Goal: Information Seeking & Learning: Learn about a topic

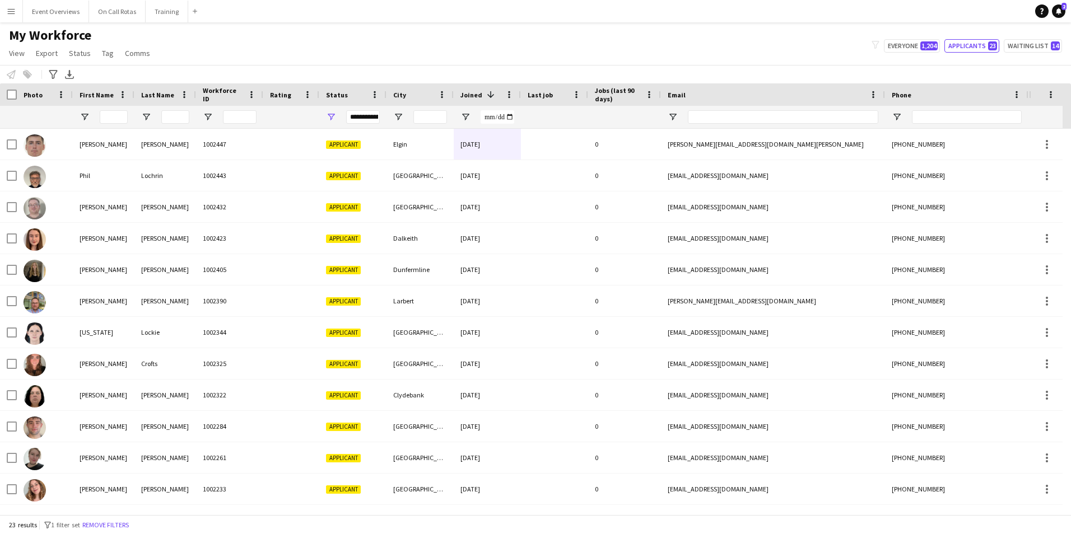
click at [356, 122] on div "**********" at bounding box center [363, 116] width 34 height 13
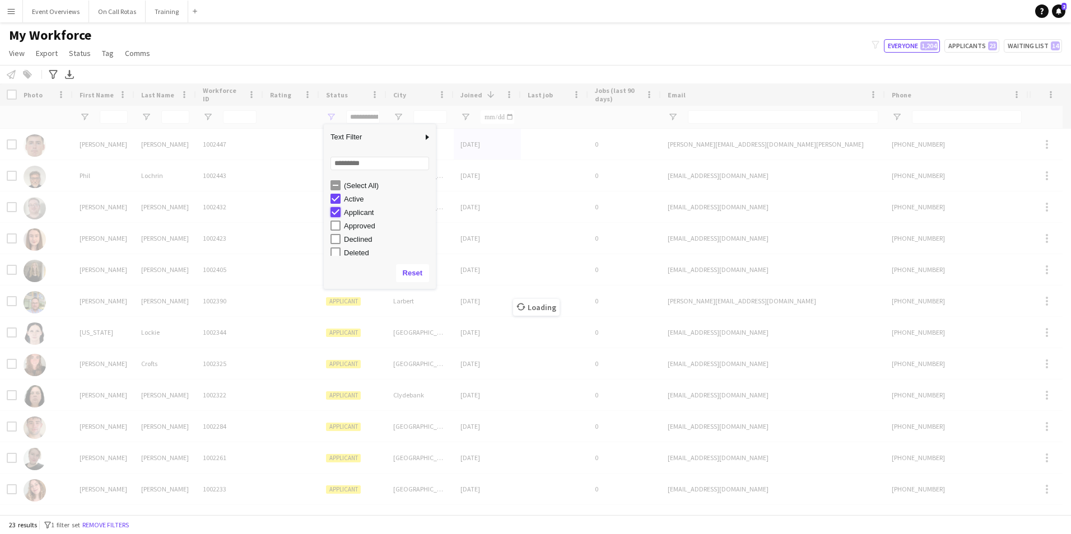
type input "**********"
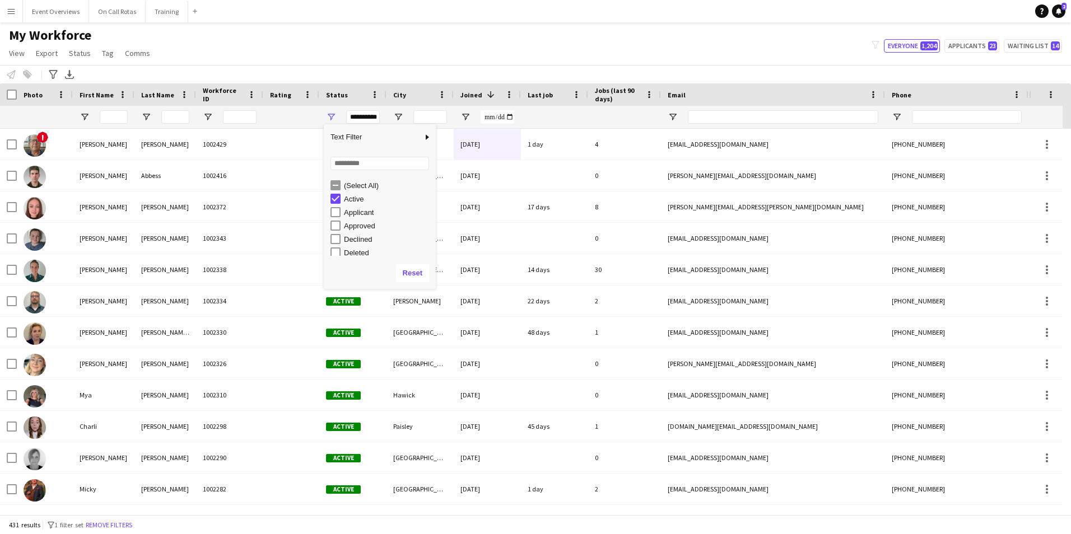
click at [1038, 63] on div "My Workforce View Views Default view Active Staff Applications - First Aider Ap…" at bounding box center [535, 46] width 1071 height 38
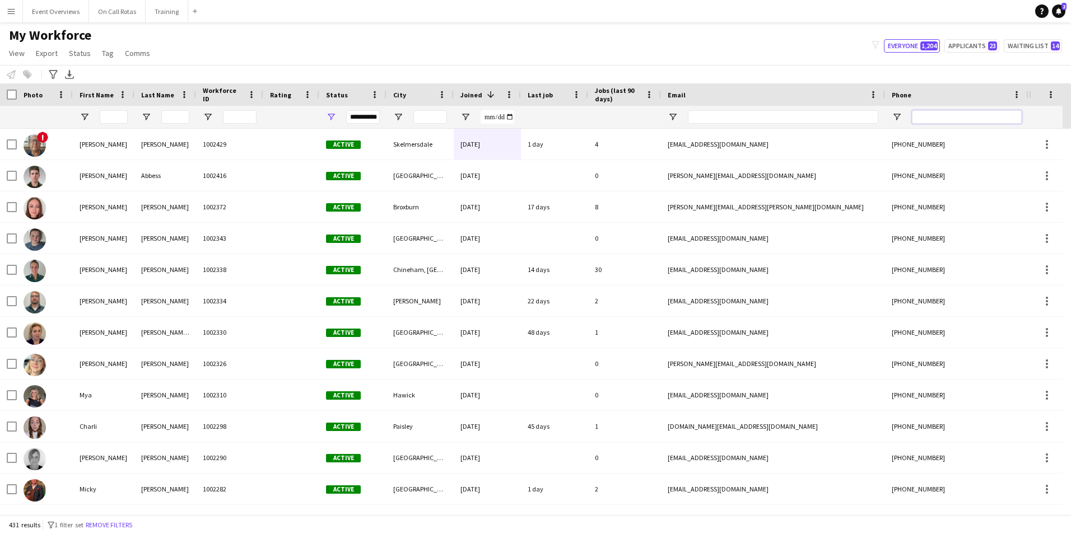
click at [938, 119] on input "Phone Filter Input" at bounding box center [967, 116] width 110 height 13
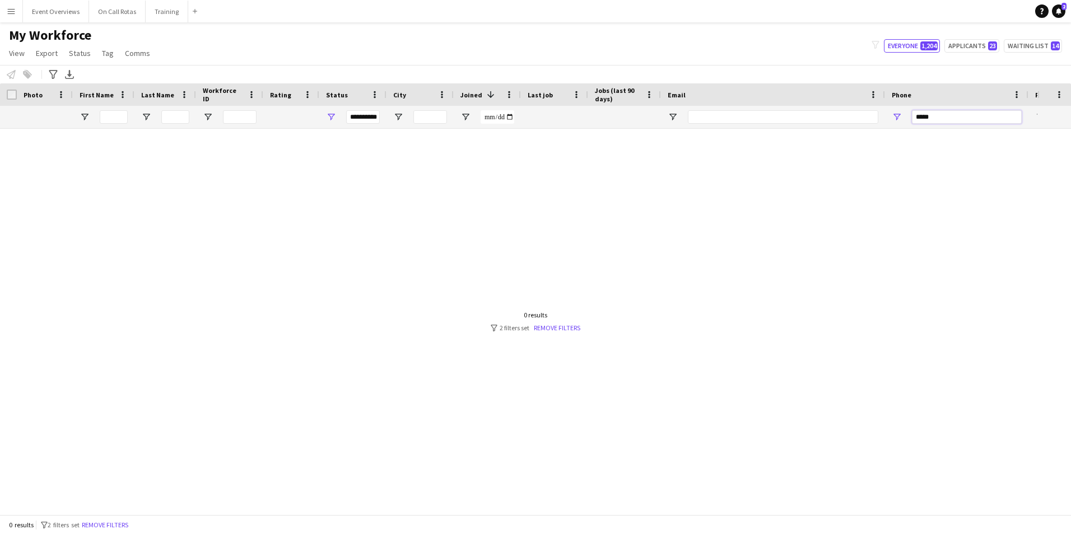
type input "*****"
click at [365, 117] on div "**********" at bounding box center [363, 116] width 34 height 13
click at [950, 120] on input "*****" at bounding box center [967, 116] width 110 height 13
drag, startPoint x: 950, startPoint y: 120, endPoint x: 854, endPoint y: 123, distance: 96.4
click at [854, 123] on div at bounding box center [607, 117] width 1214 height 22
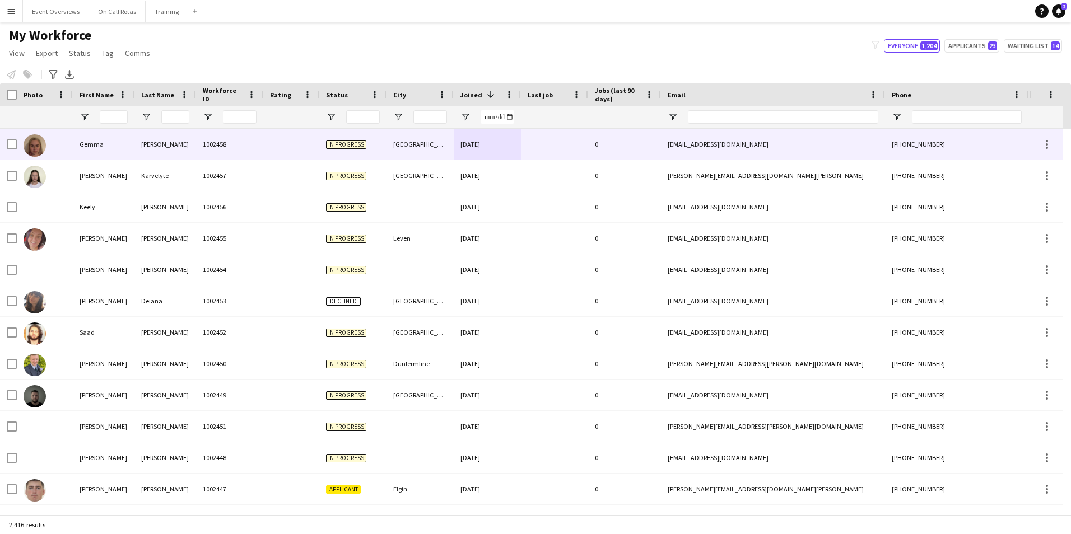
click at [363, 134] on div "In progress" at bounding box center [352, 144] width 67 height 31
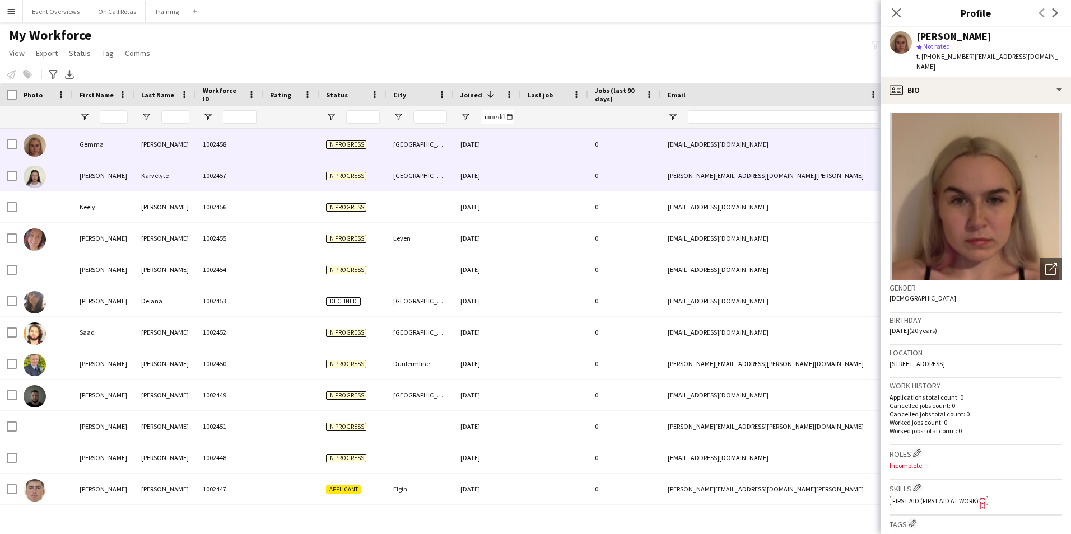
click at [412, 164] on div "Aberdeen" at bounding box center [419, 175] width 67 height 31
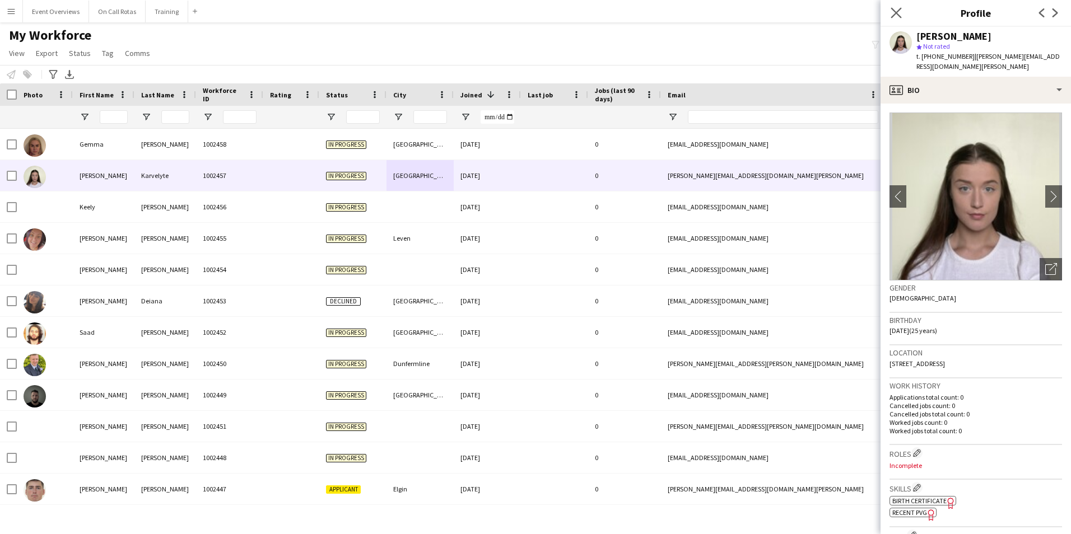
click at [893, 18] on app-icon "Close pop-in" at bounding box center [896, 13] width 16 height 16
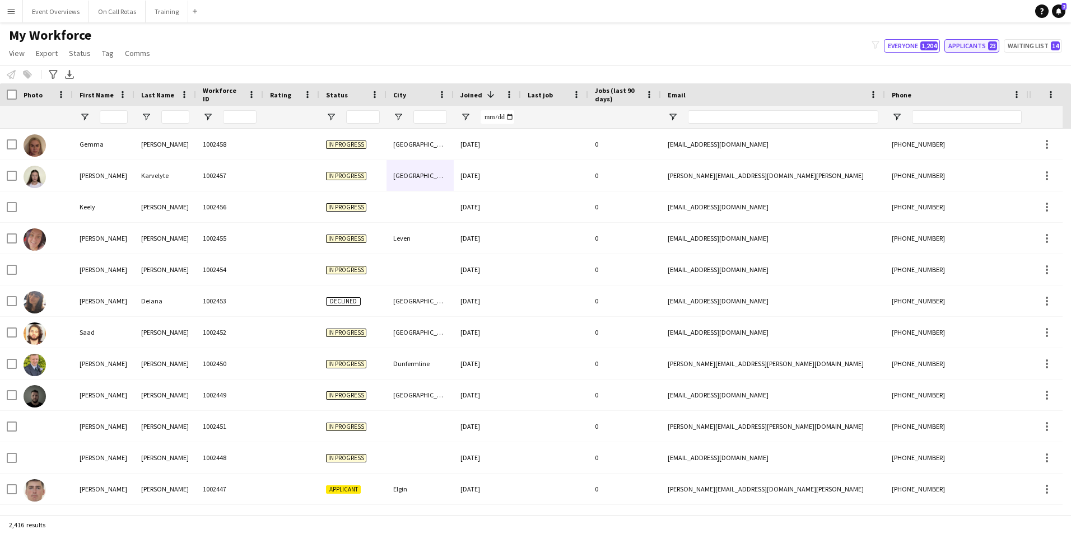
click at [962, 42] on button "Applicants 23" at bounding box center [971, 45] width 55 height 13
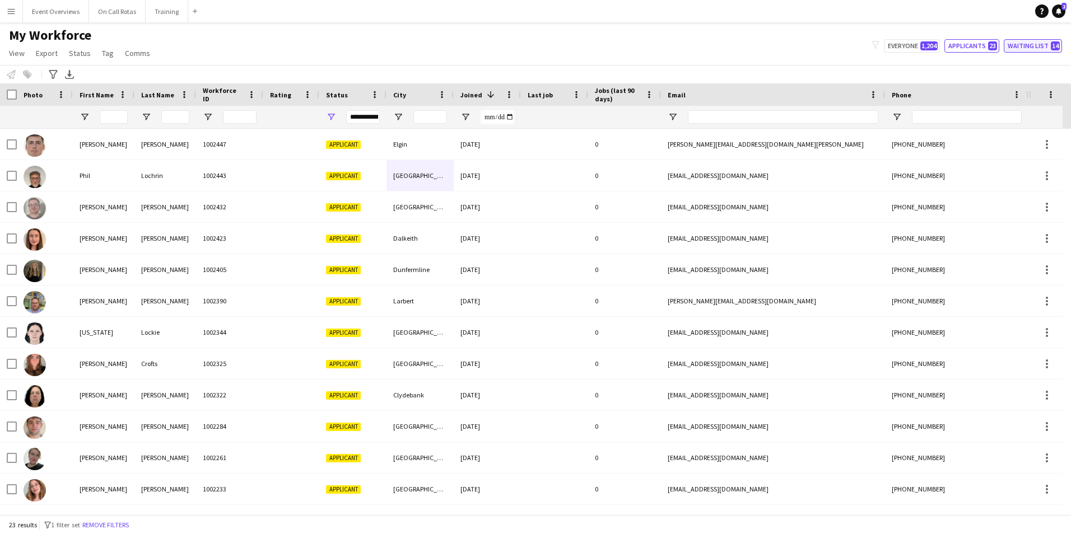
click at [1021, 45] on button "Waiting list 14" at bounding box center [1032, 45] width 58 height 13
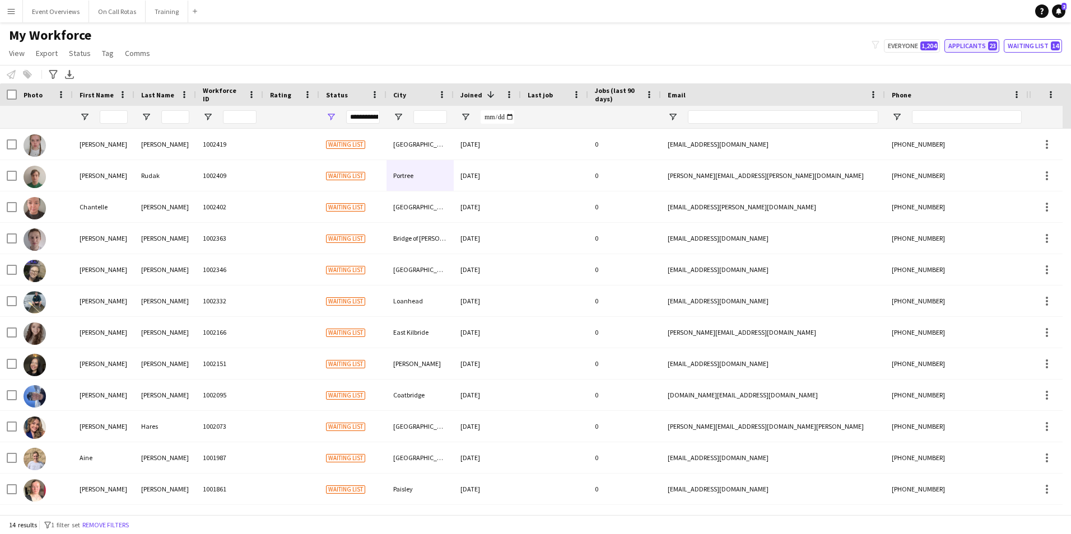
click at [974, 48] on button "Applicants 23" at bounding box center [971, 45] width 55 height 13
type input "**********"
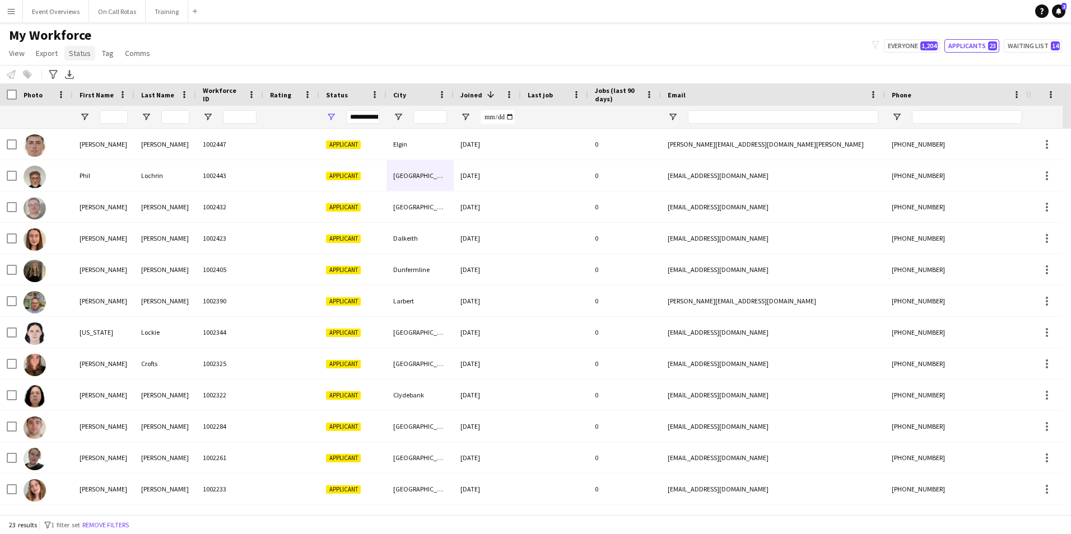
click at [89, 53] on link "Status" at bounding box center [79, 53] width 31 height 15
click at [194, 44] on div "My Workforce View Views Default view Active Staff Applications - First Aider Ap…" at bounding box center [535, 46] width 1071 height 38
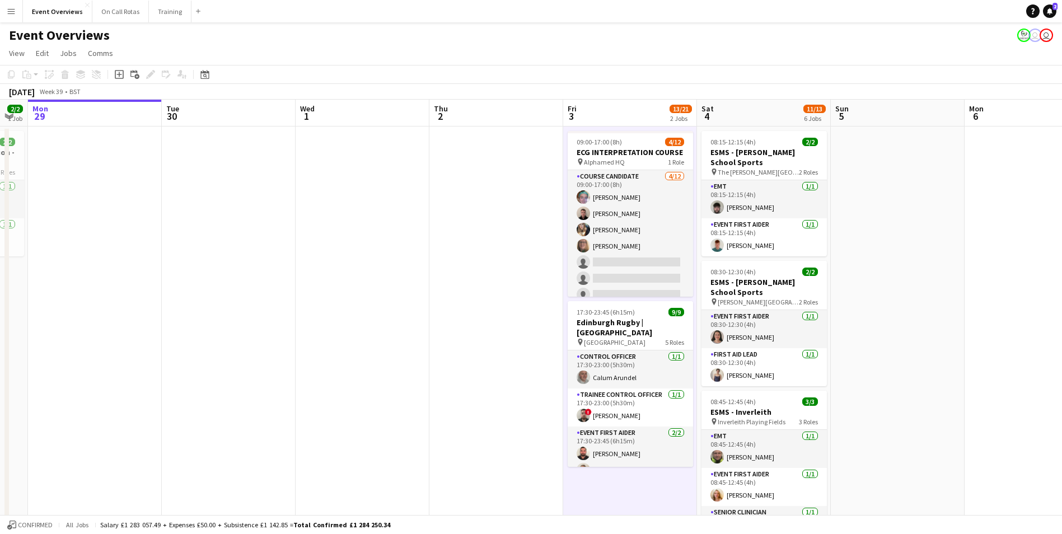
scroll to position [0, 355]
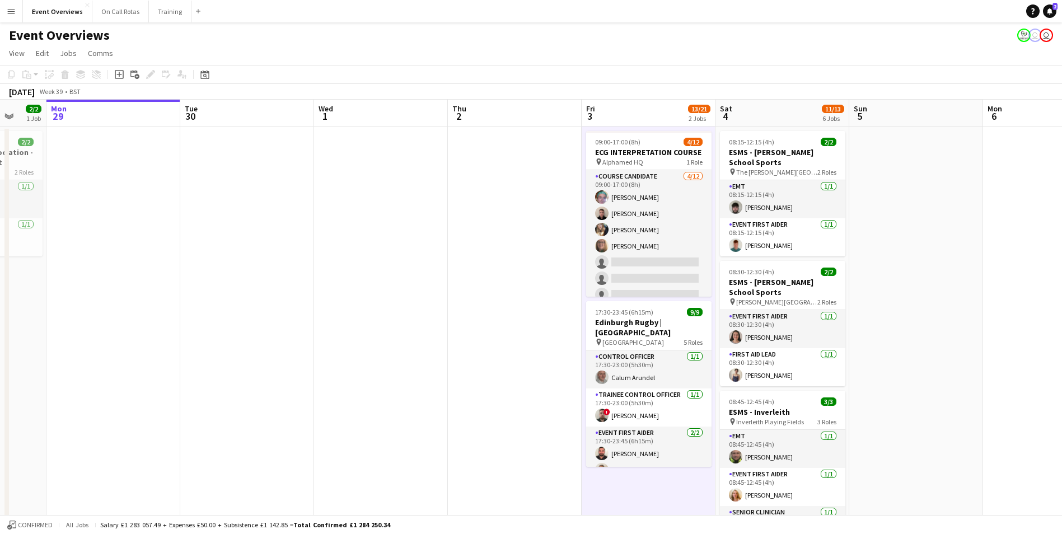
drag, startPoint x: 413, startPoint y: 330, endPoint x: 260, endPoint y: 367, distance: 157.3
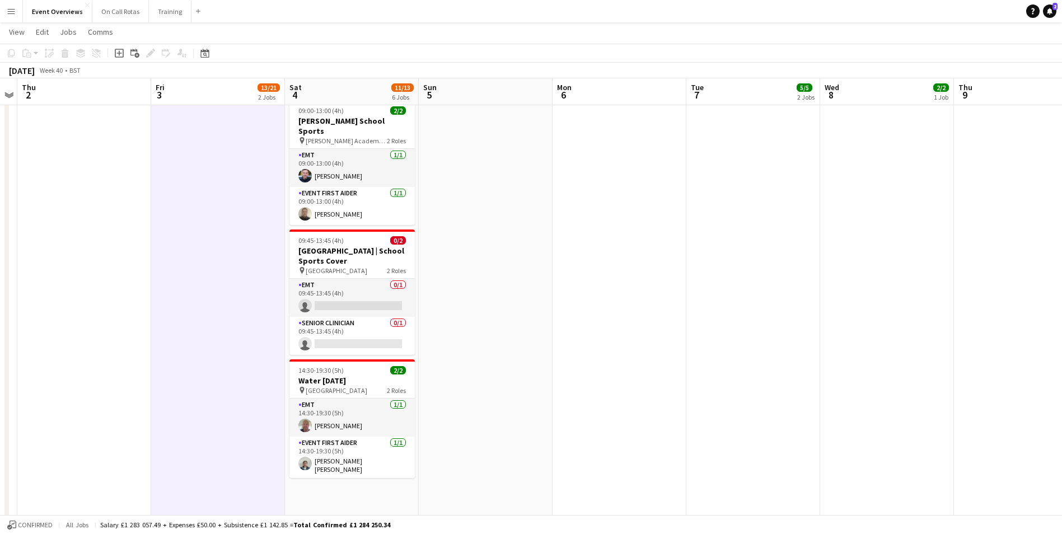
scroll to position [0, 351]
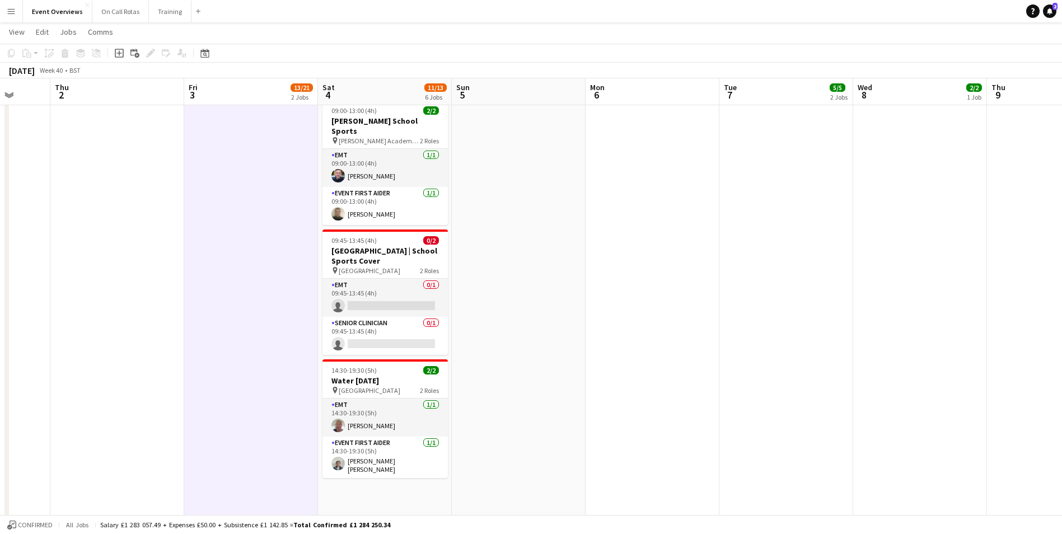
drag, startPoint x: 1008, startPoint y: 331, endPoint x: 610, endPoint y: 326, distance: 397.6
click at [610, 326] on app-calendar-viewport "Mon 29 Tue 30 Wed 1 Thu 2 Fri 3 13/21 2 Jobs Sat 4 11/13 6 Jobs Sun 5 Mon 6 Tue…" at bounding box center [531, 88] width 1062 height 985
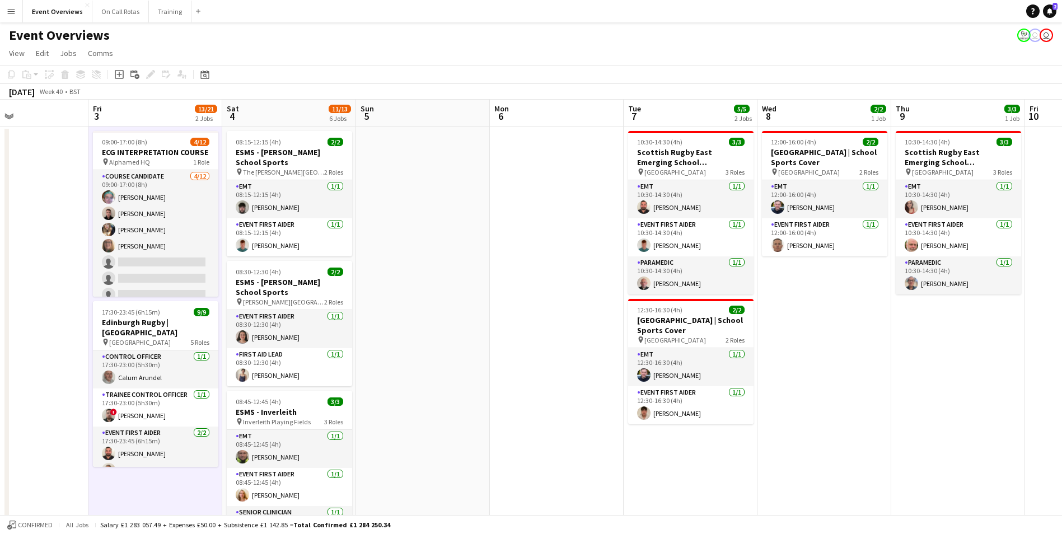
scroll to position [0, 441]
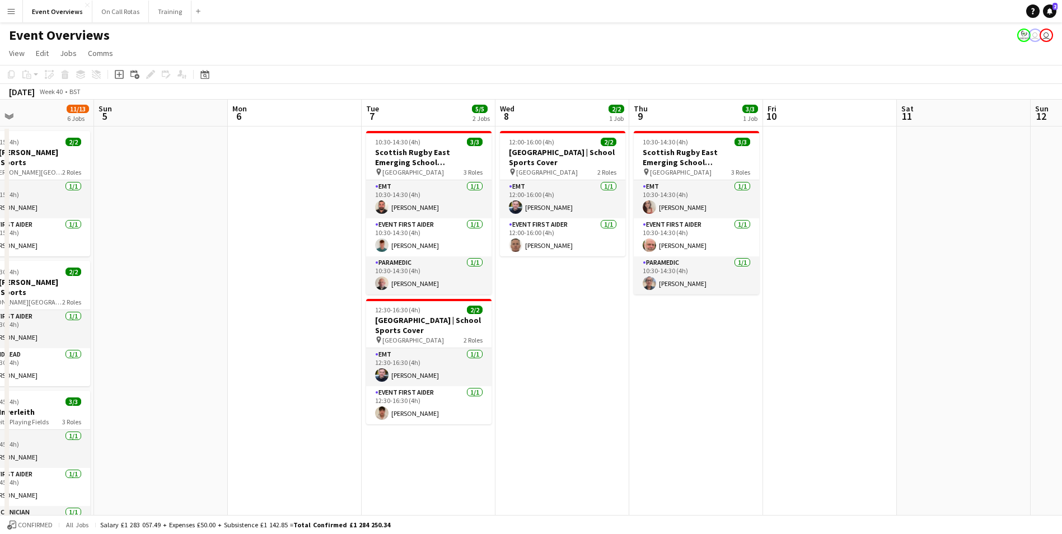
drag, startPoint x: 946, startPoint y: 337, endPoint x: 625, endPoint y: 340, distance: 320.9
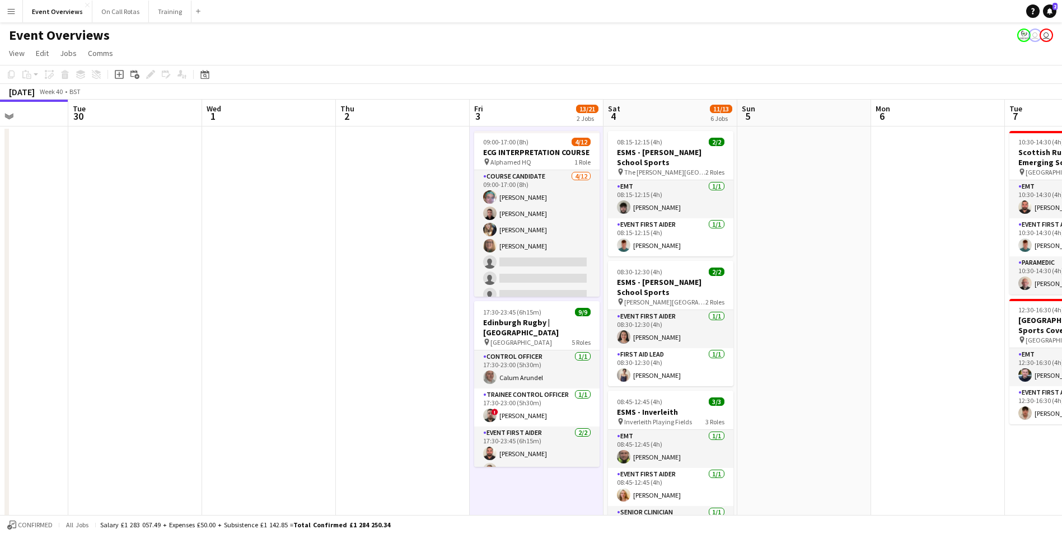
scroll to position [0, 375]
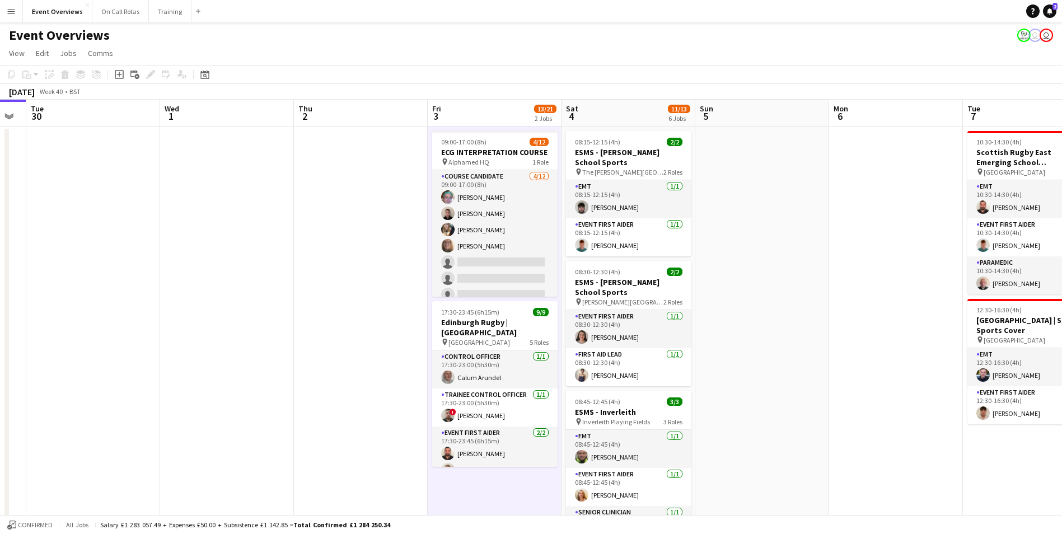
drag, startPoint x: 242, startPoint y: 281, endPoint x: 844, endPoint y: 295, distance: 601.5
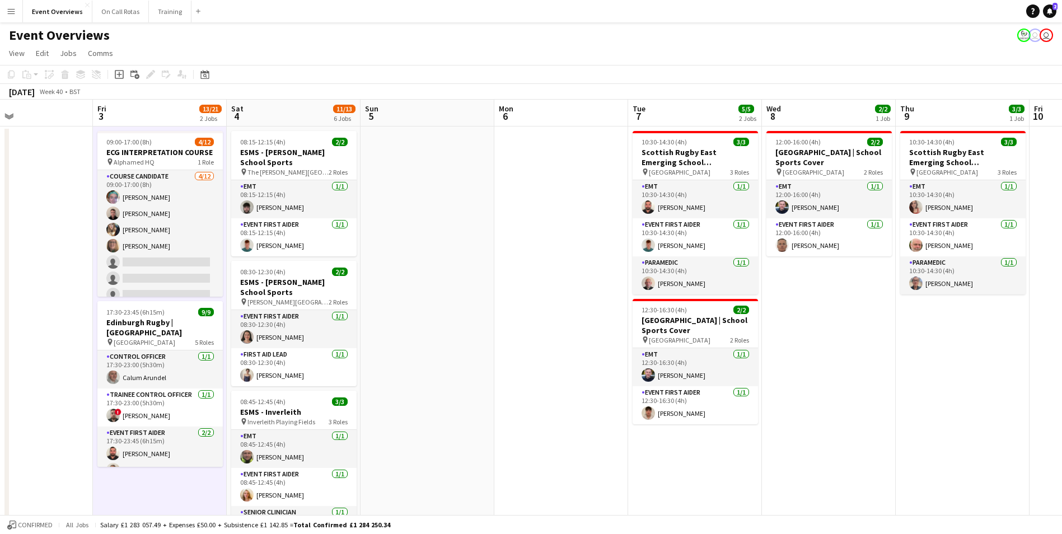
scroll to position [0, 323]
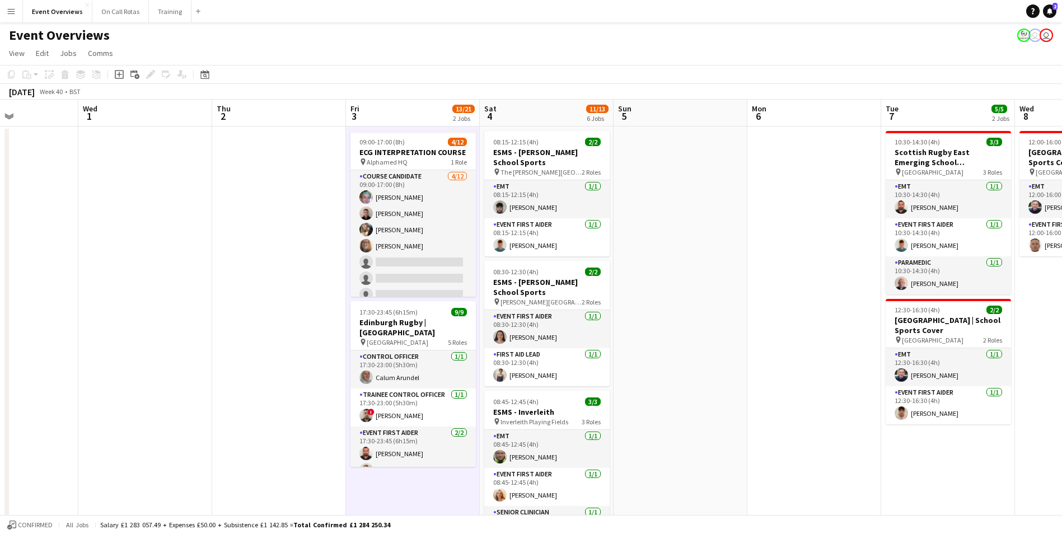
drag, startPoint x: 882, startPoint y: 209, endPoint x: 801, endPoint y: 242, distance: 88.2
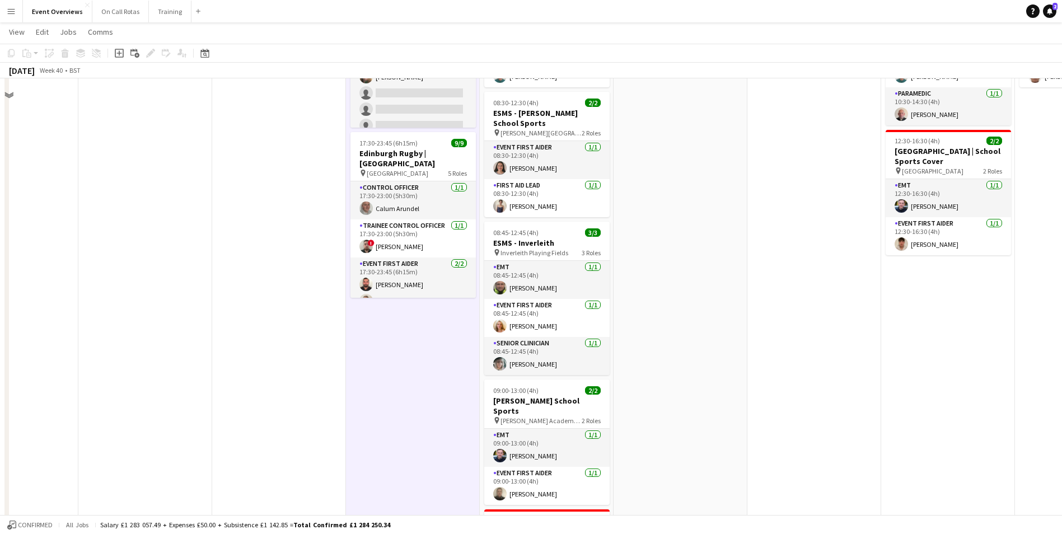
scroll to position [0, 0]
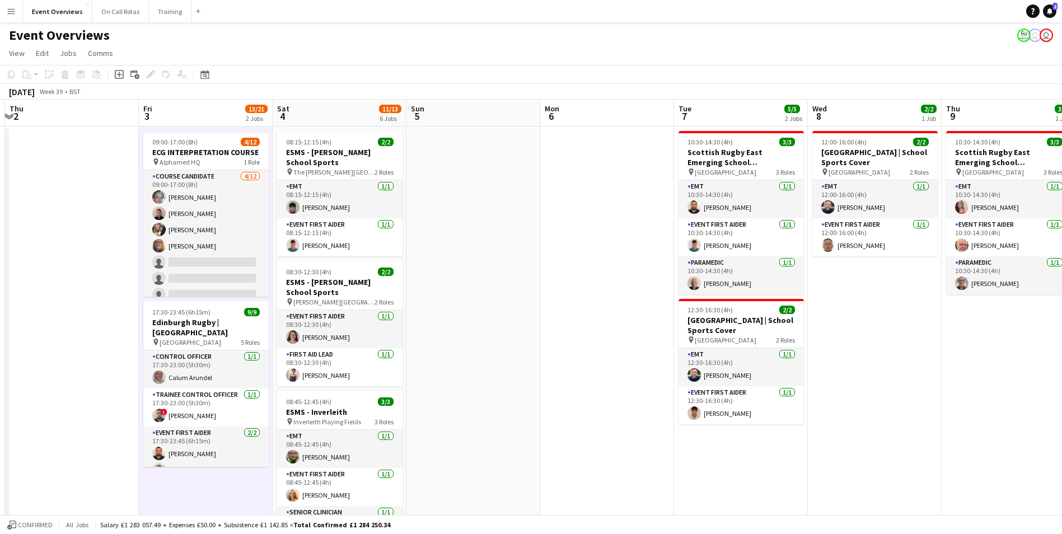
drag, startPoint x: 389, startPoint y: 266, endPoint x: 181, endPoint y: 253, distance: 207.6
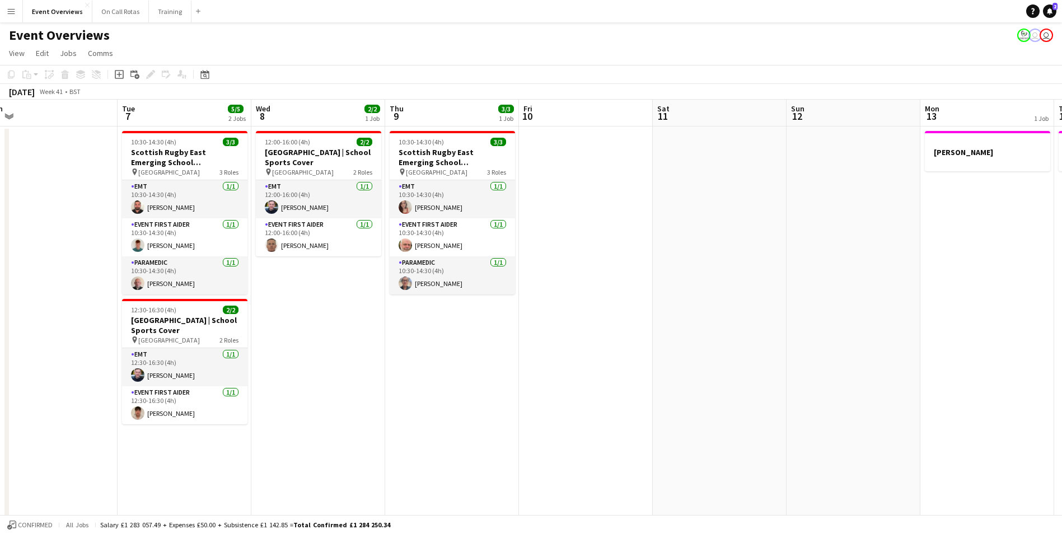
drag, startPoint x: 963, startPoint y: 370, endPoint x: 406, endPoint y: 320, distance: 558.8
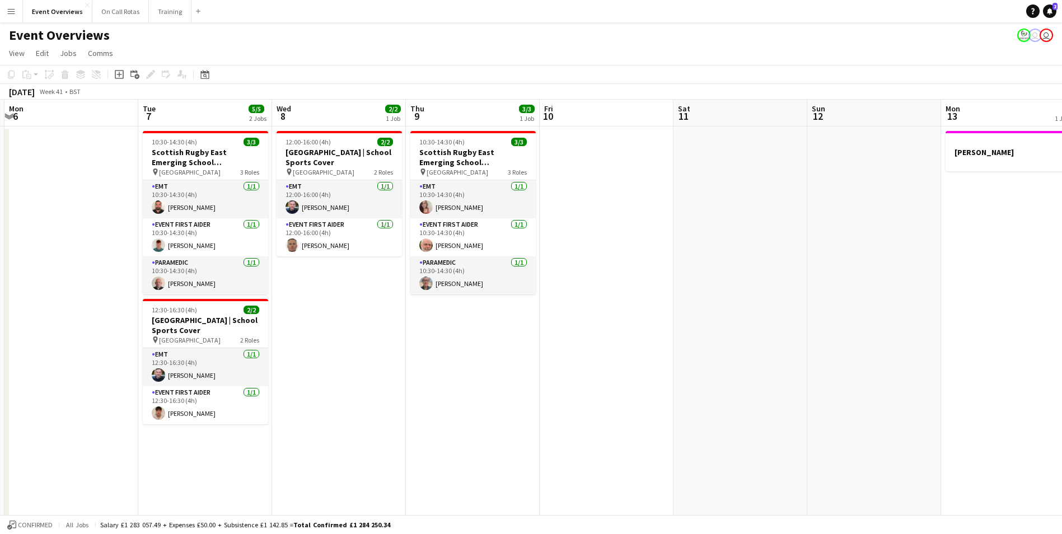
drag, startPoint x: 933, startPoint y: 289, endPoint x: 445, endPoint y: 267, distance: 488.2
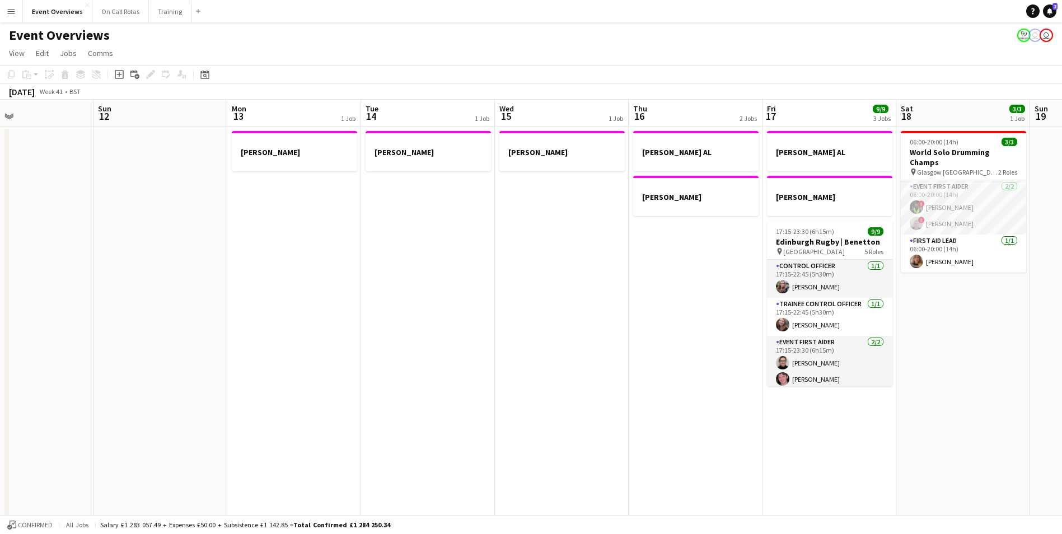
scroll to position [0, 435]
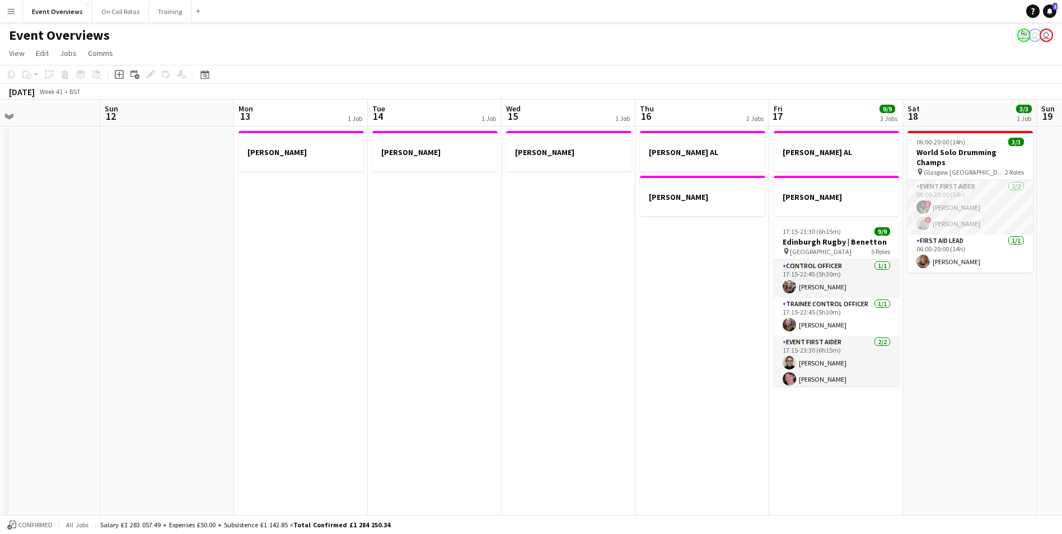
drag, startPoint x: 776, startPoint y: 284, endPoint x: 534, endPoint y: 260, distance: 242.6
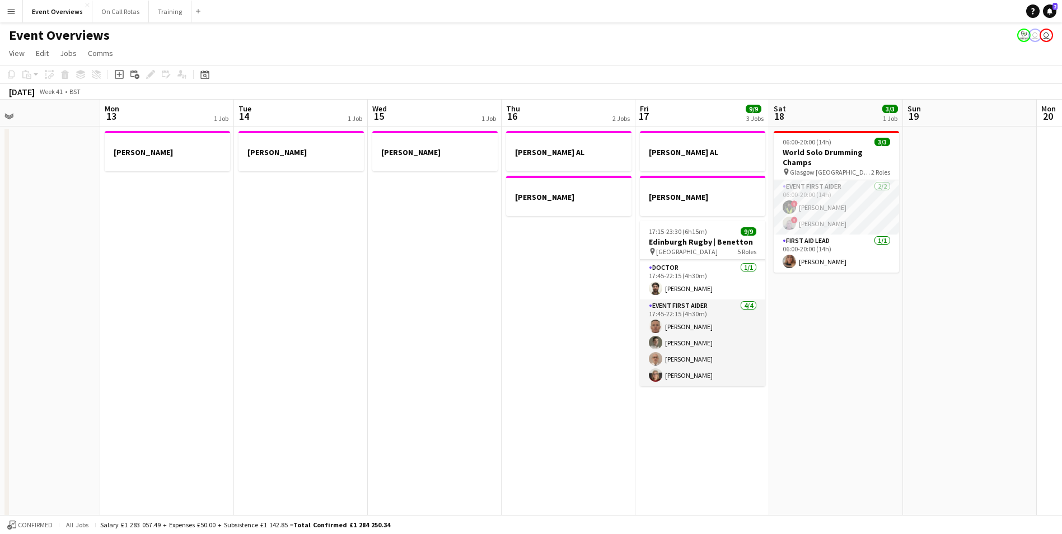
scroll to position [0, 0]
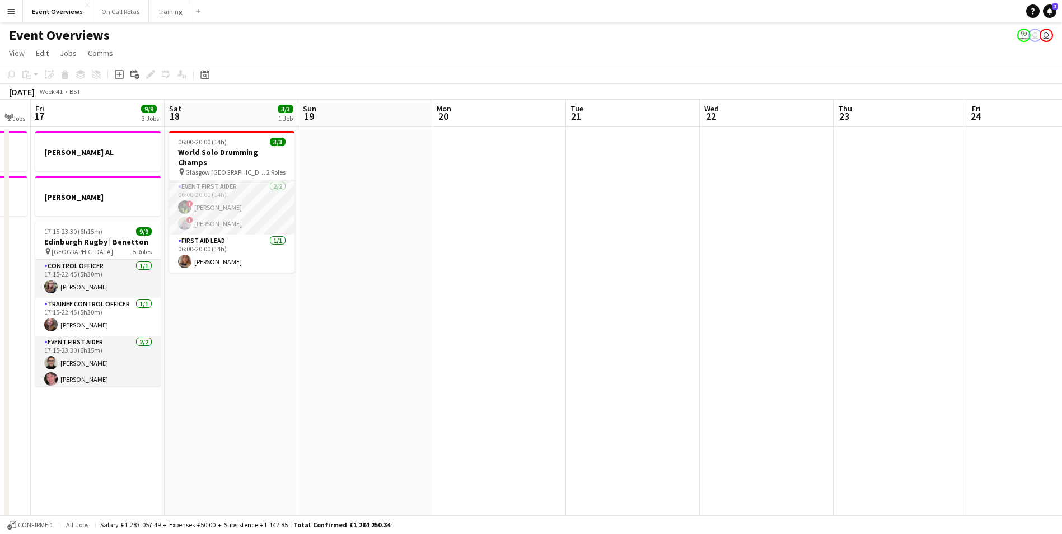
drag, startPoint x: 968, startPoint y: 275, endPoint x: 363, endPoint y: 251, distance: 605.2
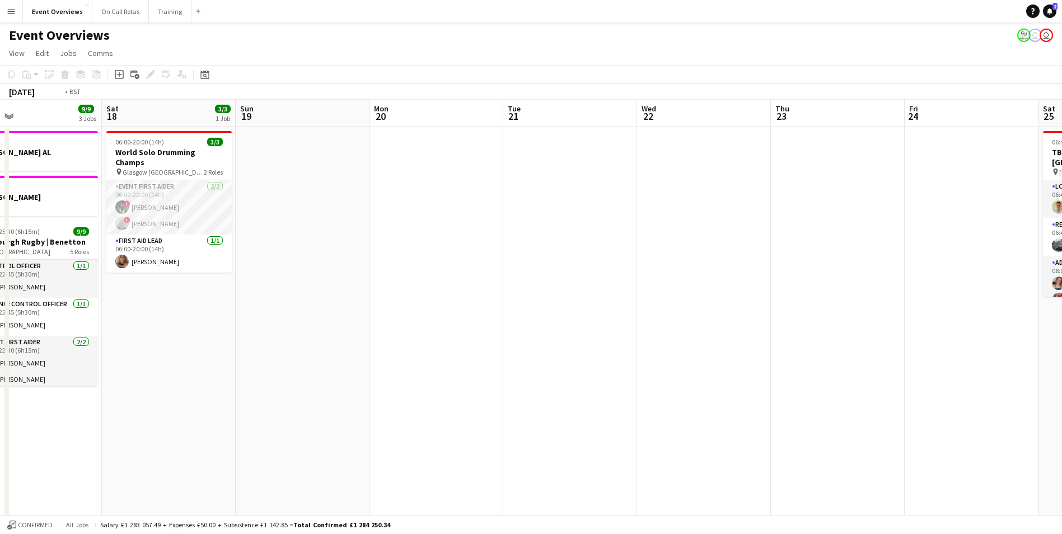
scroll to position [0, 401]
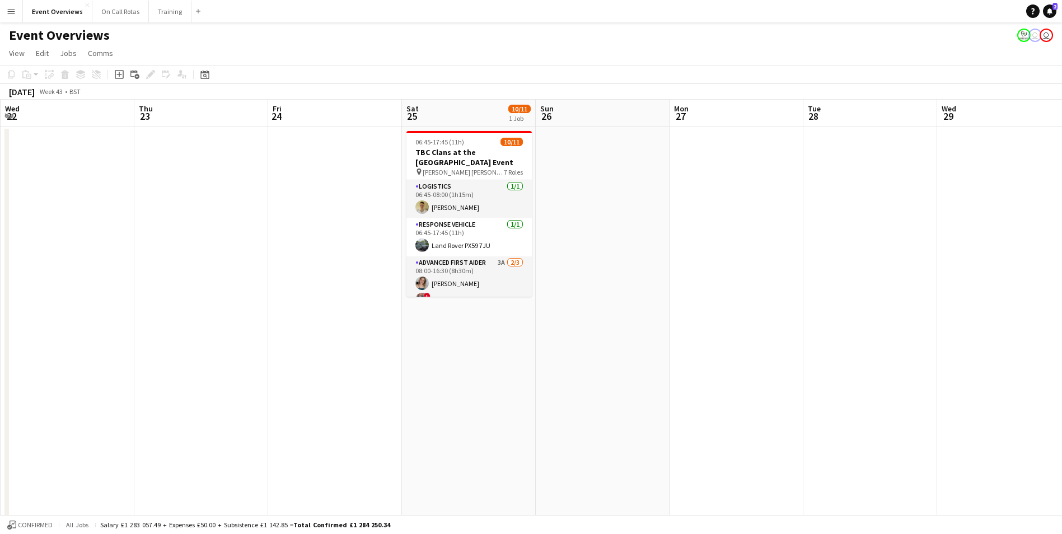
drag, startPoint x: 775, startPoint y: 278, endPoint x: 73, endPoint y: 234, distance: 703.0
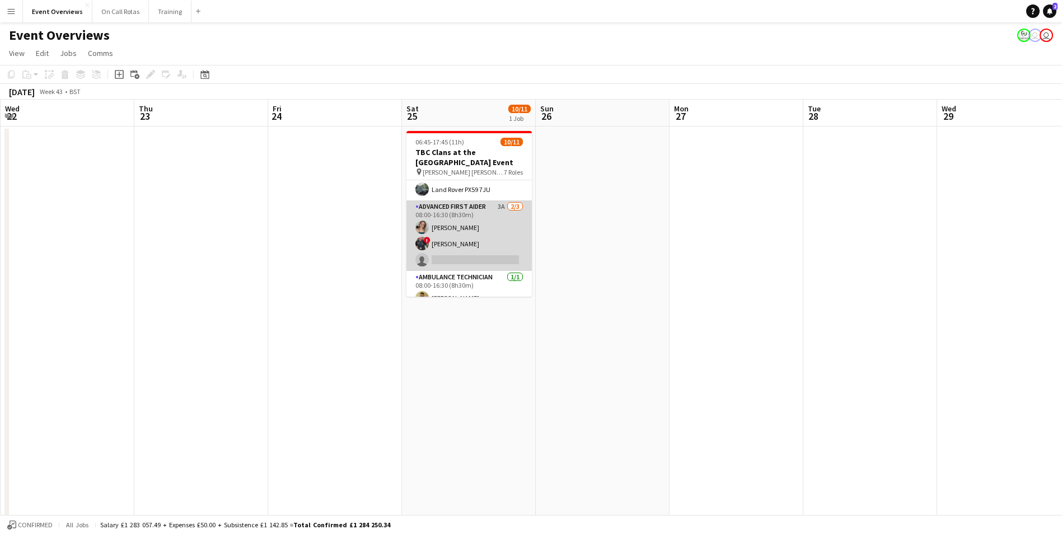
click at [475, 213] on app-card-role "Advanced First Aider 3A 2/3 08:00-16:30 (8h30m) Lindsay Macintyre ! Ryan Murray…" at bounding box center [469, 235] width 125 height 71
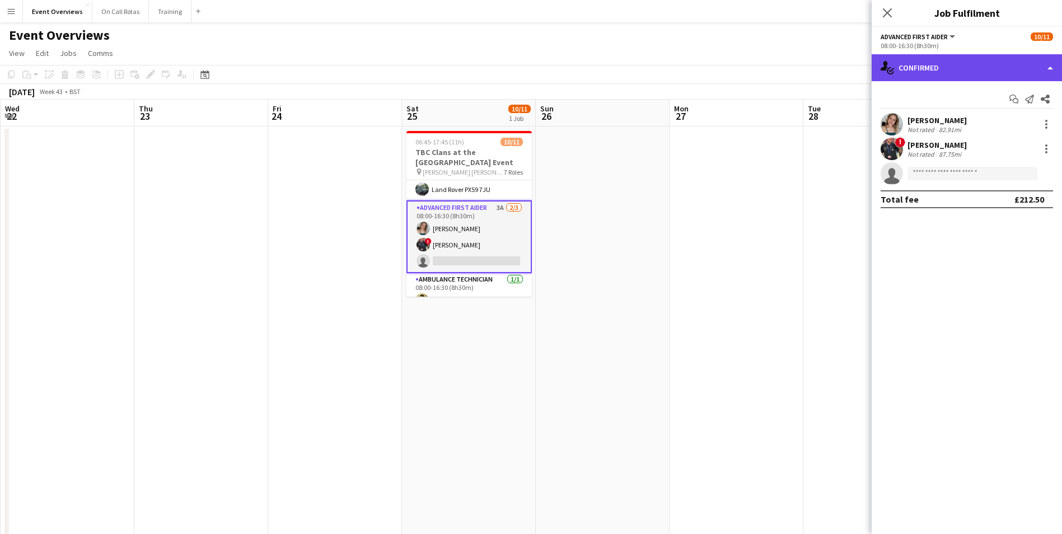
click at [939, 73] on div "single-neutral-actions-check-2 Confirmed" at bounding box center [967, 67] width 190 height 27
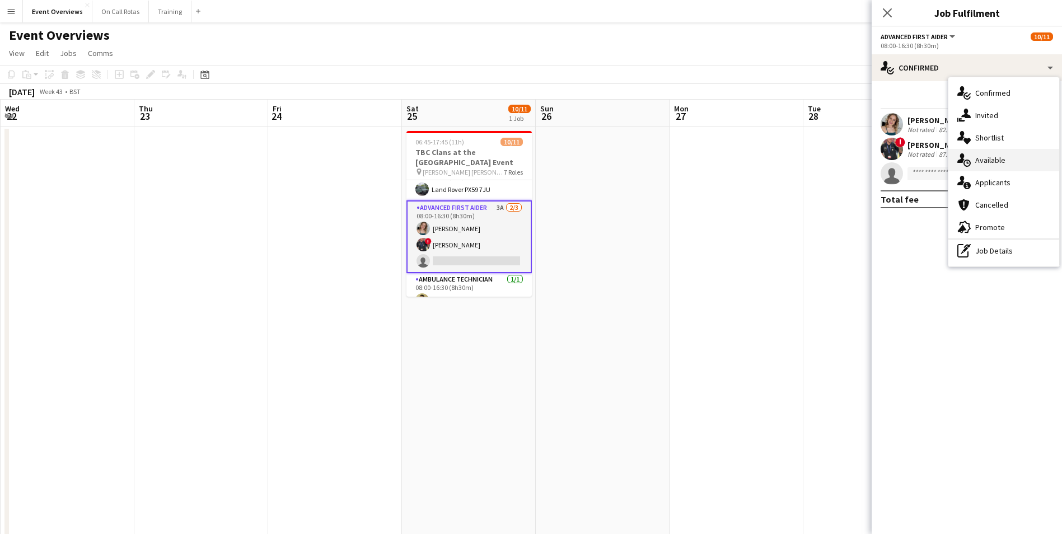
click at [978, 166] on div "single-neutral-actions-upload Available" at bounding box center [1004, 160] width 111 height 22
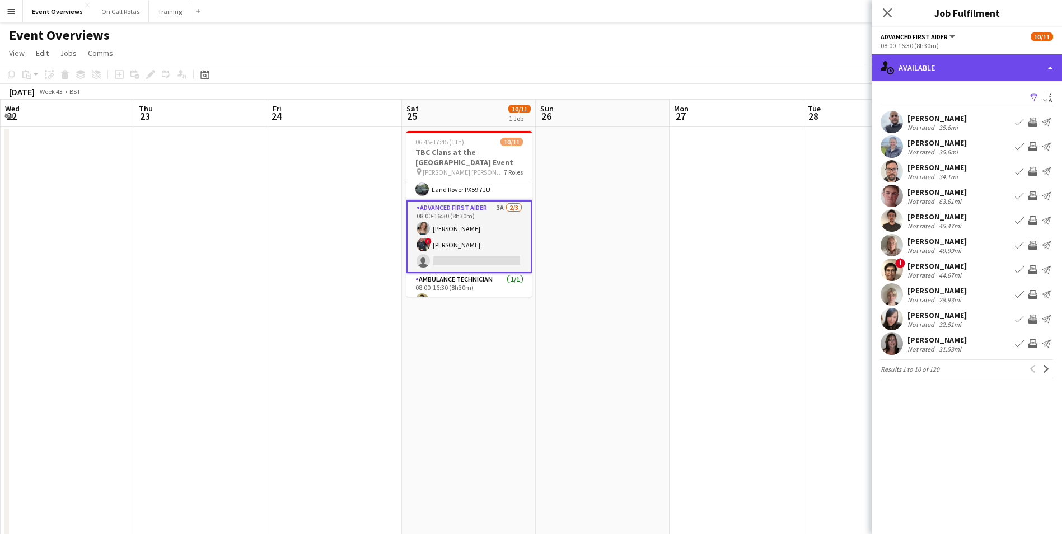
click at [947, 63] on div "single-neutral-actions-upload Available" at bounding box center [967, 67] width 190 height 27
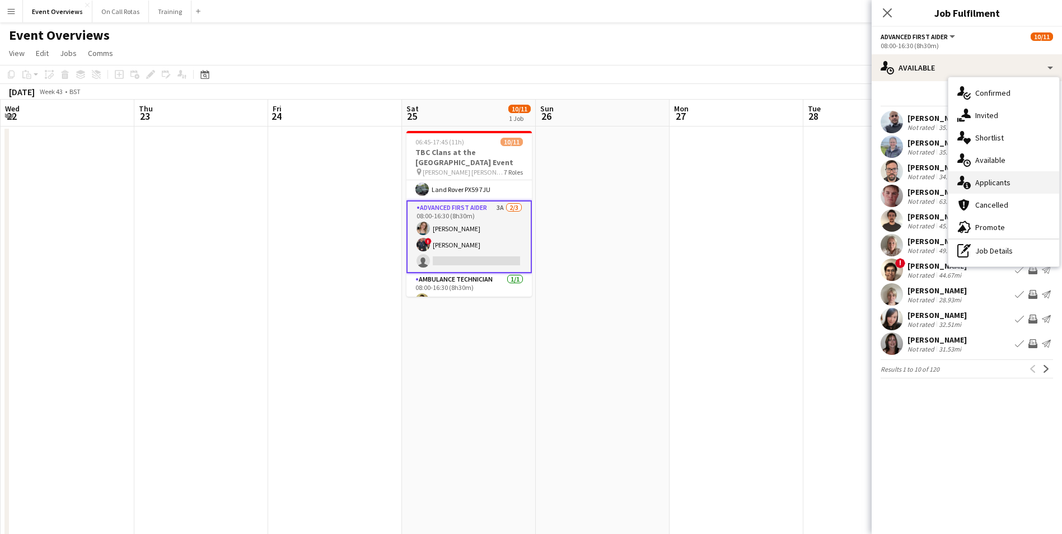
click at [985, 182] on span "Applicants" at bounding box center [992, 183] width 35 height 10
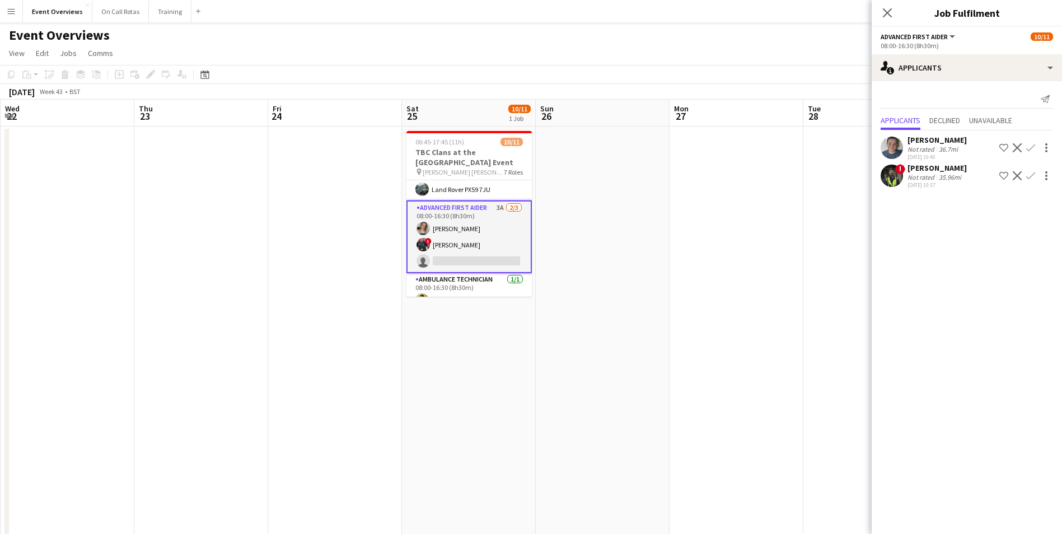
click at [893, 145] on app-user-avatar at bounding box center [892, 148] width 22 height 22
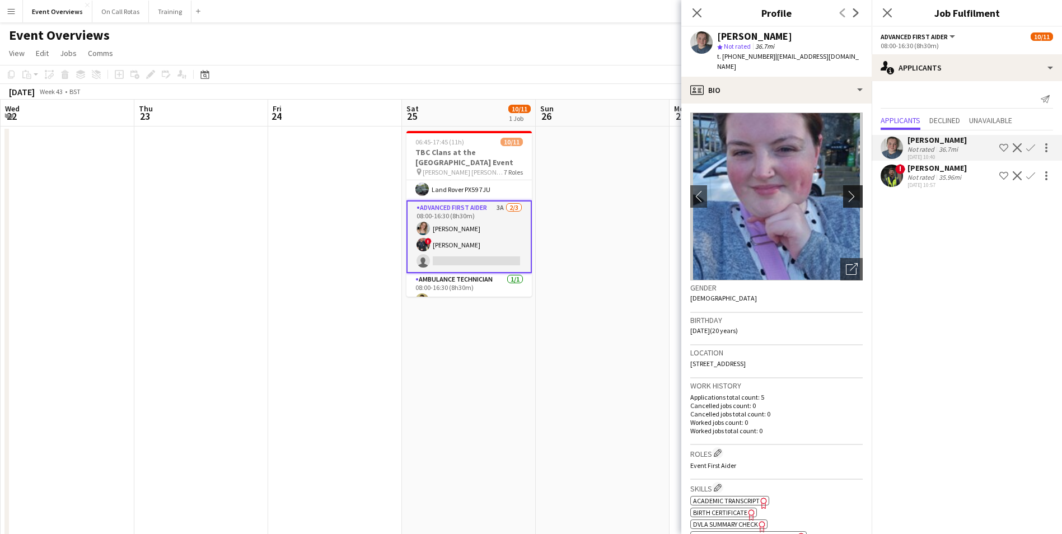
click at [847, 185] on button "chevron-right" at bounding box center [854, 196] width 22 height 22
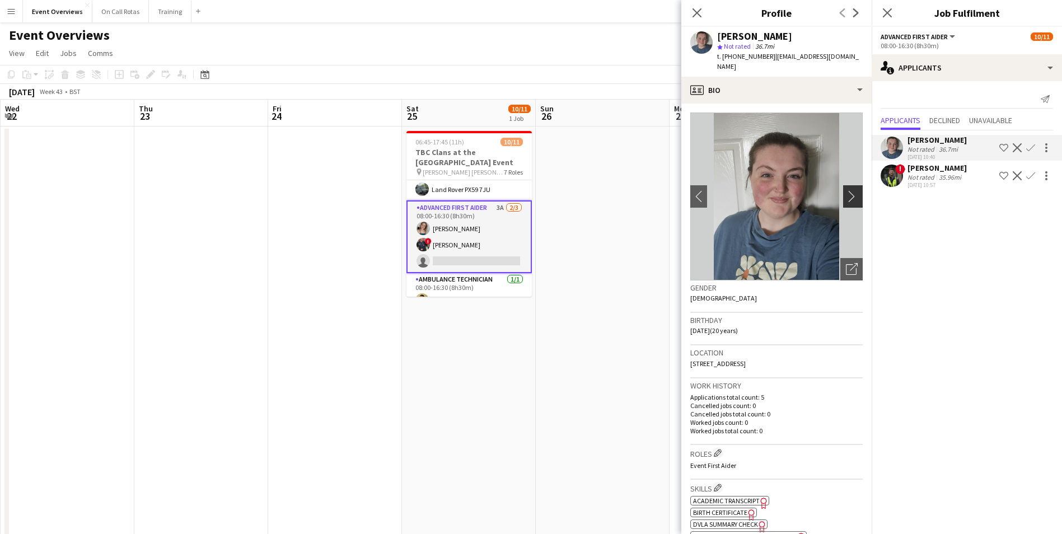
click at [847, 185] on button "chevron-right" at bounding box center [854, 196] width 22 height 22
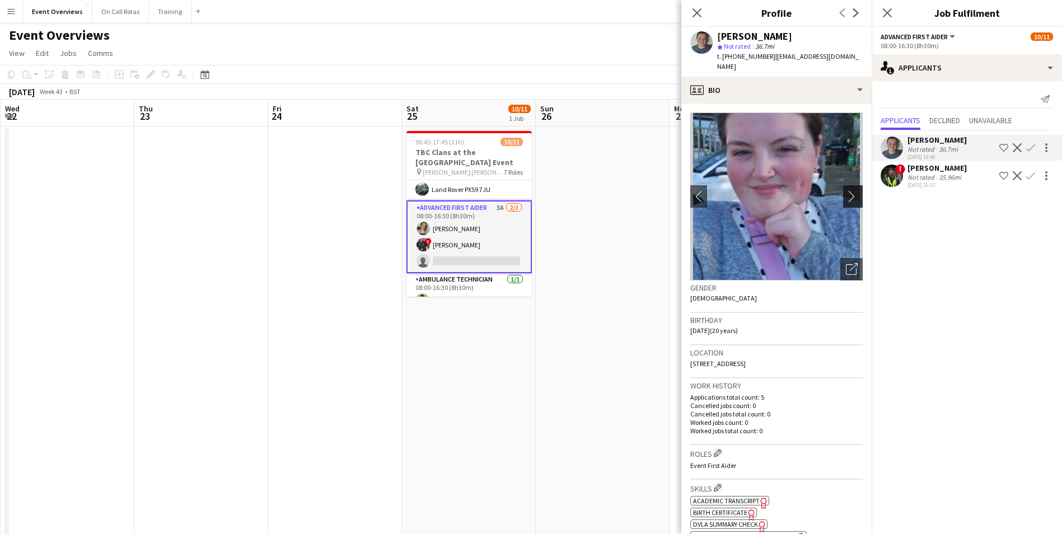
click at [847, 185] on button "chevron-right" at bounding box center [854, 196] width 22 height 22
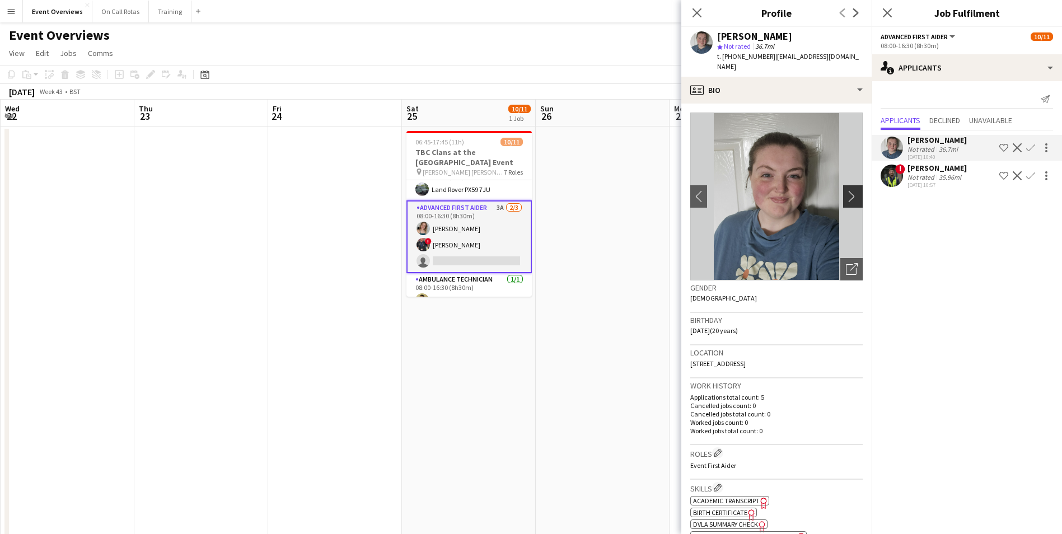
click at [847, 185] on button "chevron-right" at bounding box center [854, 196] width 22 height 22
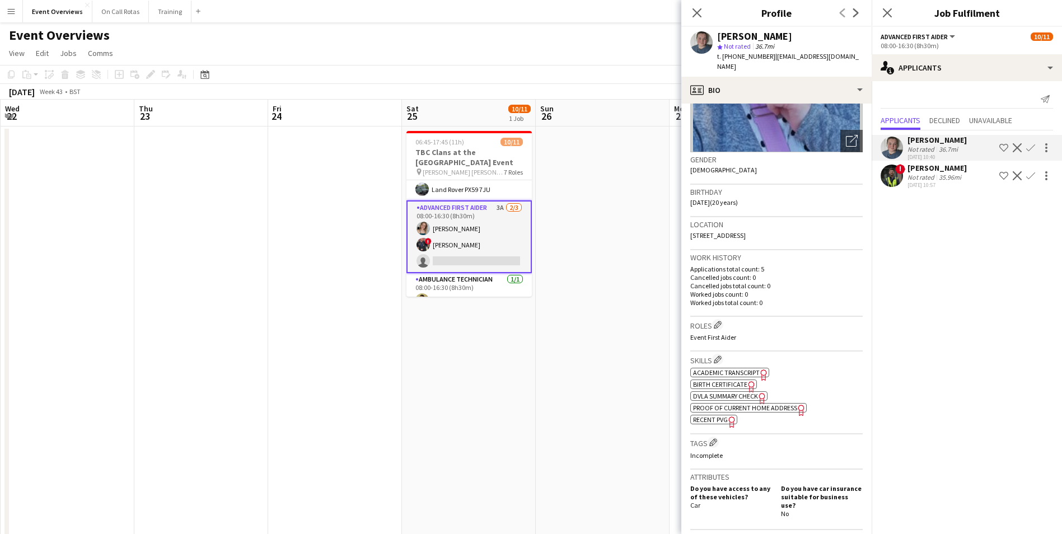
scroll to position [224, 0]
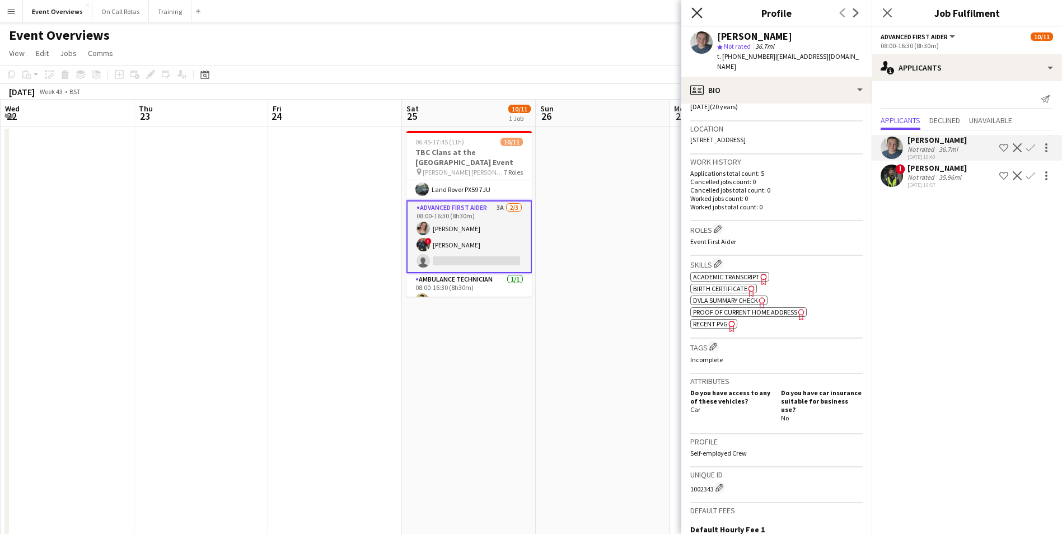
click at [696, 13] on icon at bounding box center [697, 12] width 11 height 11
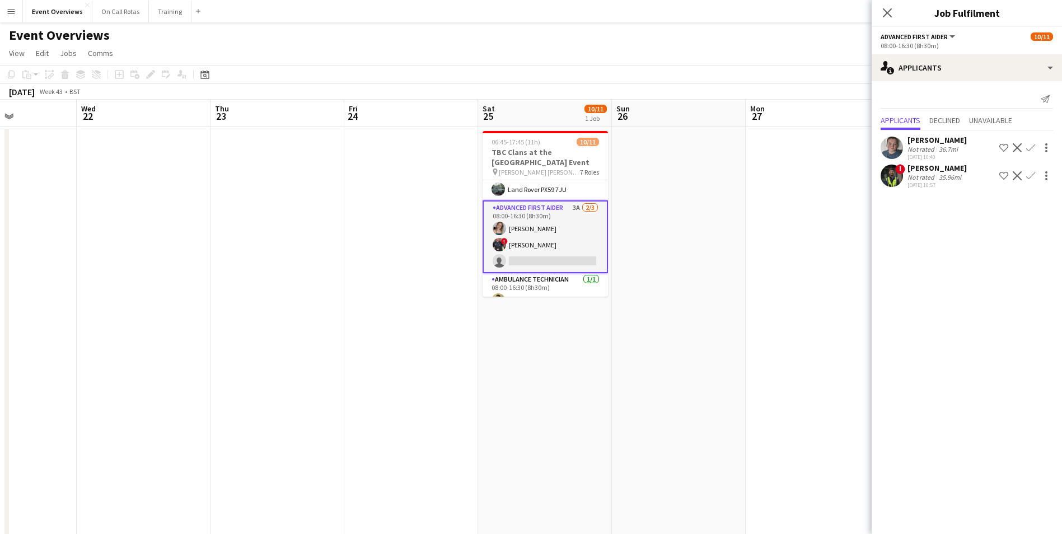
drag, startPoint x: 825, startPoint y: 270, endPoint x: 584, endPoint y: 226, distance: 245.5
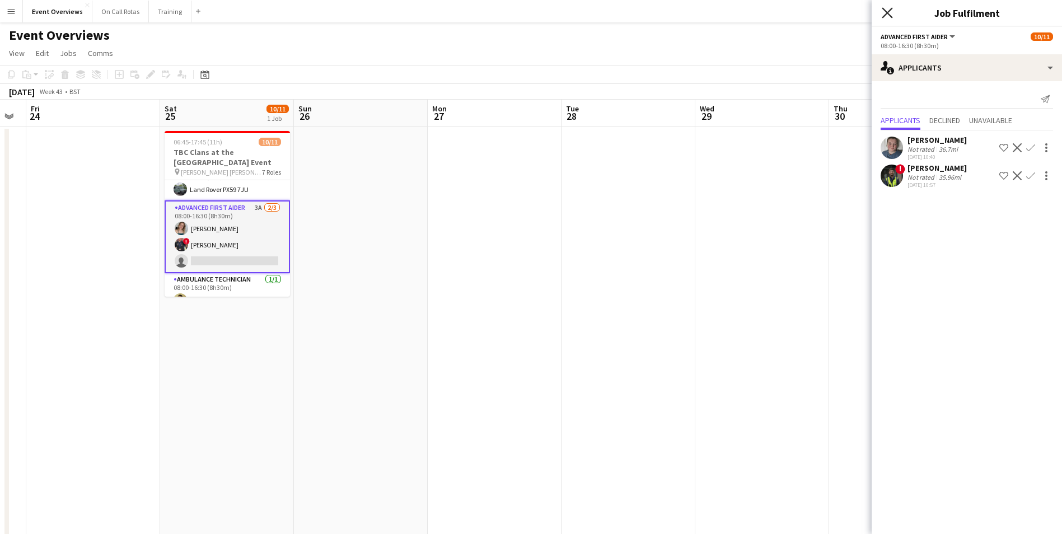
click at [885, 8] on icon "Close pop-in" at bounding box center [887, 12] width 11 height 11
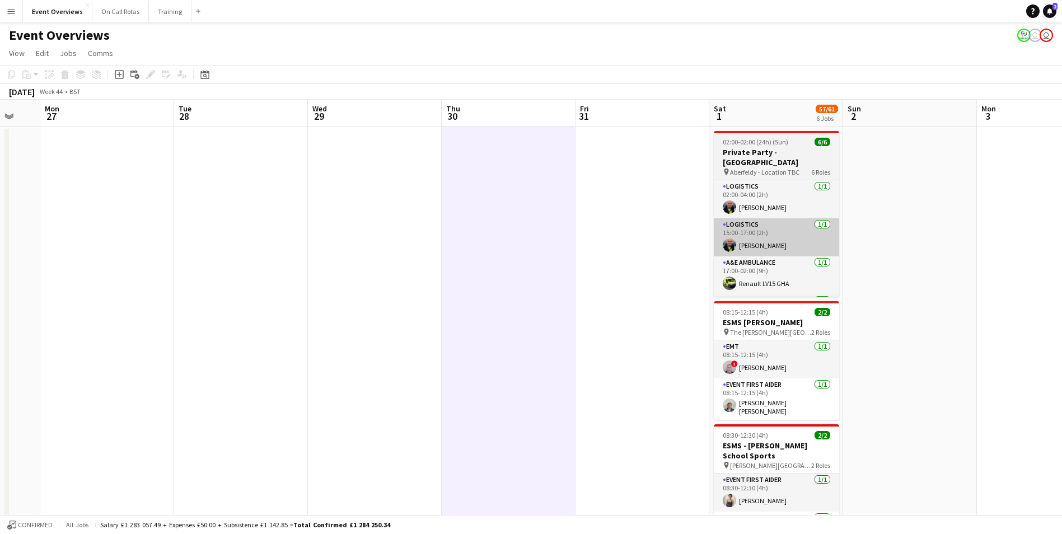
drag, startPoint x: 880, startPoint y: 269, endPoint x: 689, endPoint y: 232, distance: 193.9
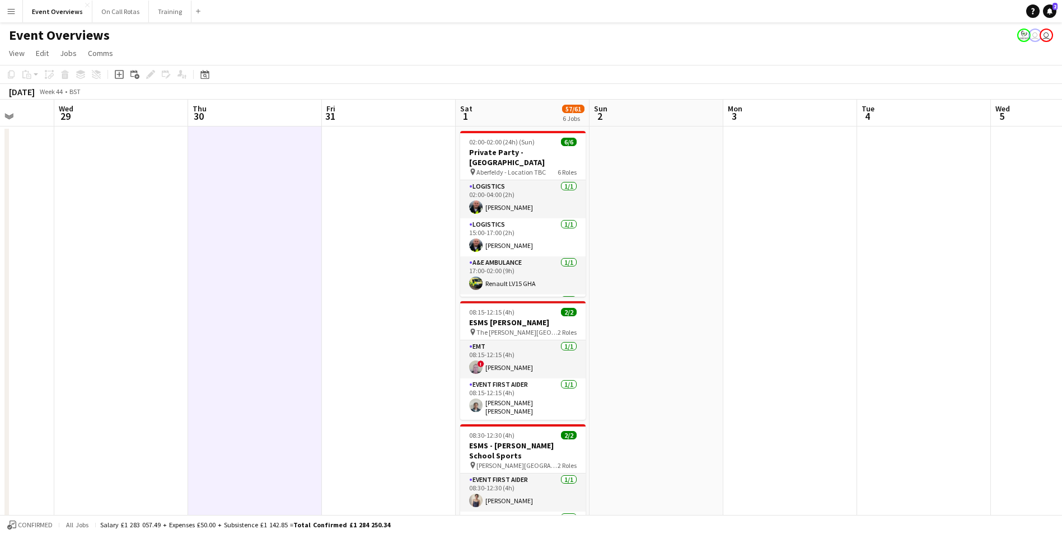
drag, startPoint x: 776, startPoint y: 239, endPoint x: 596, endPoint y: 221, distance: 180.6
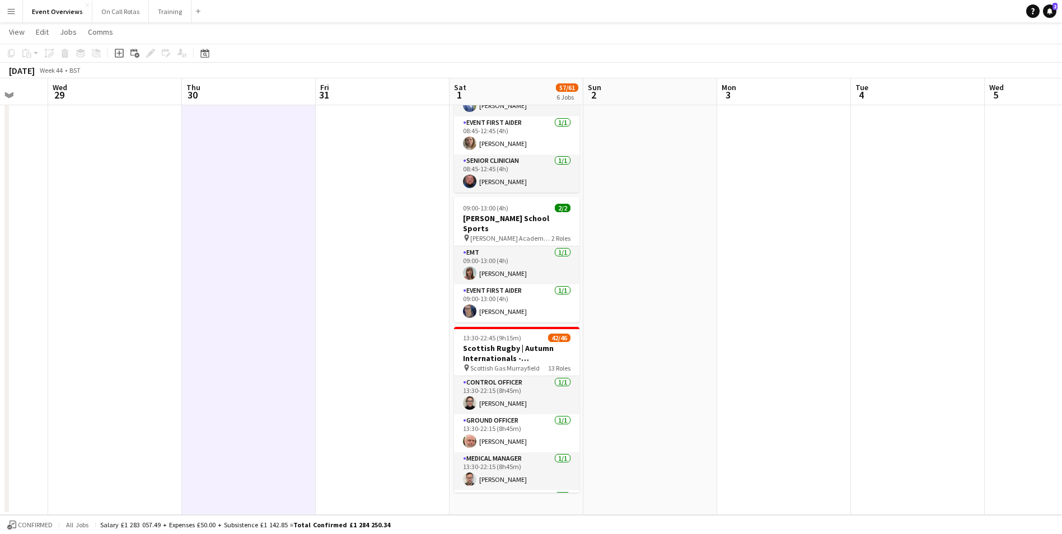
scroll to position [0, 358]
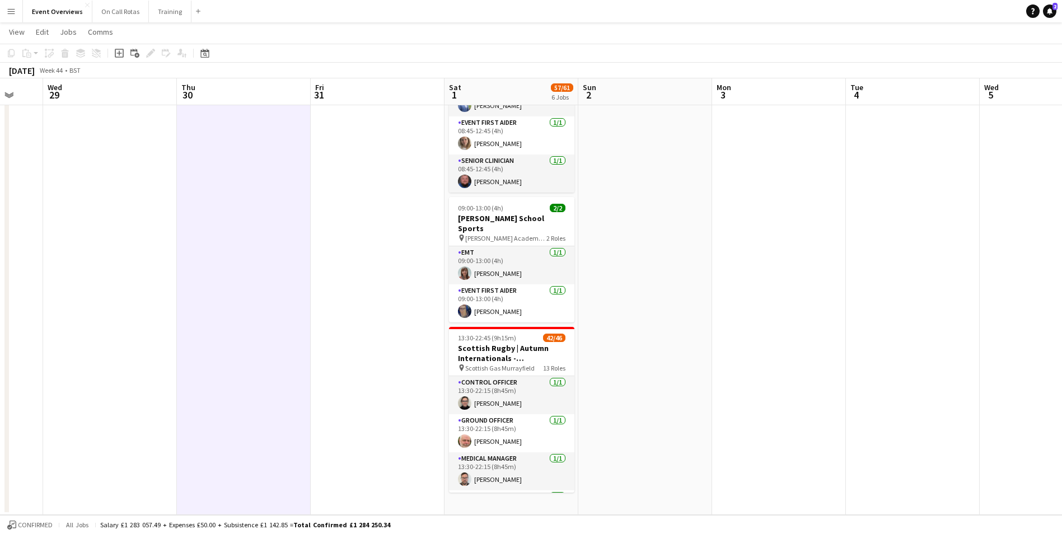
drag, startPoint x: 863, startPoint y: 315, endPoint x: 858, endPoint y: 396, distance: 81.3
click at [858, 396] on app-calendar-viewport "Sun 26 Mon 27 Tue 28 Wed 29 Thu 30 Fri 31 Sat 1 57/61 6 Jobs Sun 2 Mon 3 Tue 4 …" at bounding box center [531, 22] width 1062 height 985
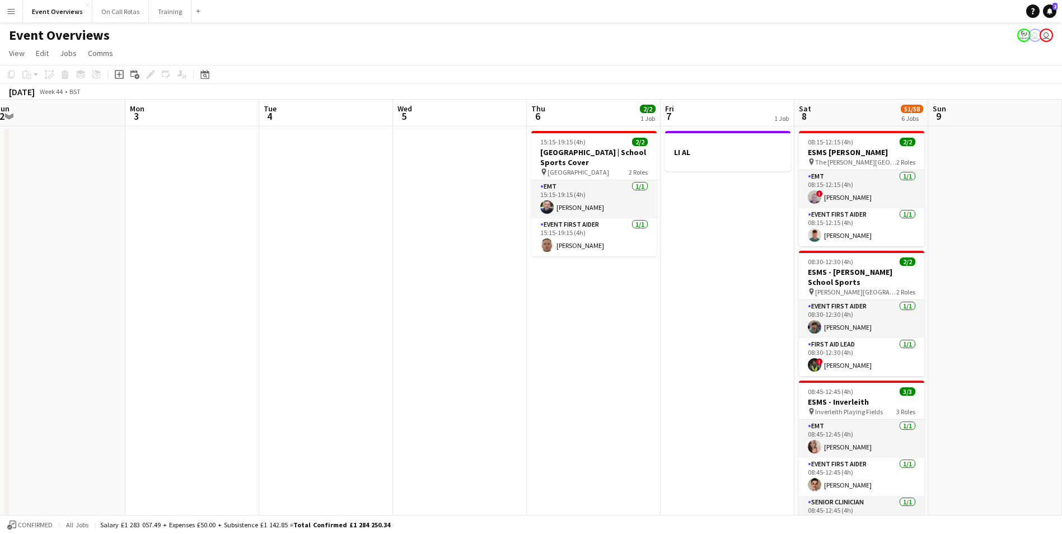
scroll to position [0, 360]
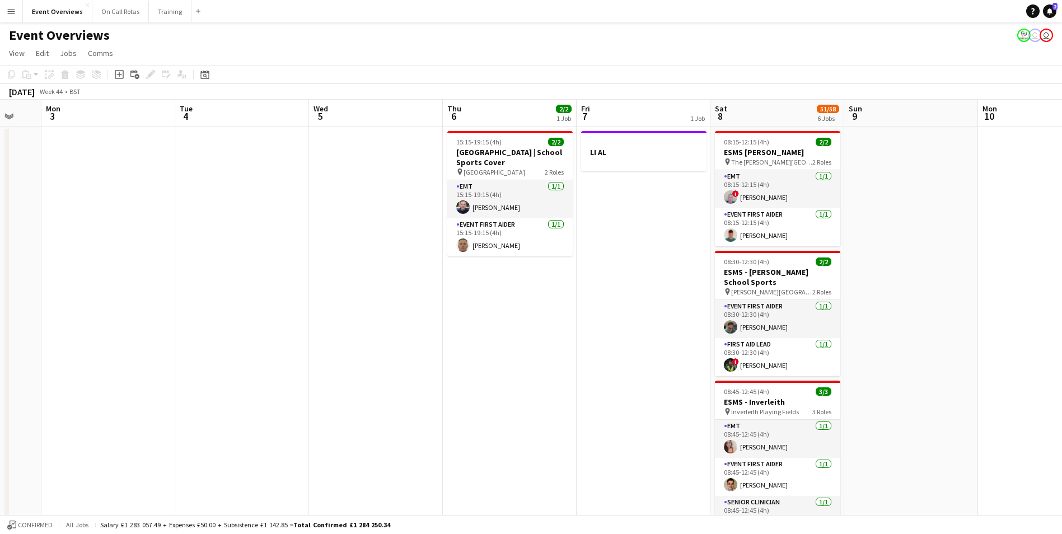
drag, startPoint x: 908, startPoint y: 295, endPoint x: 237, endPoint y: 350, distance: 673.1
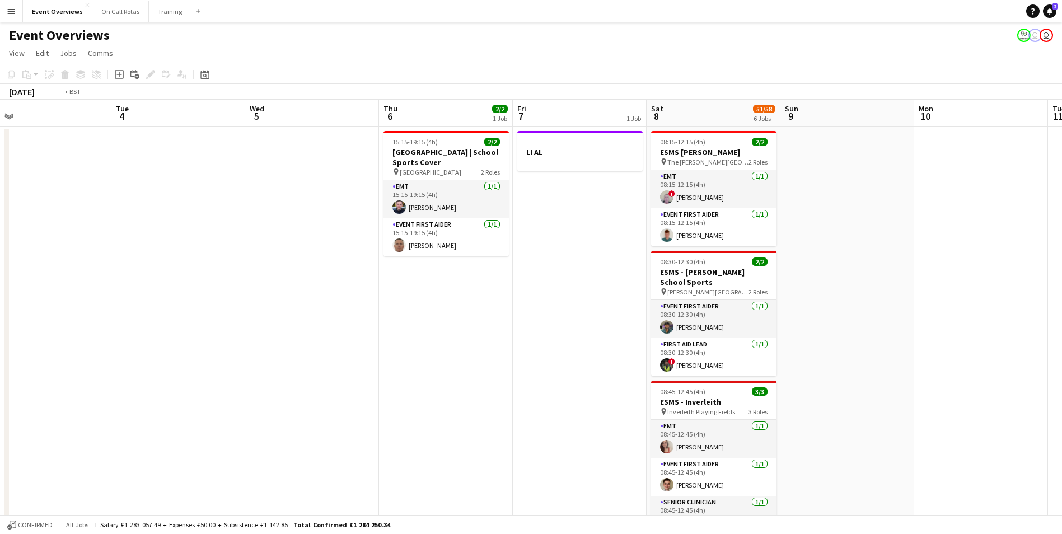
scroll to position [0, 437]
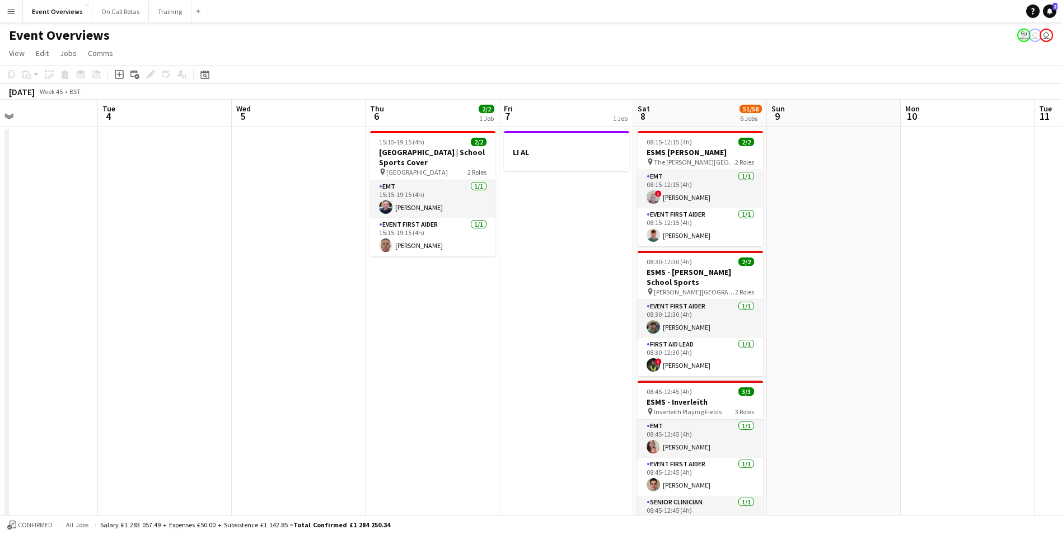
drag, startPoint x: 706, startPoint y: 303, endPoint x: 629, endPoint y: 307, distance: 77.4
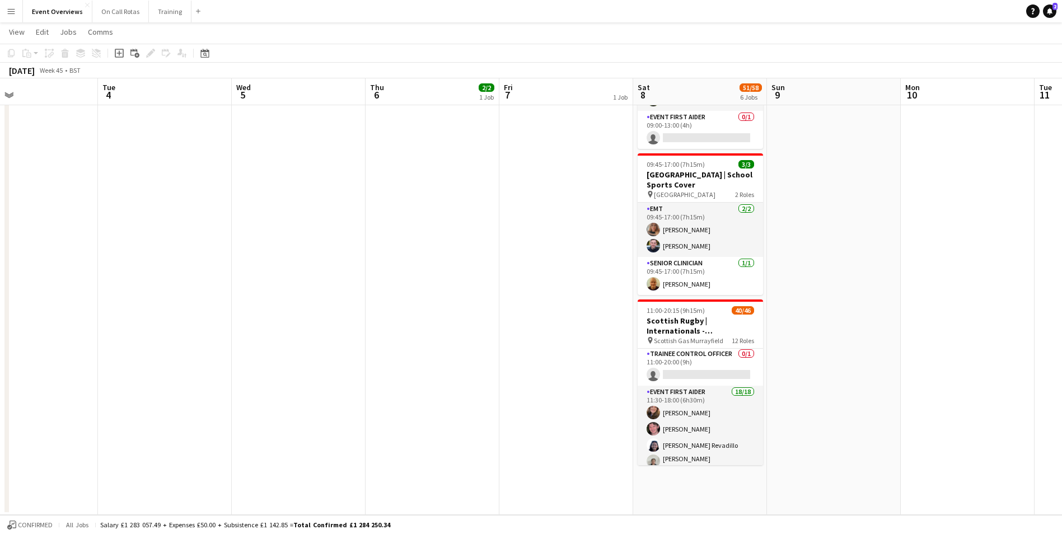
scroll to position [112, 0]
click at [698, 358] on app-card-role "Trainee Control Officer 0/1 11:00-20:00 (9h) single-neutral-actions" at bounding box center [700, 370] width 125 height 38
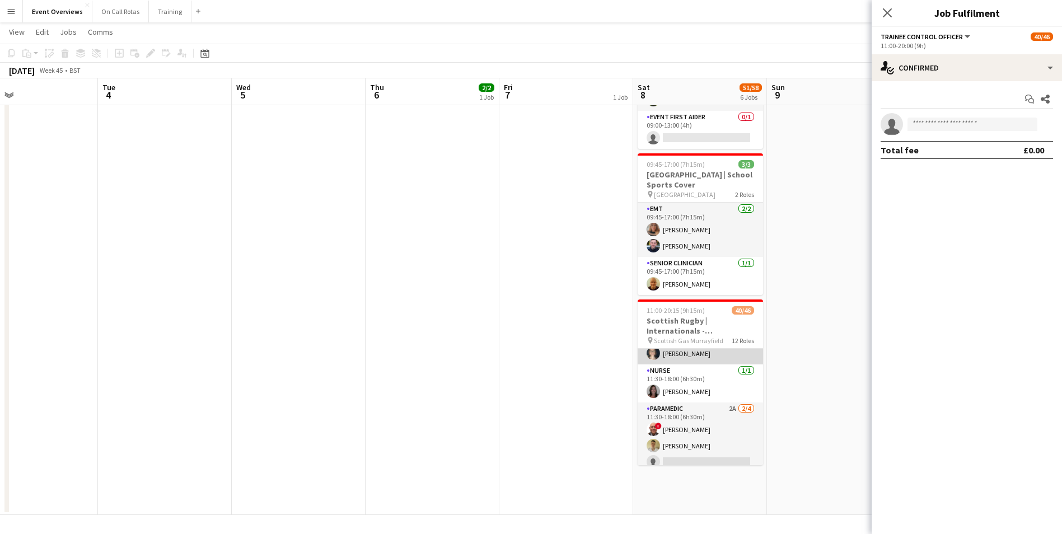
scroll to position [504, 0]
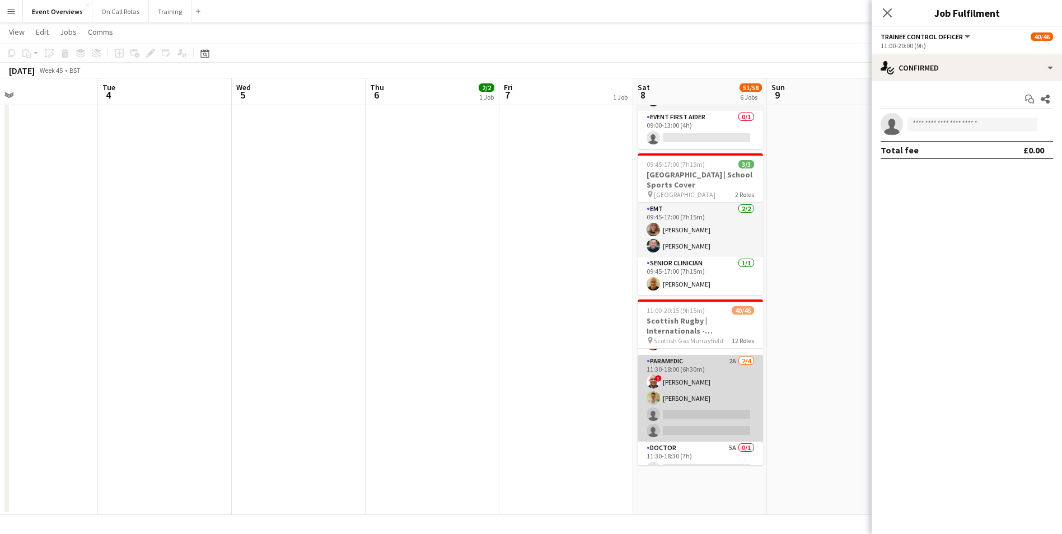
click at [706, 355] on app-card-role "Paramedic 2A 2/4 11:30-18:00 (6h30m) ! Derek Jones Callum Wallace single-neutra…" at bounding box center [700, 398] width 125 height 87
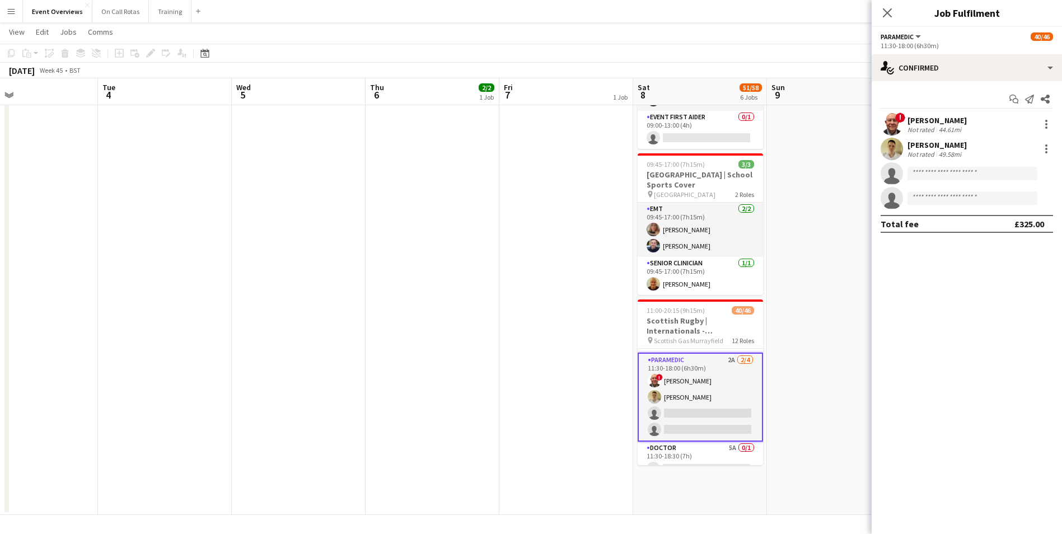
scroll to position [502, 0]
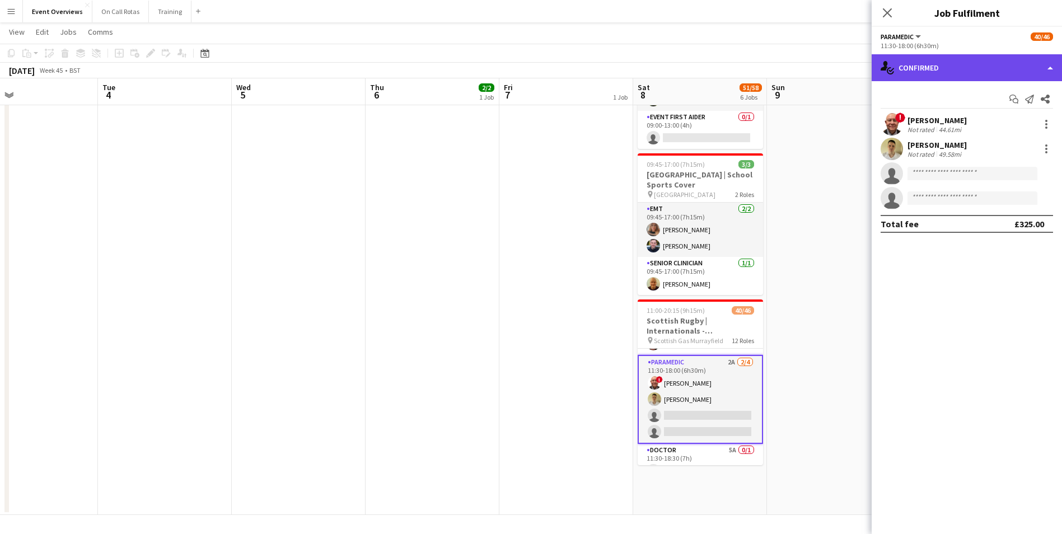
click at [939, 60] on div "single-neutral-actions-check-2 Confirmed" at bounding box center [967, 67] width 190 height 27
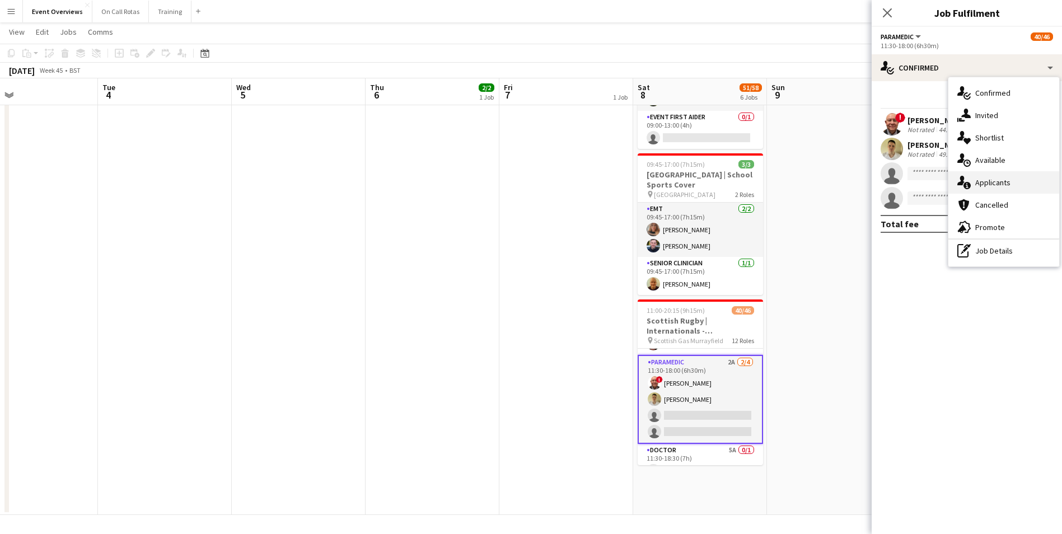
click at [982, 179] on span "Applicants" at bounding box center [992, 183] width 35 height 10
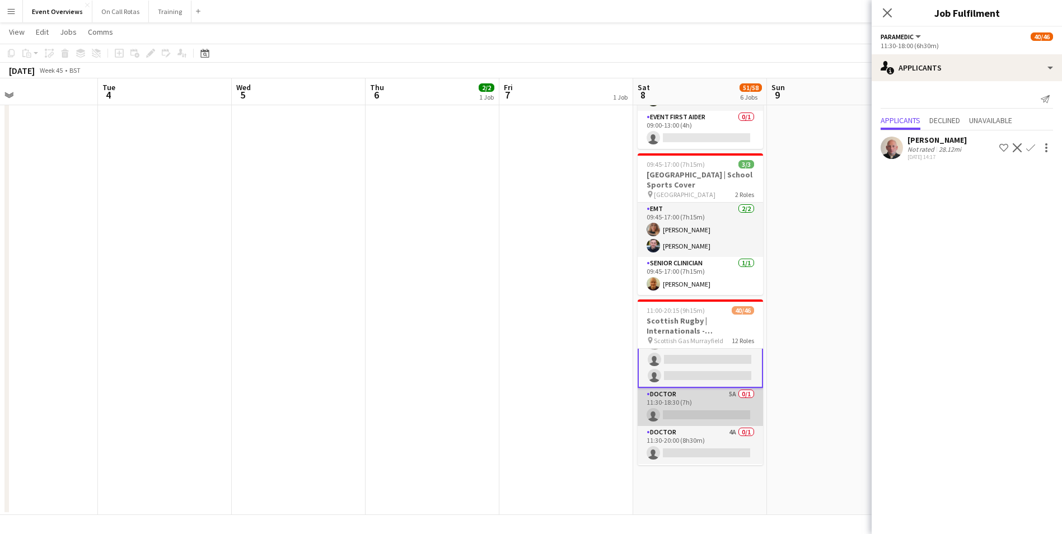
click at [697, 388] on app-card-role "Doctor 5A 0/1 11:30-18:30 (7h) single-neutral-actions" at bounding box center [700, 407] width 125 height 38
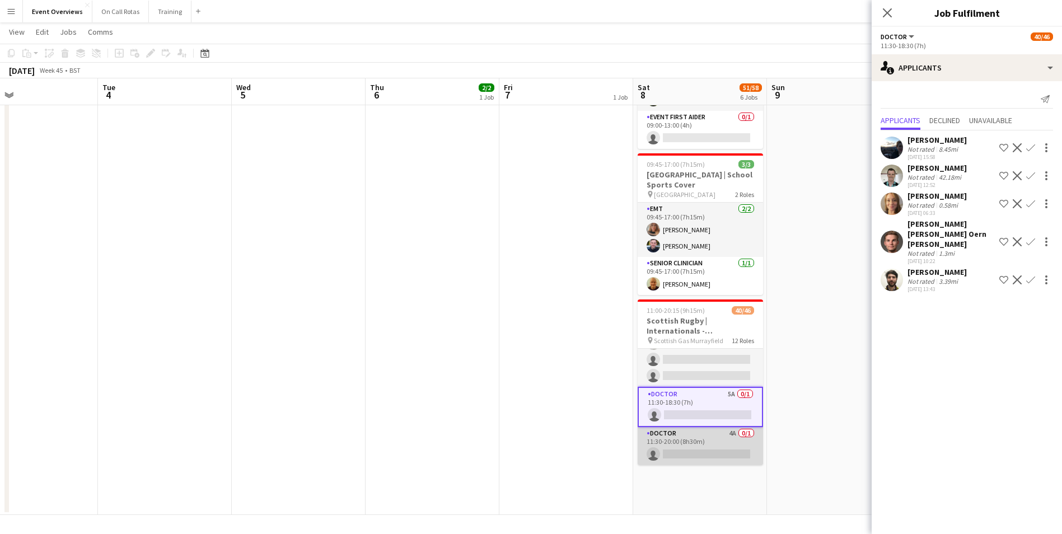
click at [693, 427] on app-card-role "Doctor 4A 0/1 11:30-20:00 (8h30m) single-neutral-actions" at bounding box center [700, 446] width 125 height 38
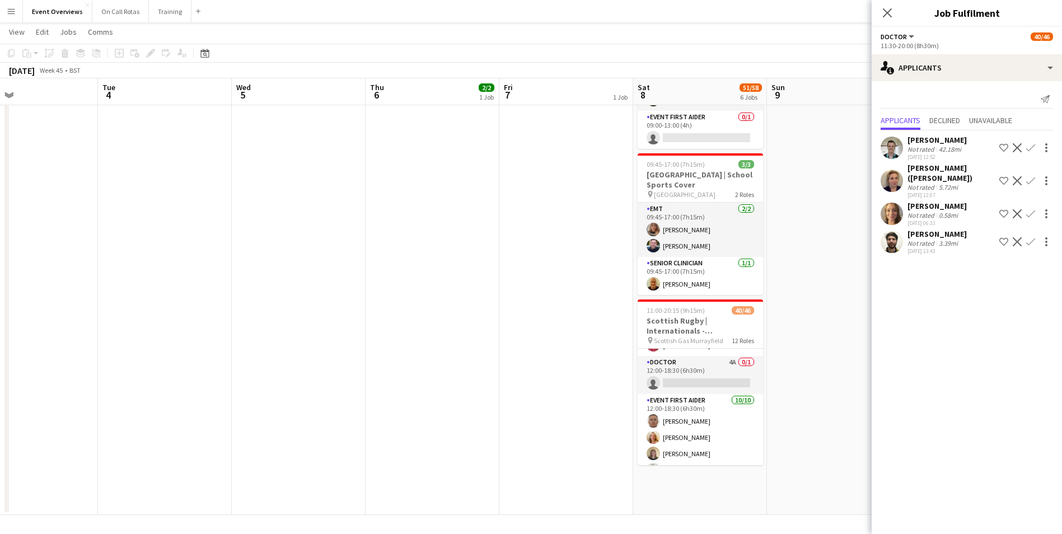
scroll to position [781, 0]
click at [695, 343] on app-card-role "Event First Aider 6/6 11:30-20:15 (8h45m) Elizabeth Poyner Adam Merrick Mairi T…" at bounding box center [700, 300] width 125 height 119
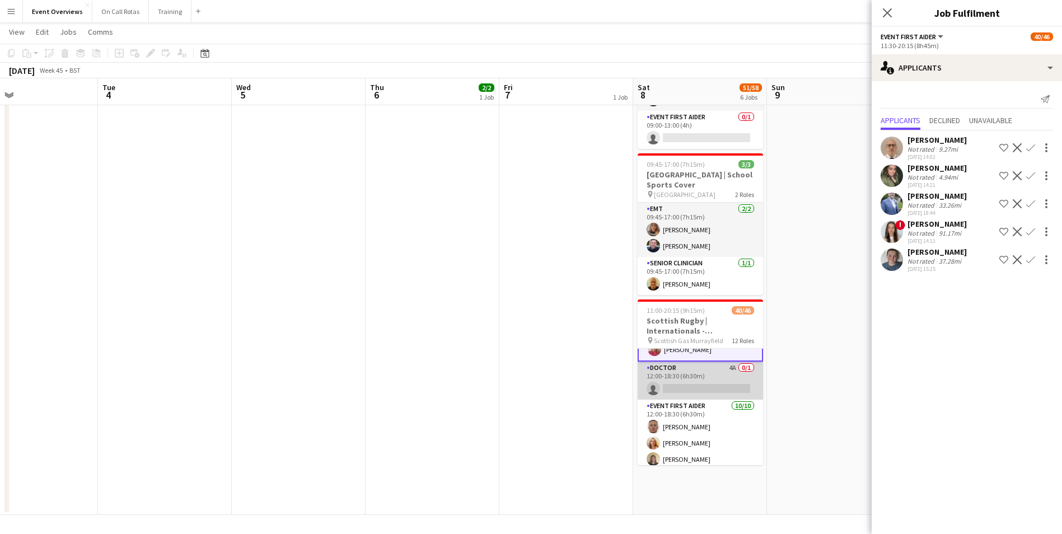
click at [697, 362] on app-card-role "Doctor 4A 0/1 12:00-18:30 (6h30m) single-neutral-actions" at bounding box center [700, 381] width 125 height 38
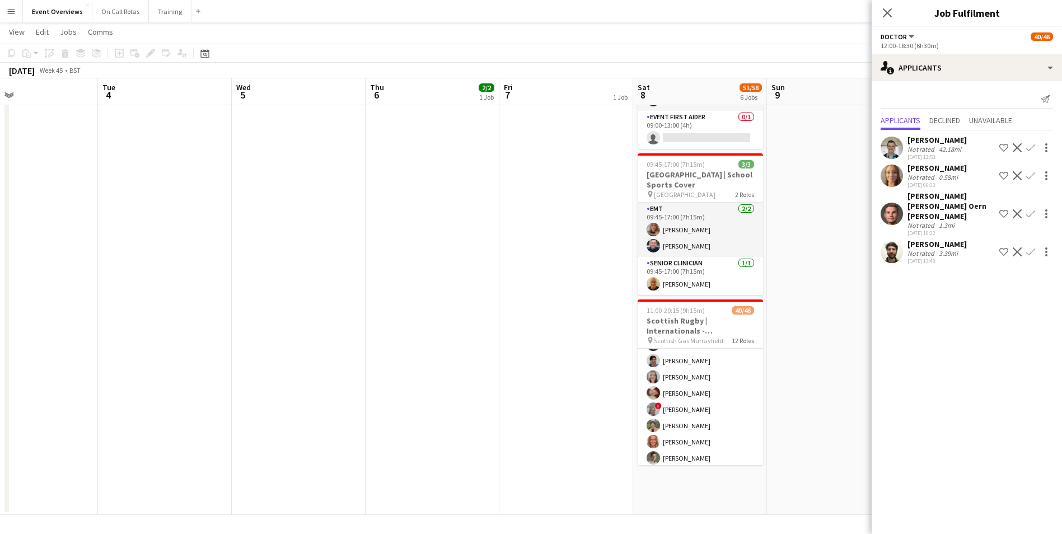
scroll to position [895, 0]
click at [831, 384] on app-date-cell at bounding box center [834, 63] width 134 height 904
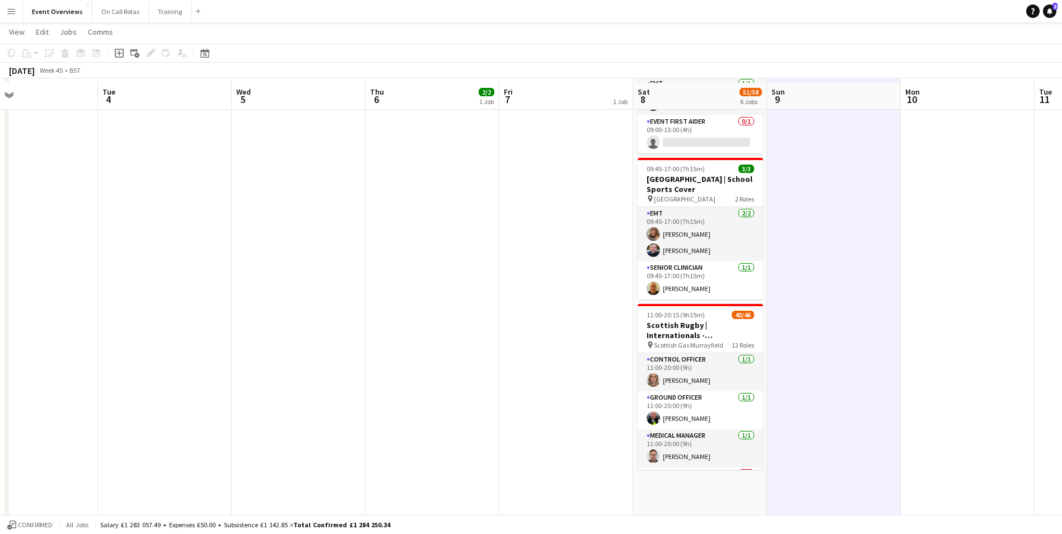
scroll to position [514, 0]
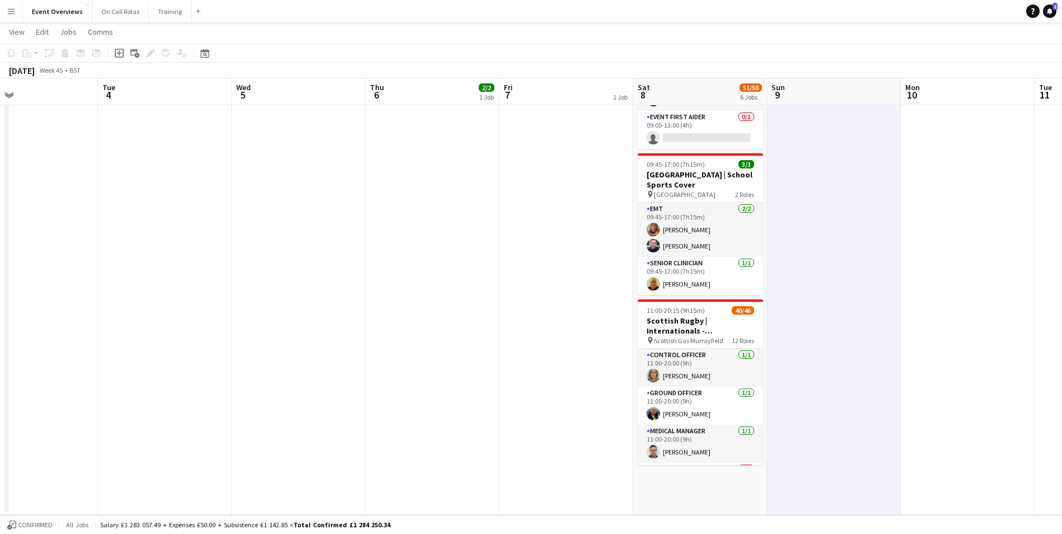
click at [931, 418] on app-date-cell at bounding box center [968, 63] width 134 height 904
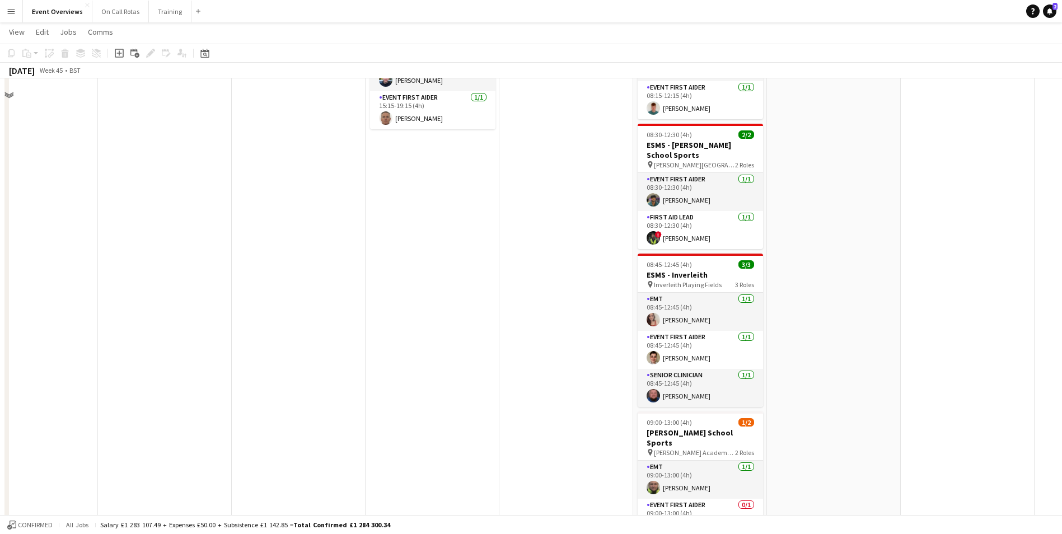
scroll to position [56, 0]
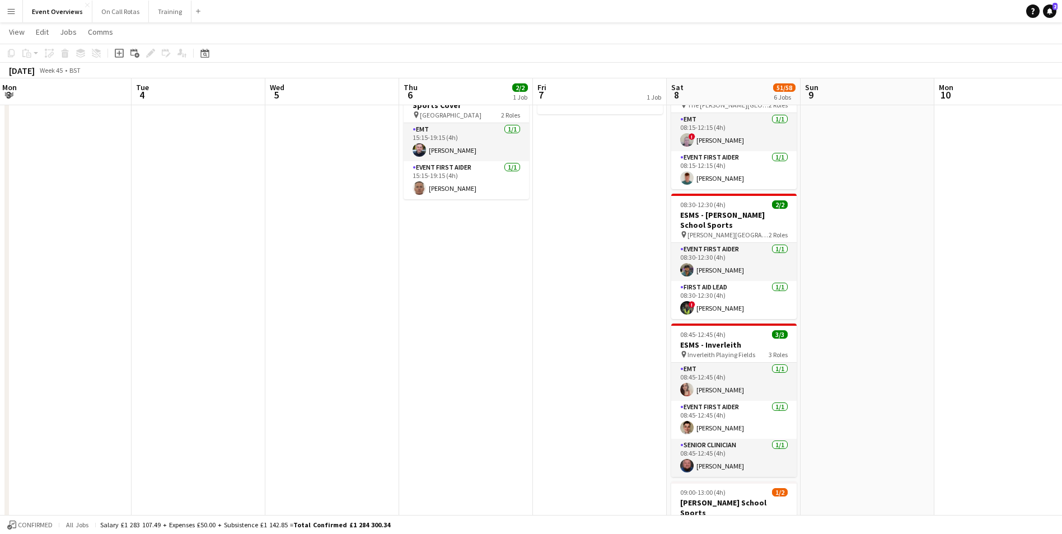
drag, startPoint x: 996, startPoint y: 288, endPoint x: 203, endPoint y: 311, distance: 793.8
click at [203, 311] on app-calendar-viewport "Fri 31 Sat 1 57/61 6 Jobs Sun 2 Mon 3 Tue 4 Wed 5 Thu 6 2/2 1 Job Fri 7 1 Job S…" at bounding box center [531, 480] width 1062 height 985
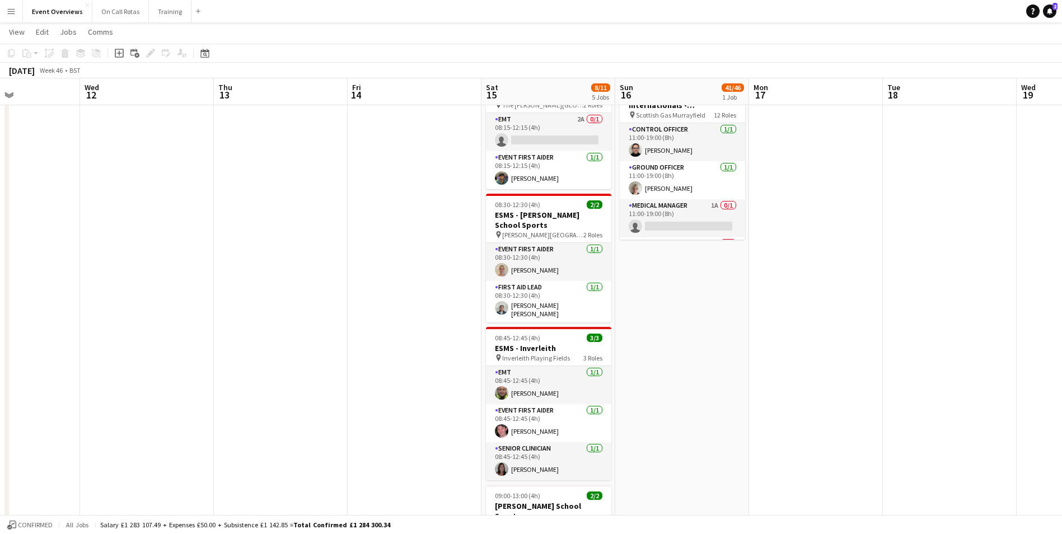
drag, startPoint x: 851, startPoint y: 277, endPoint x: 549, endPoint y: 291, distance: 302.1
click at [549, 291] on app-calendar-viewport "Sun 9 Mon 10 Tue 11 Wed 12 Thu 13 Fri 14 Sat 15 8/11 5 Jobs Sun 16 41/46 1 Job …" at bounding box center [531, 480] width 1062 height 985
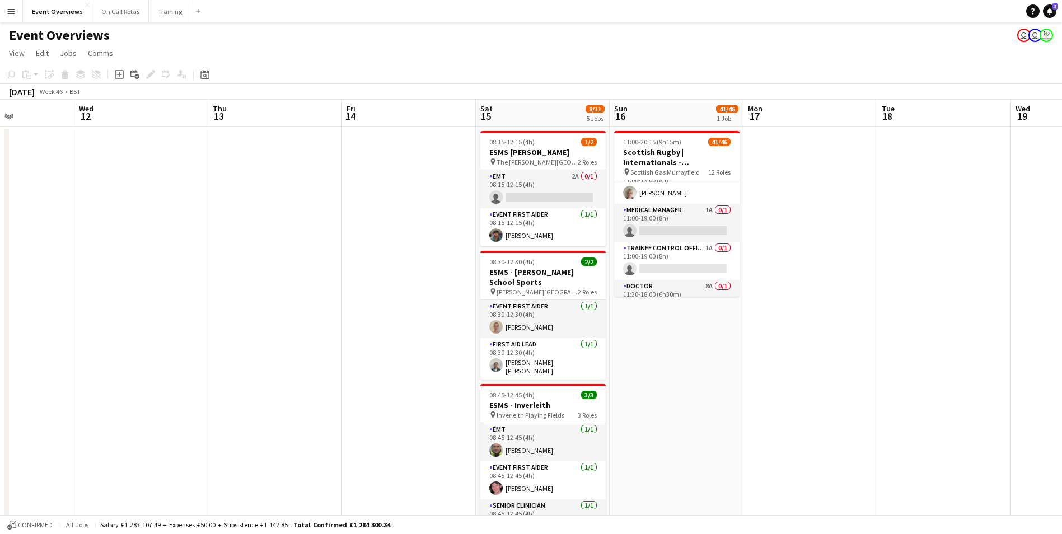
scroll to position [0, 0]
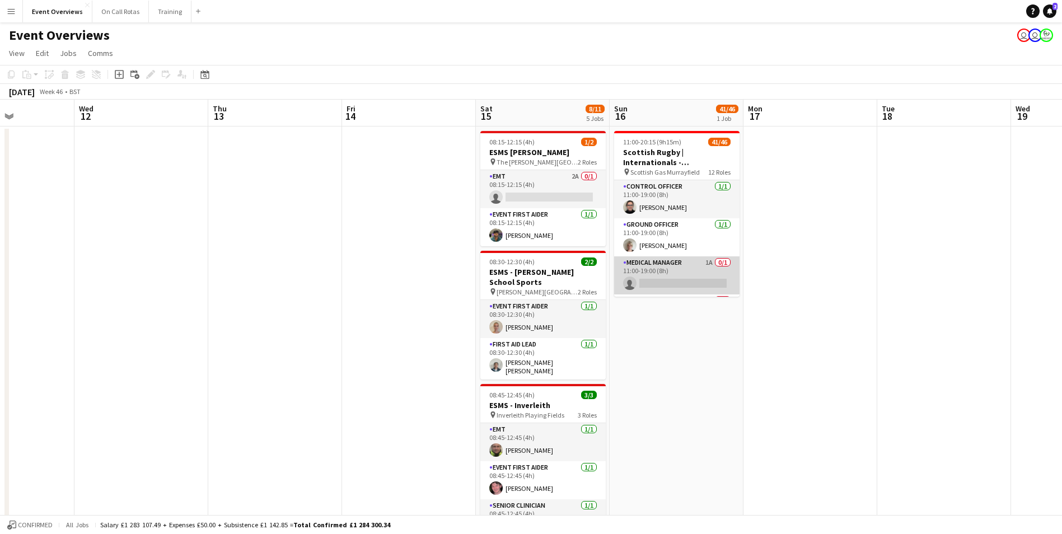
click at [690, 264] on app-card-role "Medical Manager 1A 0/1 11:00-19:00 (8h) single-neutral-actions" at bounding box center [676, 275] width 125 height 38
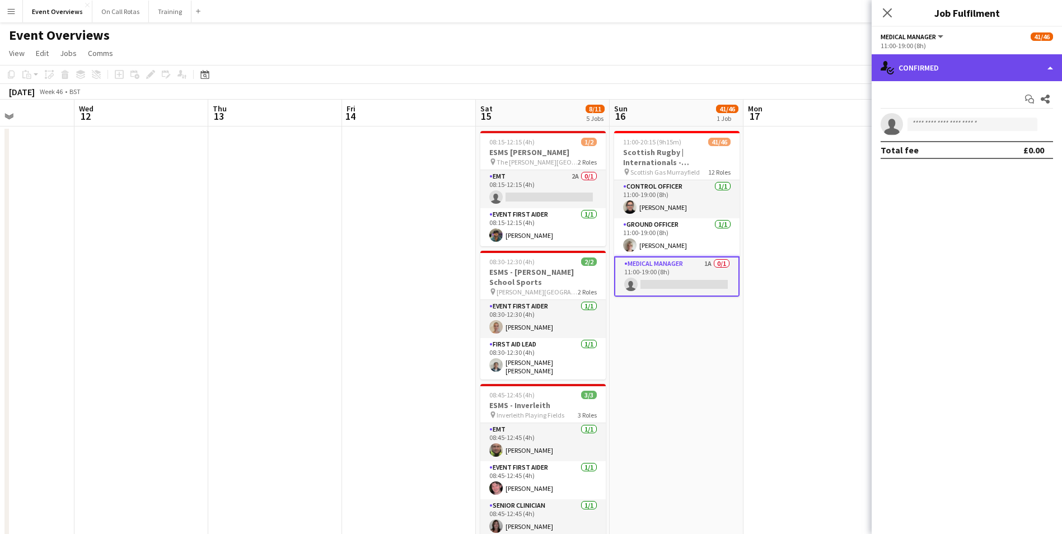
click at [965, 63] on div "single-neutral-actions-check-2 Confirmed" at bounding box center [967, 67] width 190 height 27
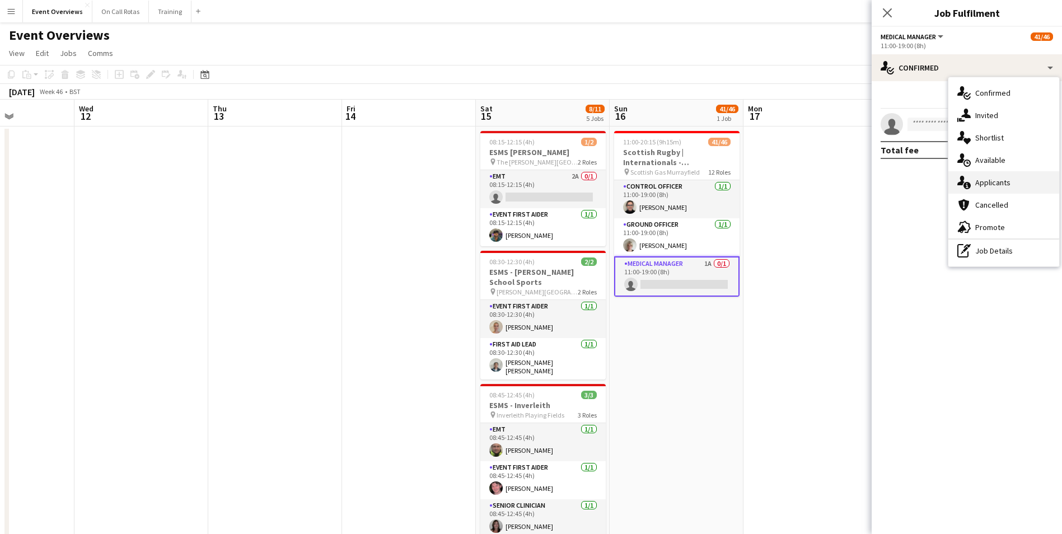
click at [980, 179] on span "Applicants" at bounding box center [992, 183] width 35 height 10
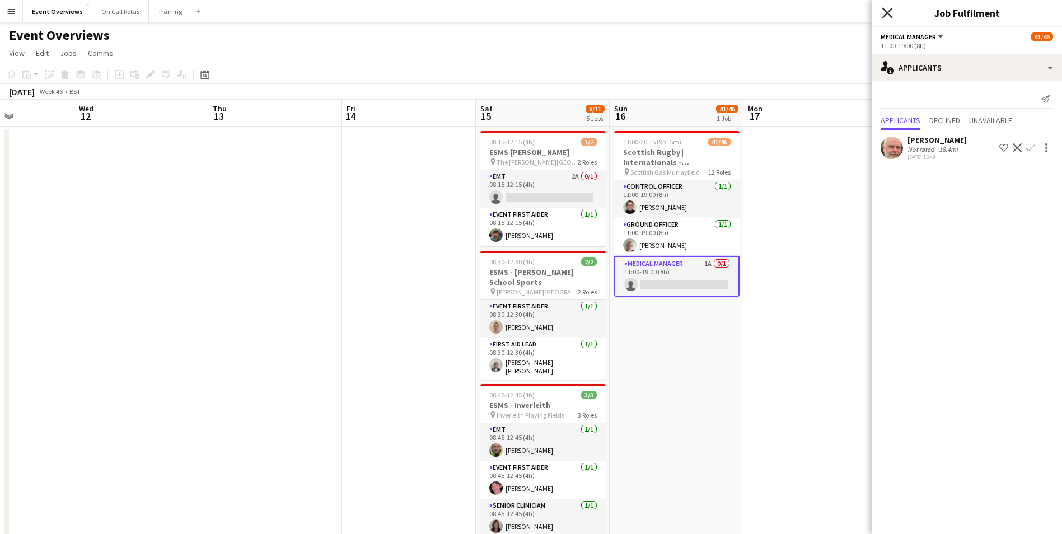
click at [888, 12] on icon at bounding box center [887, 12] width 11 height 11
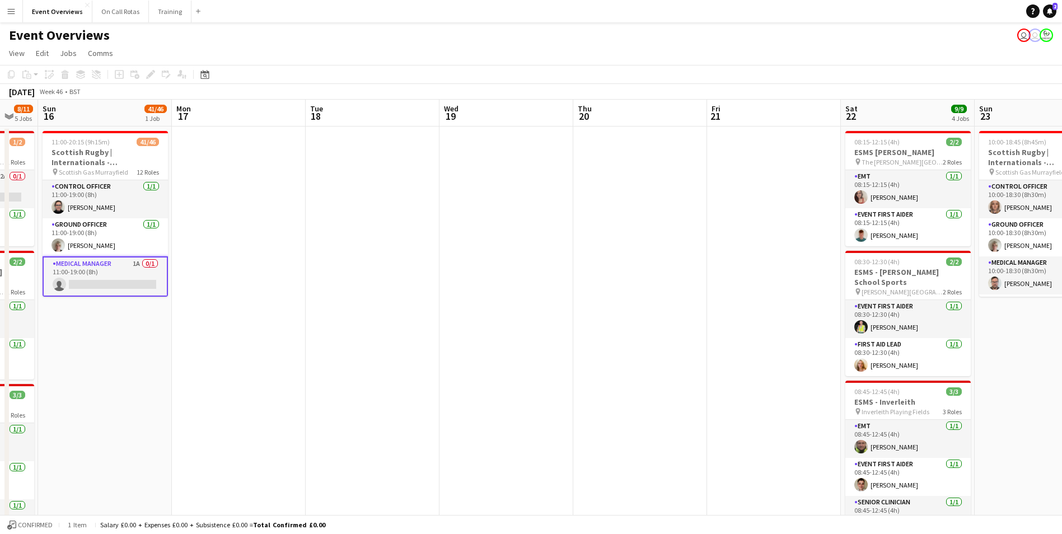
scroll to position [0, 413]
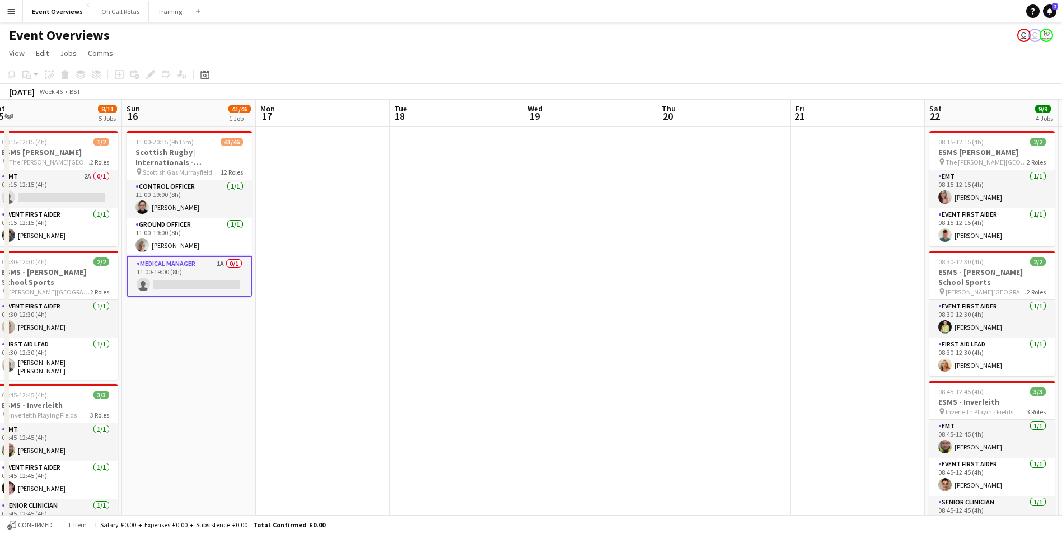
drag, startPoint x: 933, startPoint y: 244, endPoint x: 446, endPoint y: 242, distance: 487.7
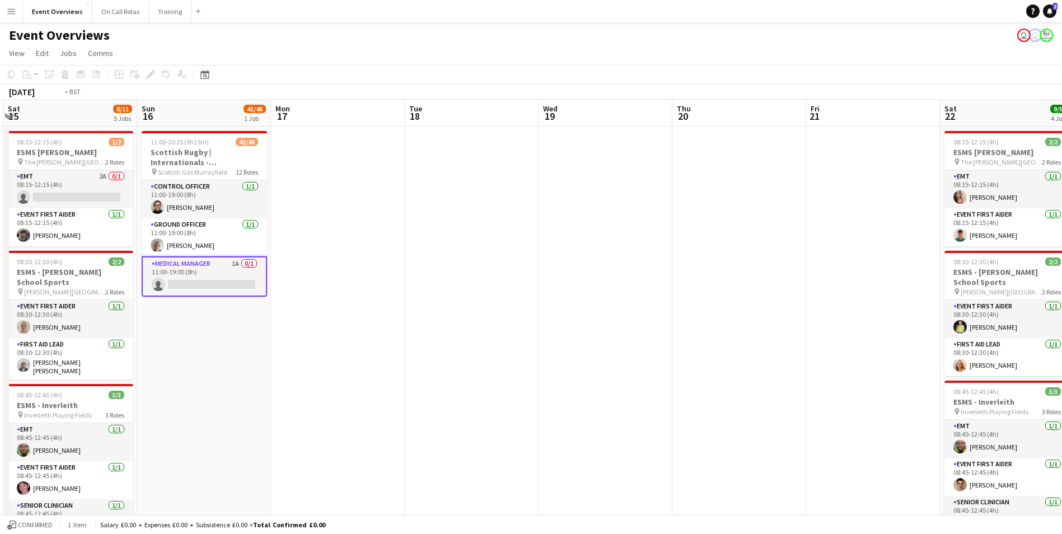
scroll to position [0, 369]
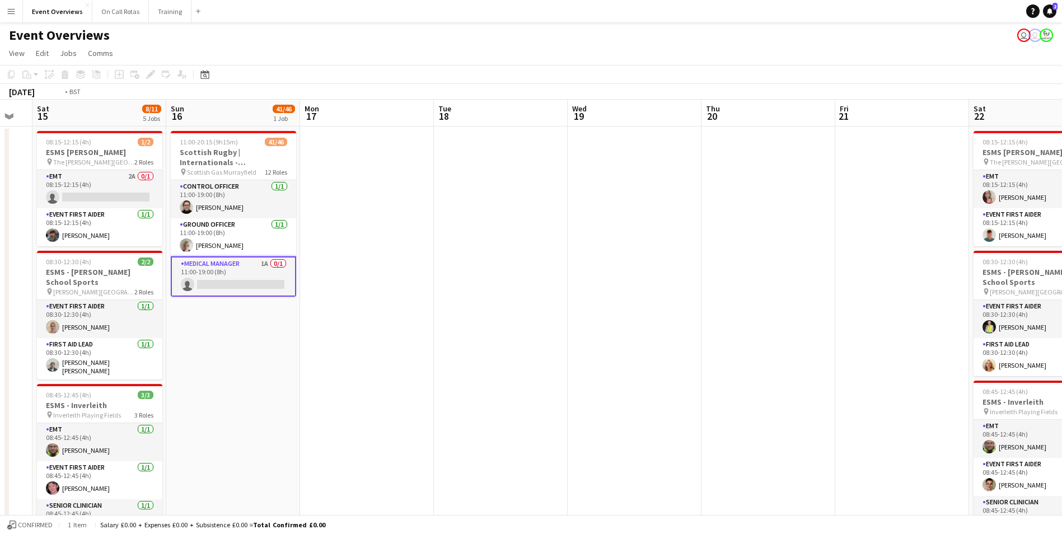
drag, startPoint x: 874, startPoint y: 240, endPoint x: 518, endPoint y: 251, distance: 356.3
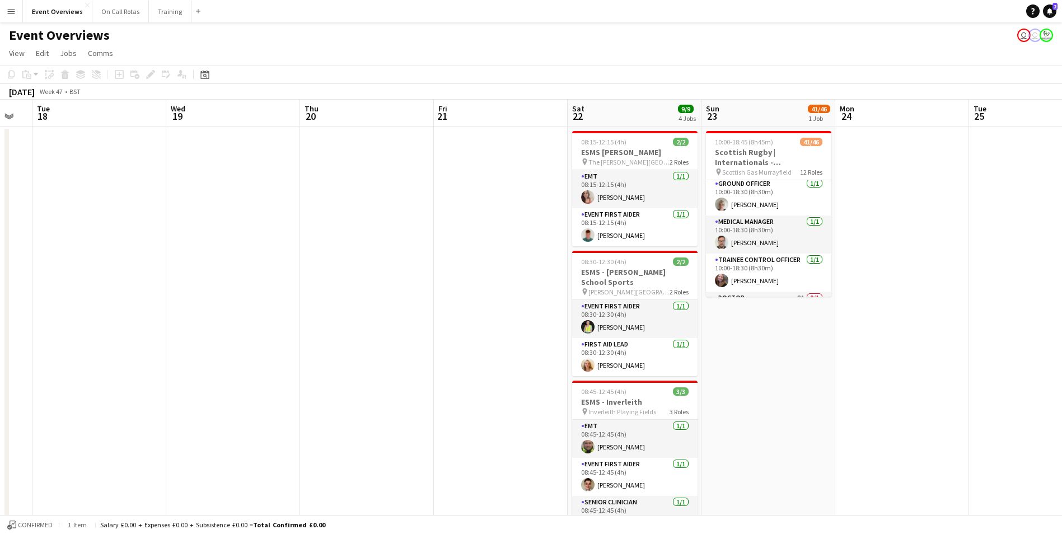
scroll to position [0, 0]
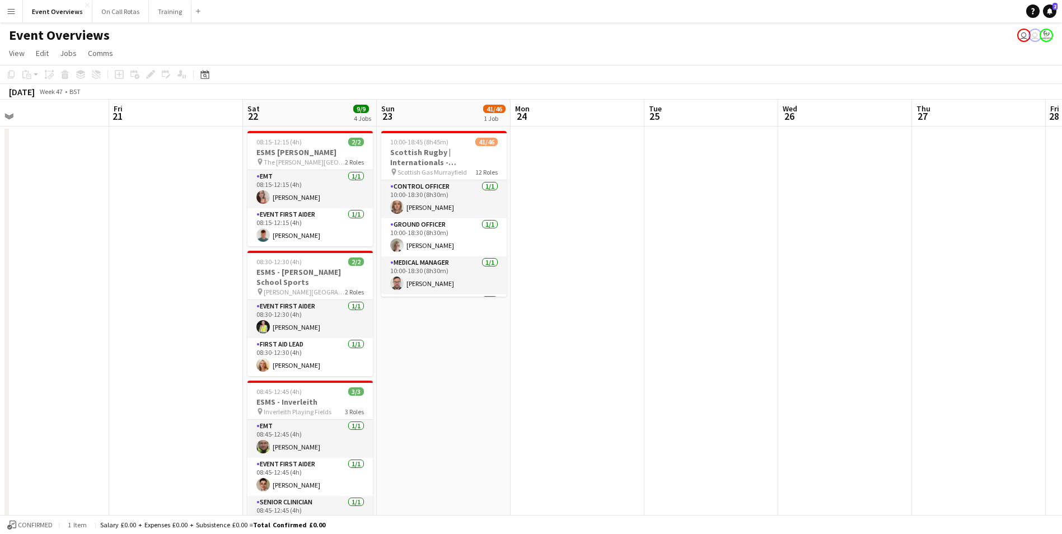
drag, startPoint x: 441, startPoint y: 280, endPoint x: 471, endPoint y: 260, distance: 36.3
click at [0, 290] on html "Menu Boards Boards Boards All jobs Status Workforce Workforce My Workforce Recr…" at bounding box center [531, 524] width 1062 height 1049
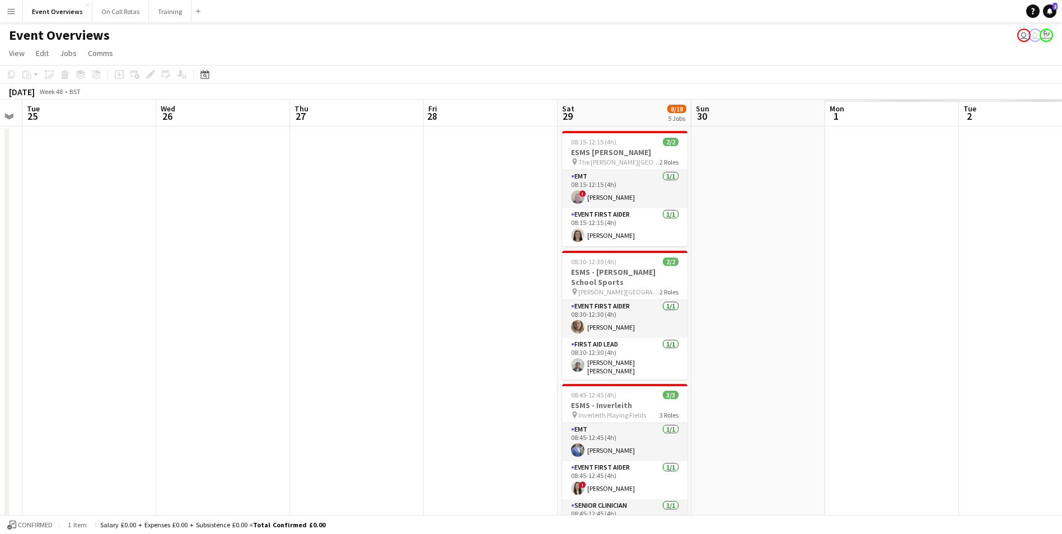
drag, startPoint x: 661, startPoint y: 272, endPoint x: 240, endPoint y: 265, distance: 421.7
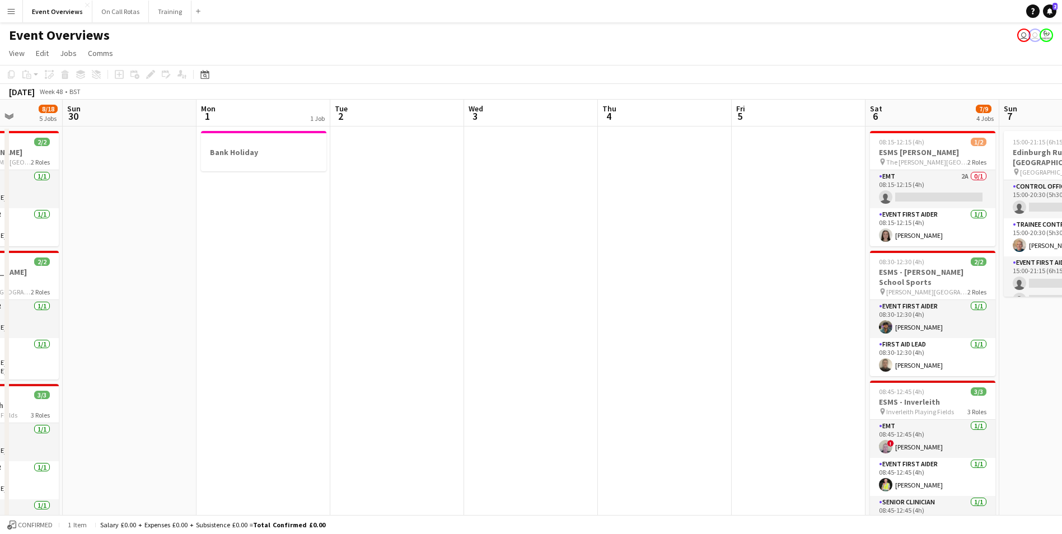
scroll to position [0, 358]
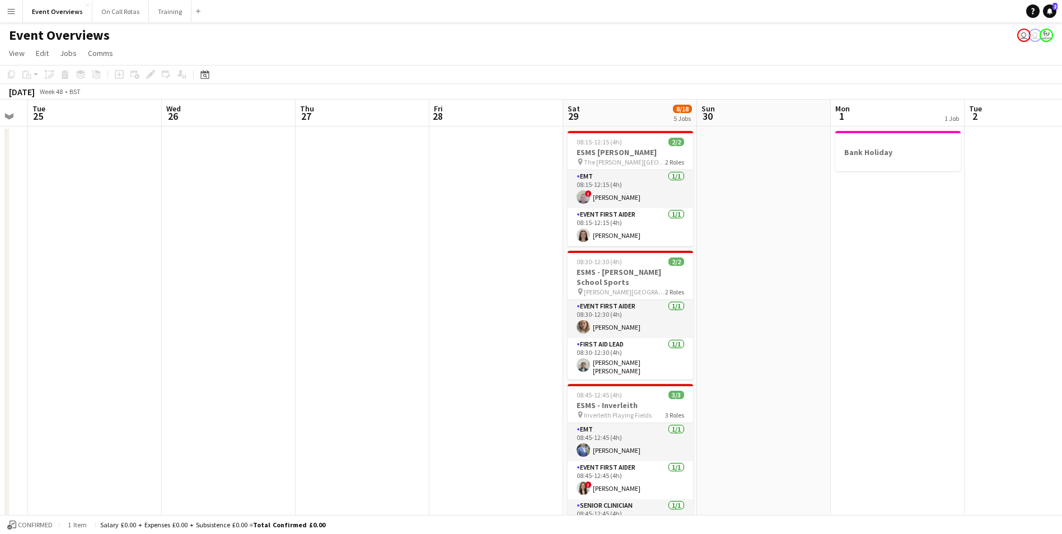
drag, startPoint x: 914, startPoint y: 253, endPoint x: 1028, endPoint y: 253, distance: 113.7
click at [1062, 250] on html "Menu Boards Boards Boards All jobs Status Workforce Workforce My Workforce Recr…" at bounding box center [531, 524] width 1062 height 1049
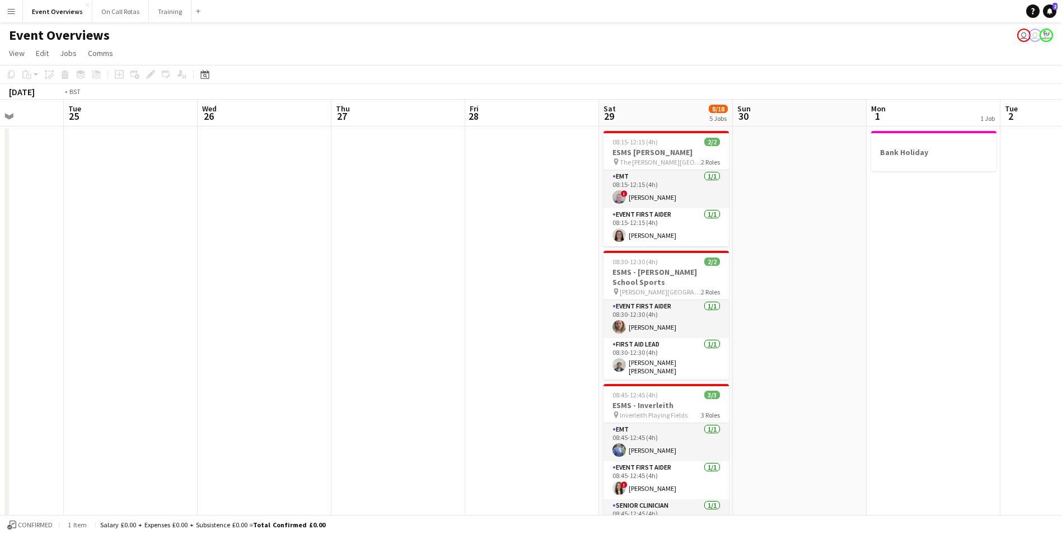
drag, startPoint x: 240, startPoint y: 210, endPoint x: 912, endPoint y: 180, distance: 672.0
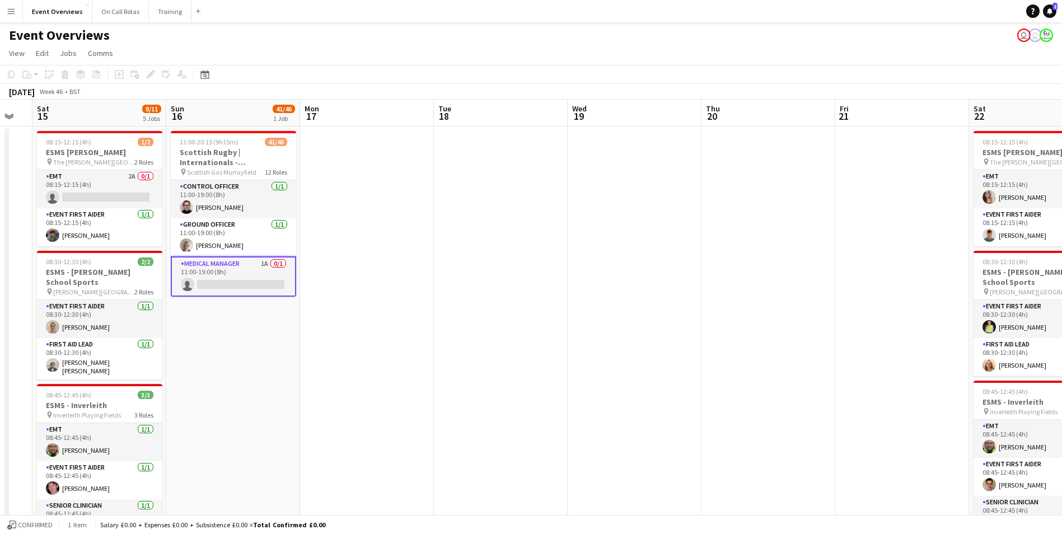
drag, startPoint x: 235, startPoint y: 211, endPoint x: 805, endPoint y: 194, distance: 570.3
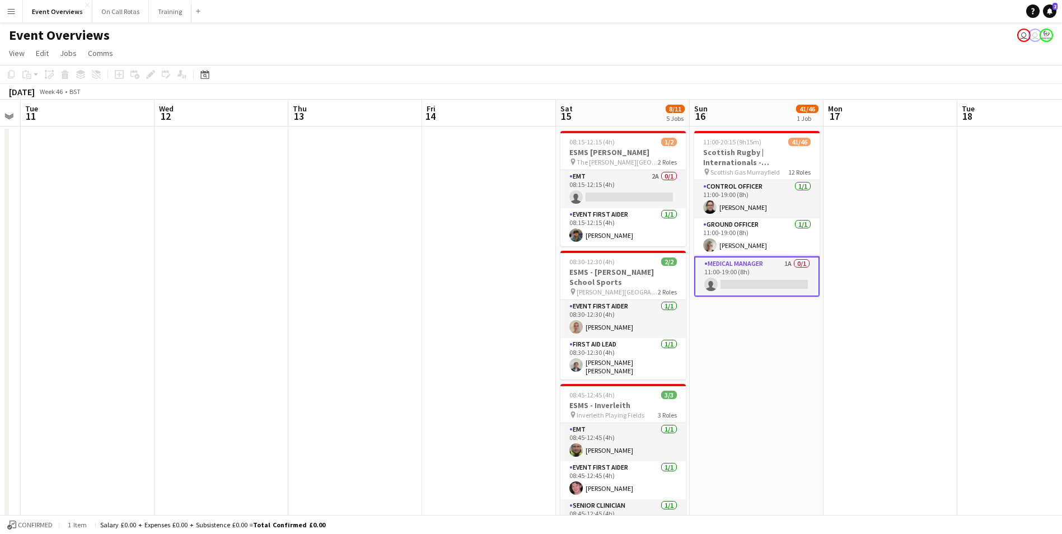
drag, startPoint x: 812, startPoint y: 193, endPoint x: 878, endPoint y: 192, distance: 66.1
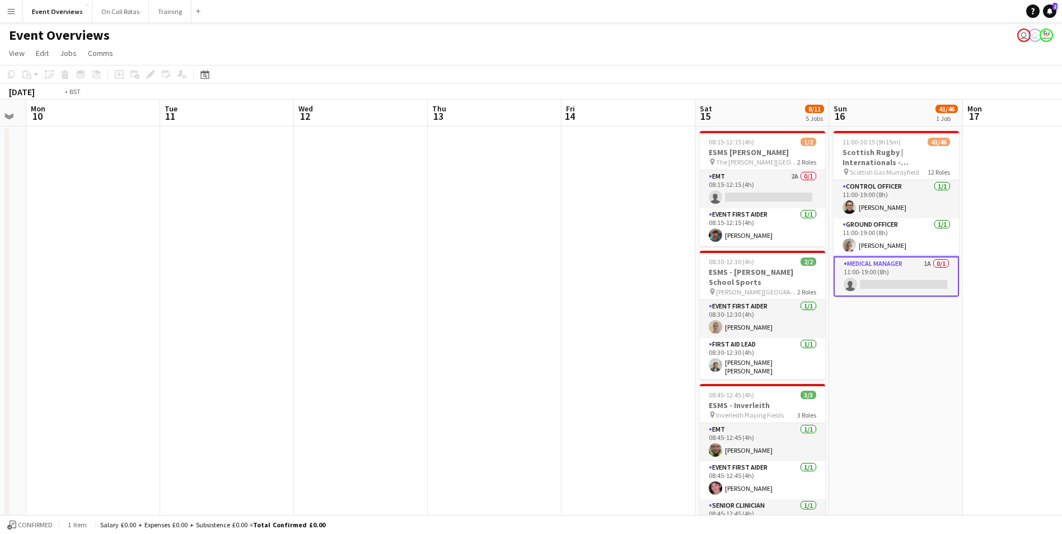
drag, startPoint x: 260, startPoint y: 213, endPoint x: 735, endPoint y: 183, distance: 475.2
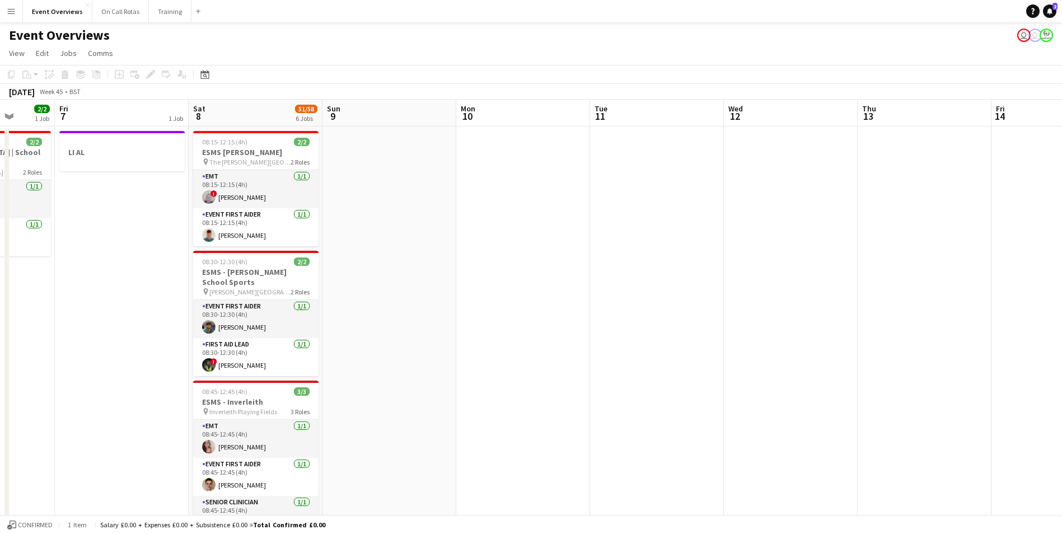
scroll to position [0, 279]
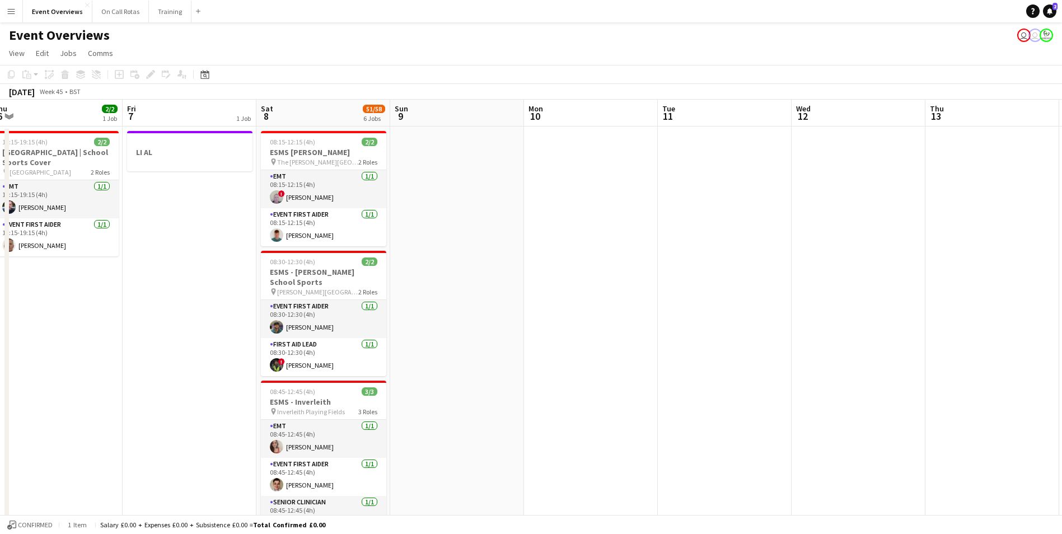
drag, startPoint x: 336, startPoint y: 213, endPoint x: 460, endPoint y: 205, distance: 124.0
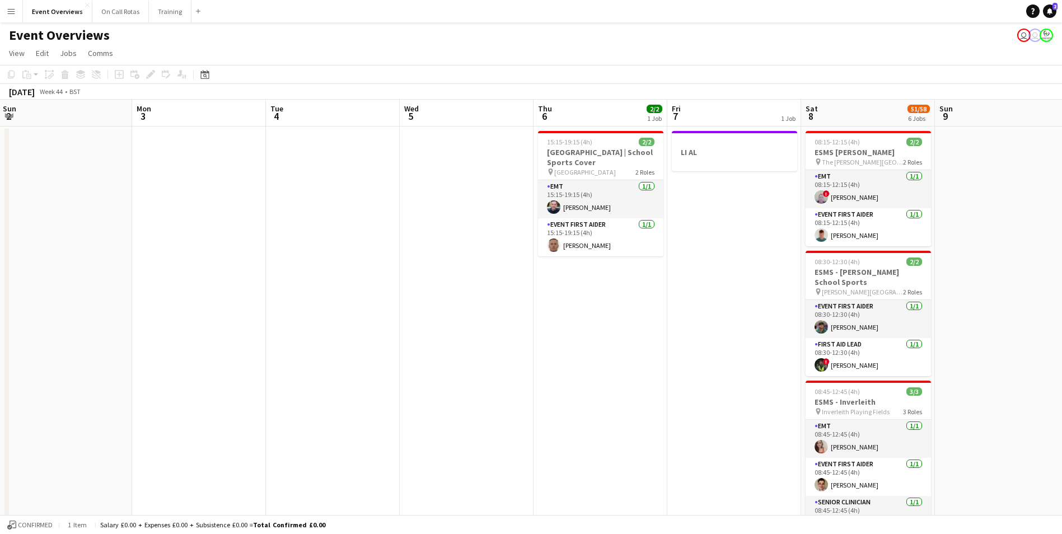
drag, startPoint x: 490, startPoint y: 273, endPoint x: 1033, endPoint y: 254, distance: 543.5
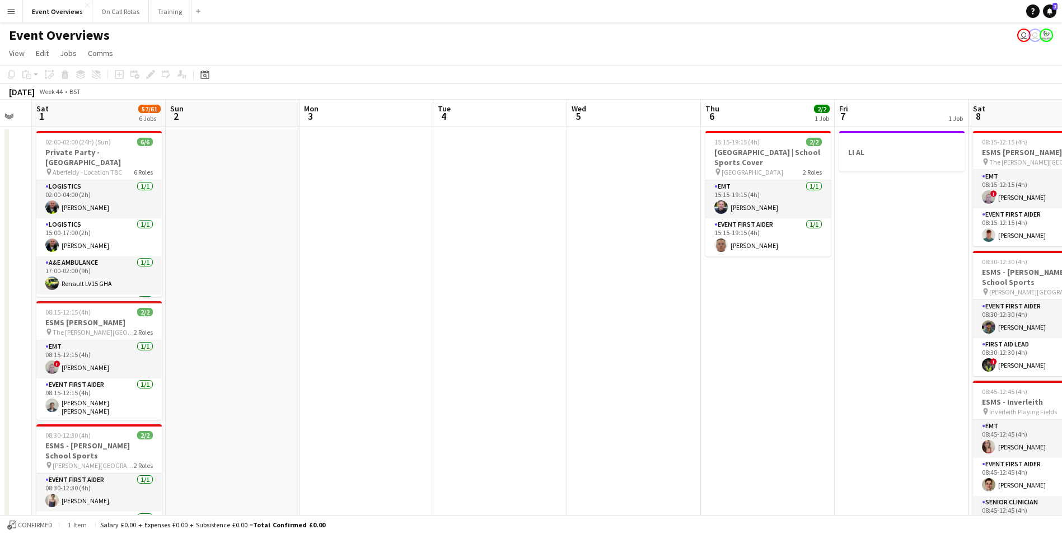
drag, startPoint x: 339, startPoint y: 259, endPoint x: 774, endPoint y: 246, distance: 435.3
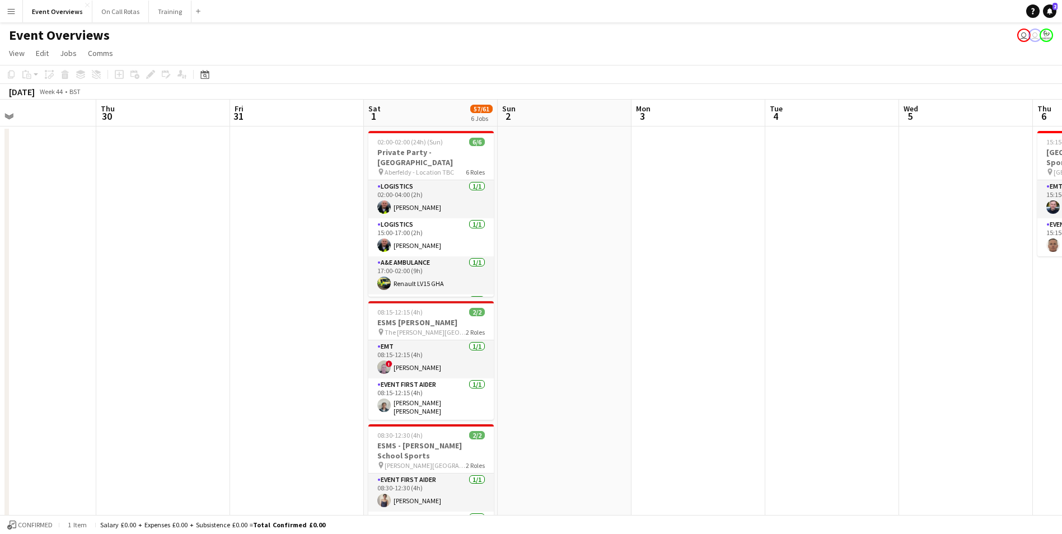
drag, startPoint x: 273, startPoint y: 243, endPoint x: 497, endPoint y: 233, distance: 224.2
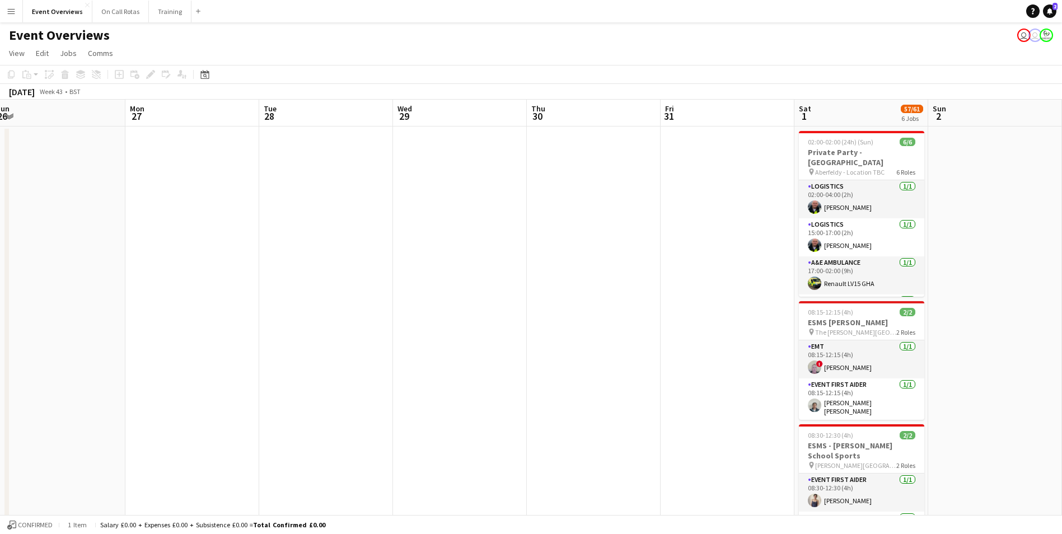
drag, startPoint x: 336, startPoint y: 231, endPoint x: 525, endPoint y: 228, distance: 189.3
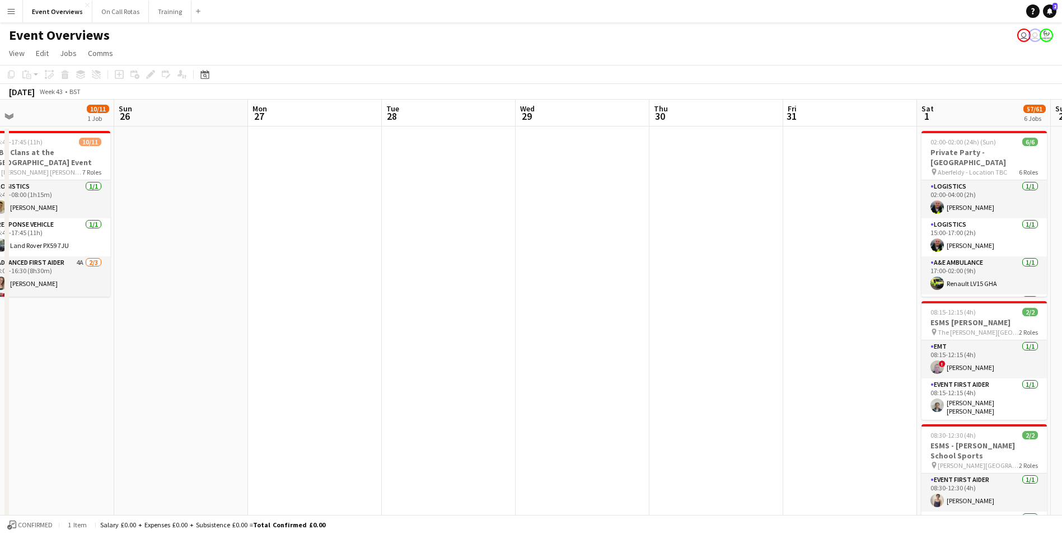
drag, startPoint x: 209, startPoint y: 247, endPoint x: 562, endPoint y: 224, distance: 352.9
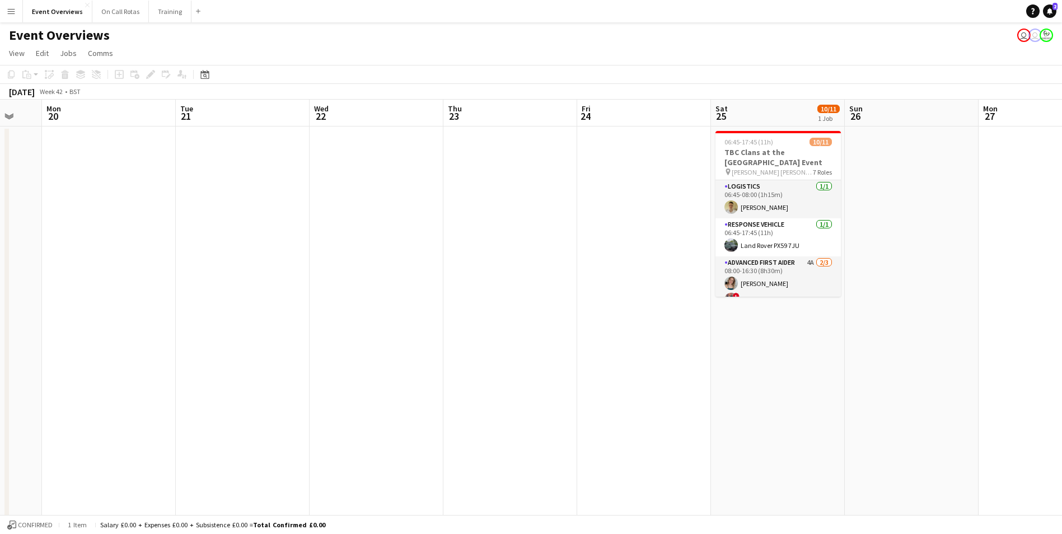
drag, startPoint x: 156, startPoint y: 239, endPoint x: 488, endPoint y: 226, distance: 331.7
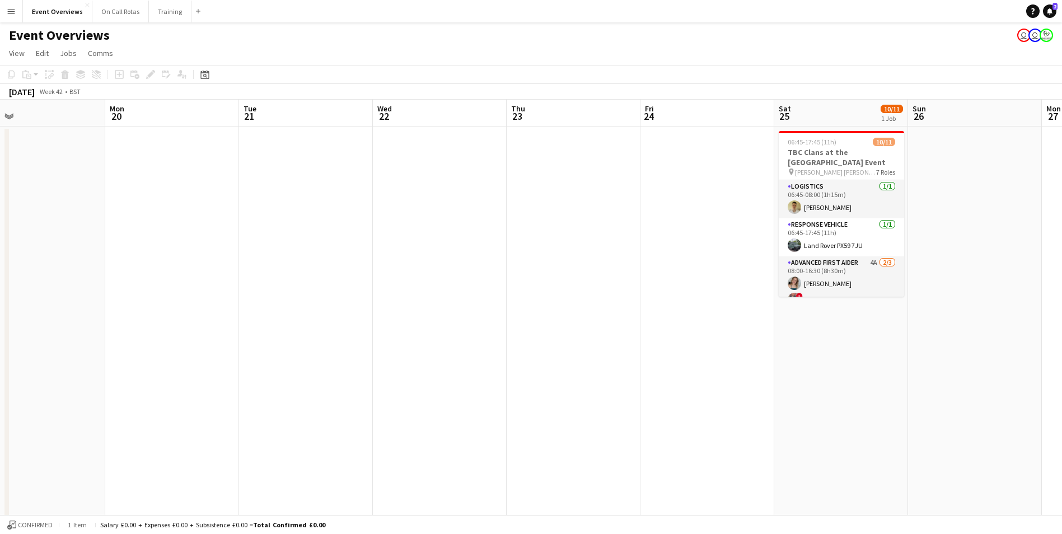
scroll to position [0, 230]
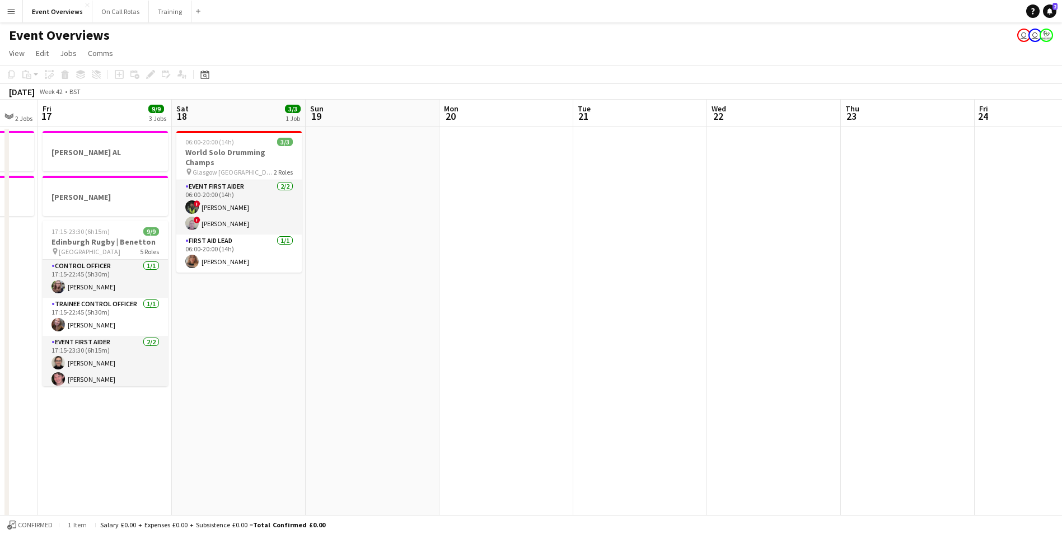
drag, startPoint x: 354, startPoint y: 228, endPoint x: 647, endPoint y: 220, distance: 293.5
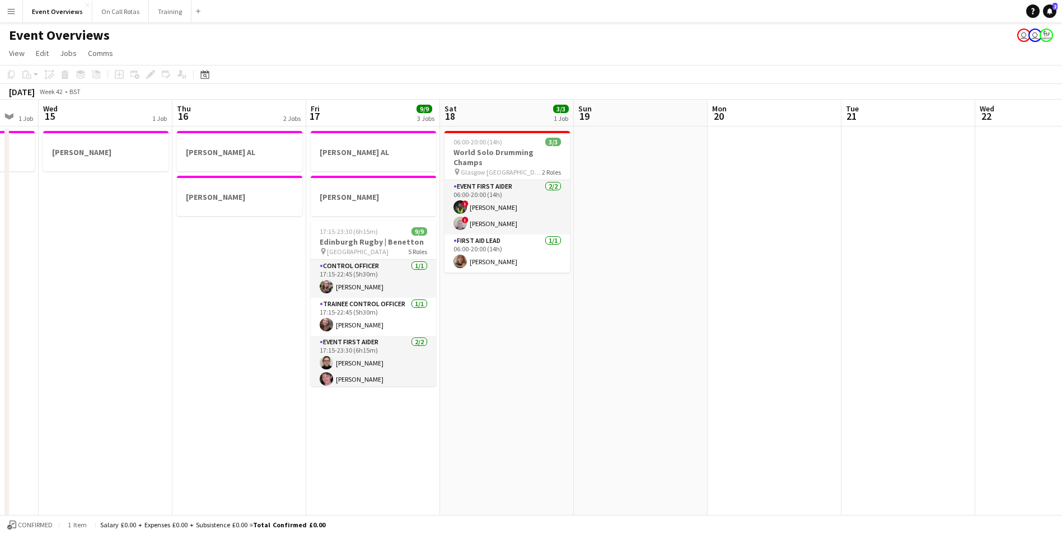
drag, startPoint x: 429, startPoint y: 274, endPoint x: 734, endPoint y: 246, distance: 306.4
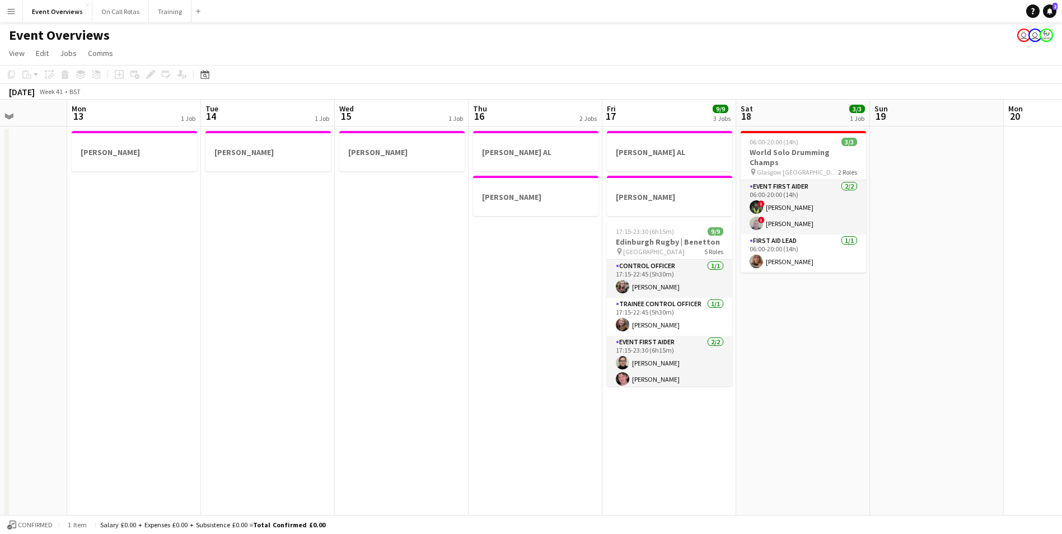
drag, startPoint x: 256, startPoint y: 232, endPoint x: 463, endPoint y: 226, distance: 207.3
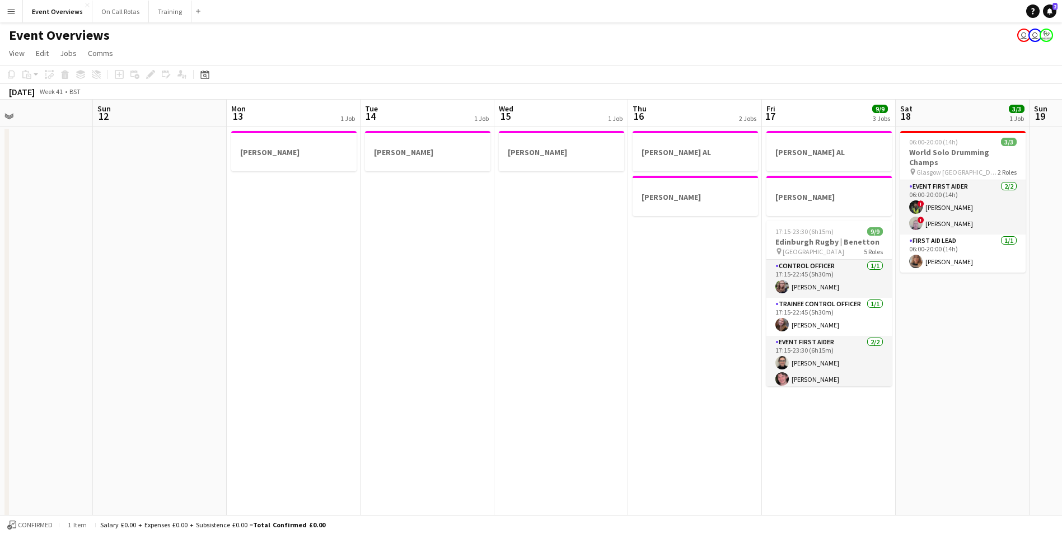
scroll to position [0, 285]
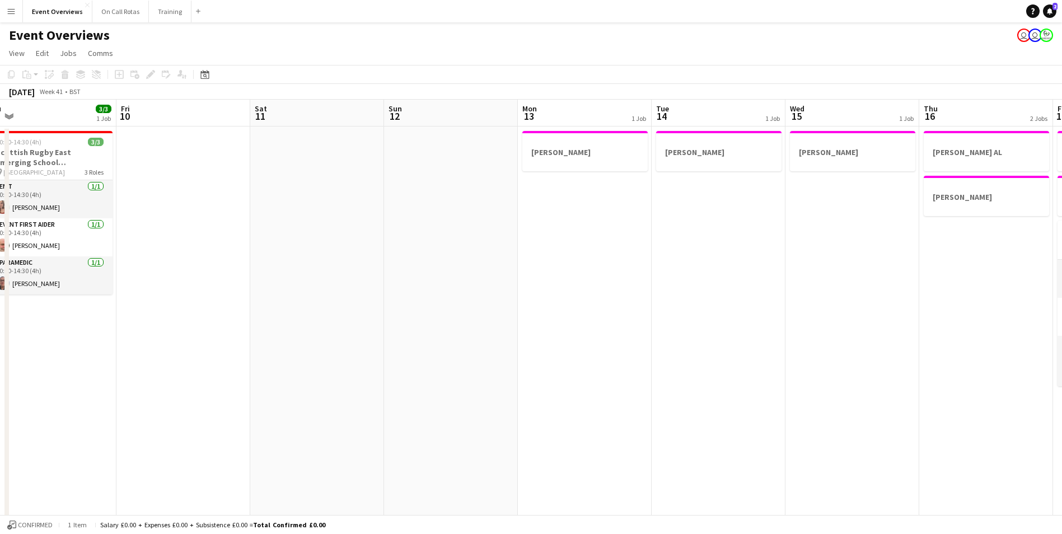
drag, startPoint x: 234, startPoint y: 218, endPoint x: 551, endPoint y: 215, distance: 316.9
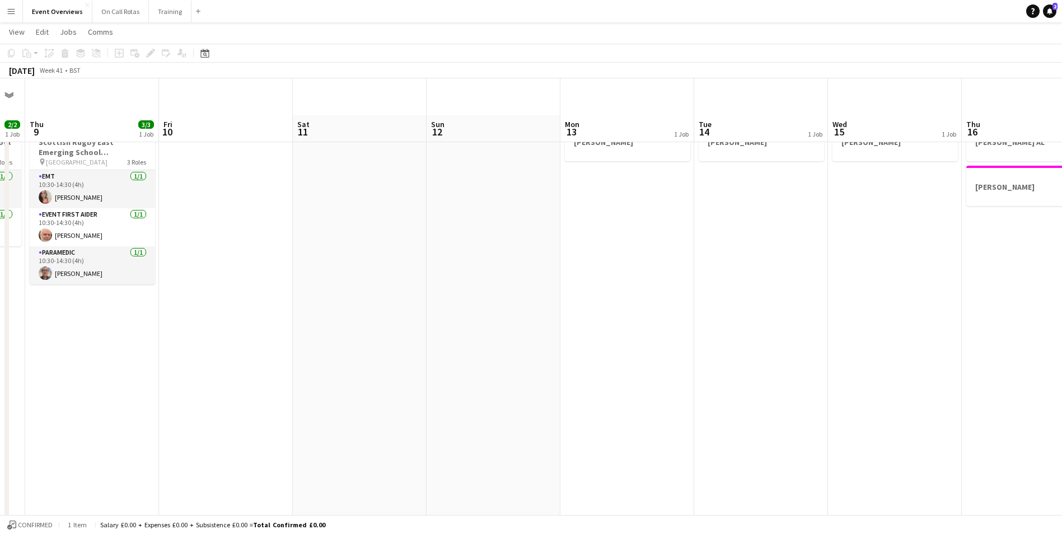
scroll to position [0, 0]
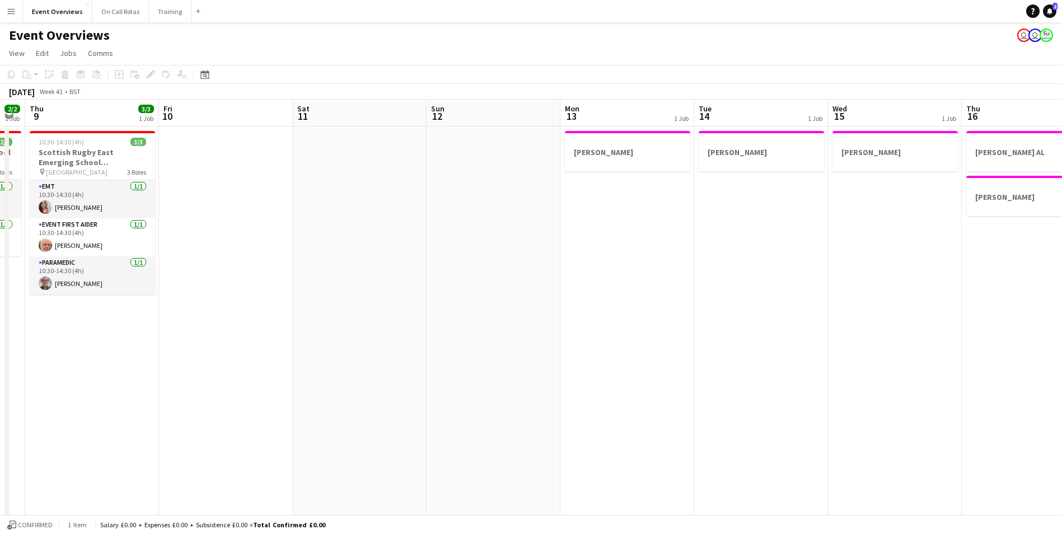
drag, startPoint x: 331, startPoint y: 217, endPoint x: 320, endPoint y: 216, distance: 11.9
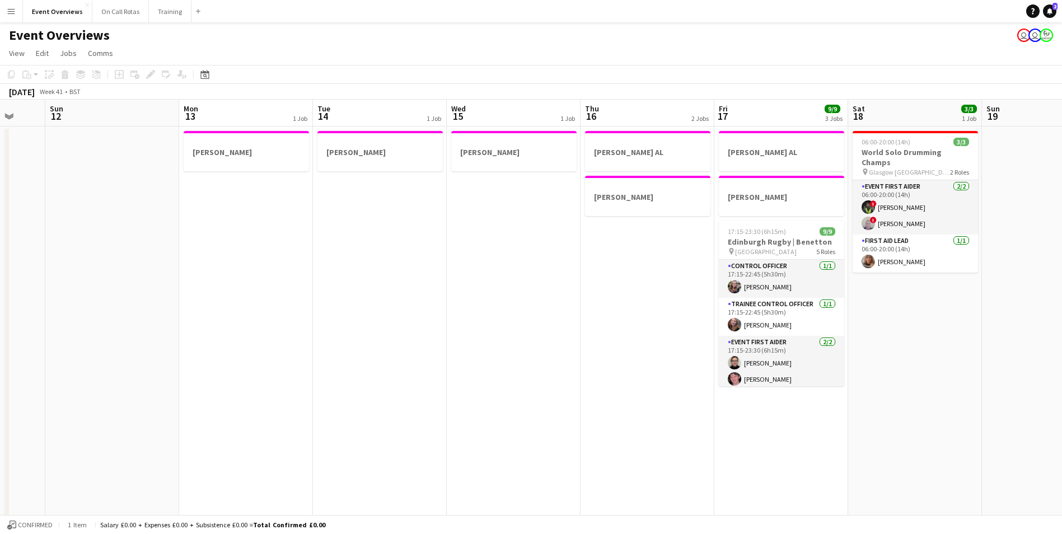
scroll to position [0, 339]
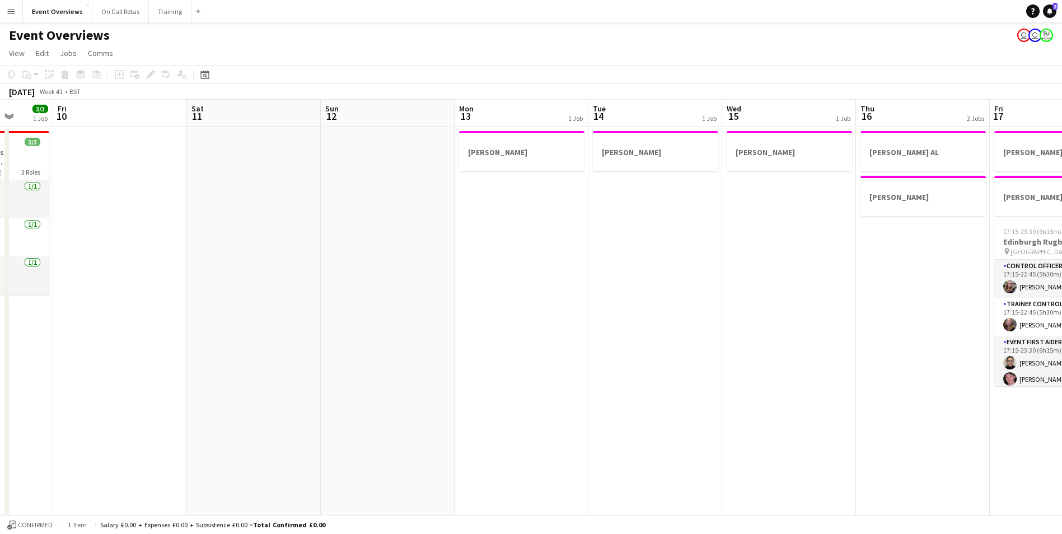
drag, startPoint x: 938, startPoint y: 230, endPoint x: 965, endPoint y: 133, distance: 100.1
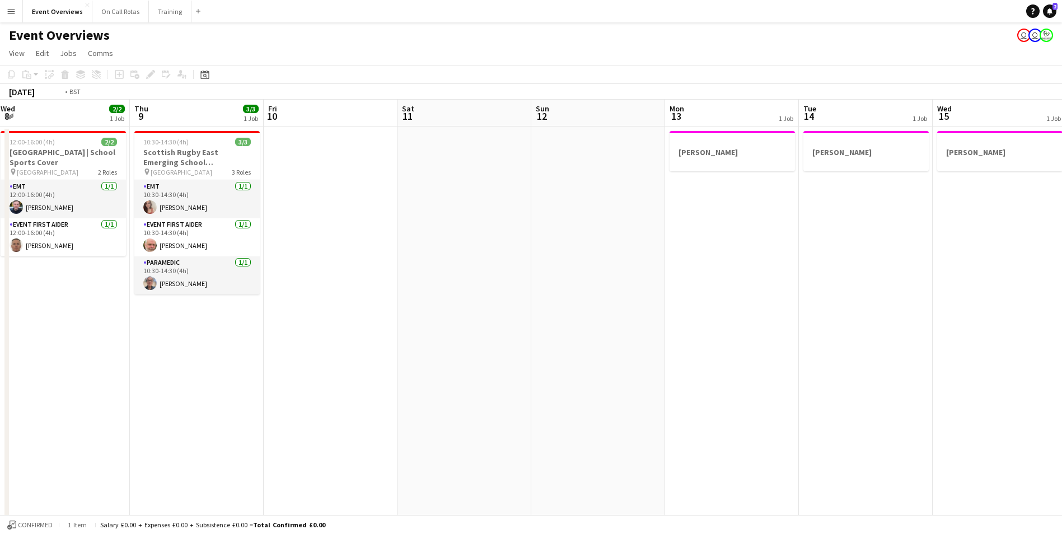
drag, startPoint x: 421, startPoint y: 183, endPoint x: 794, endPoint y: 148, distance: 375.0
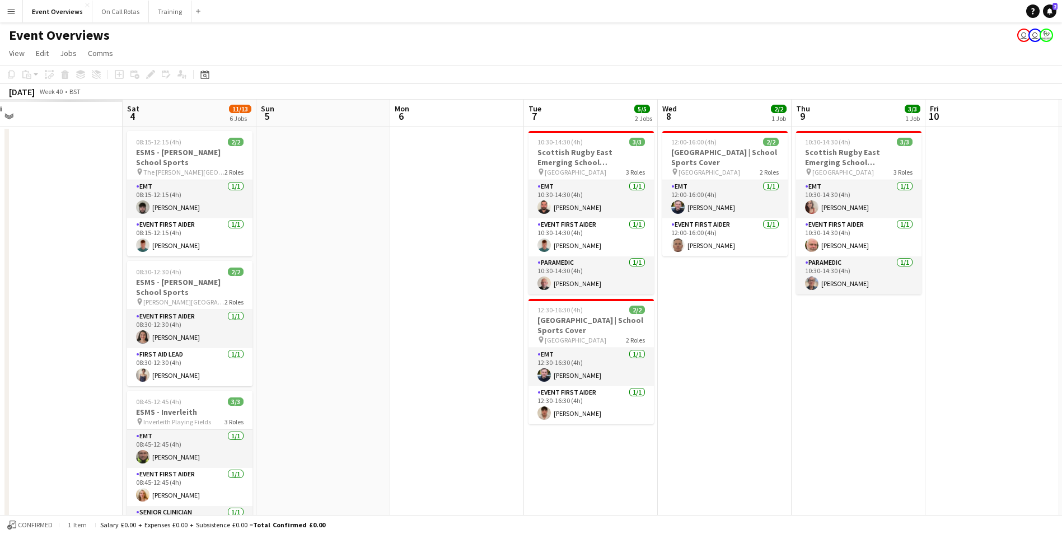
scroll to position [0, 367]
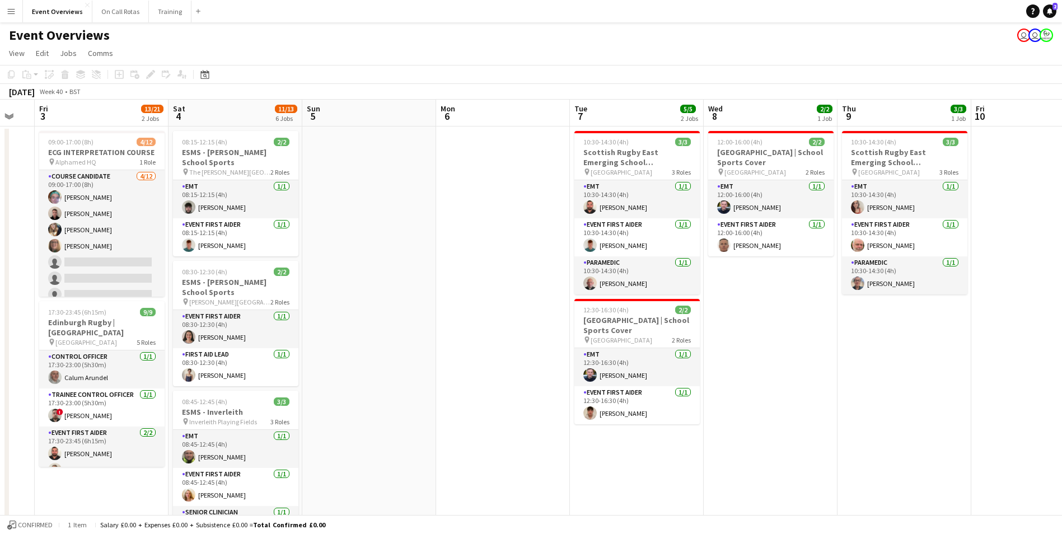
drag, startPoint x: 2, startPoint y: 189, endPoint x: 413, endPoint y: 161, distance: 411.4
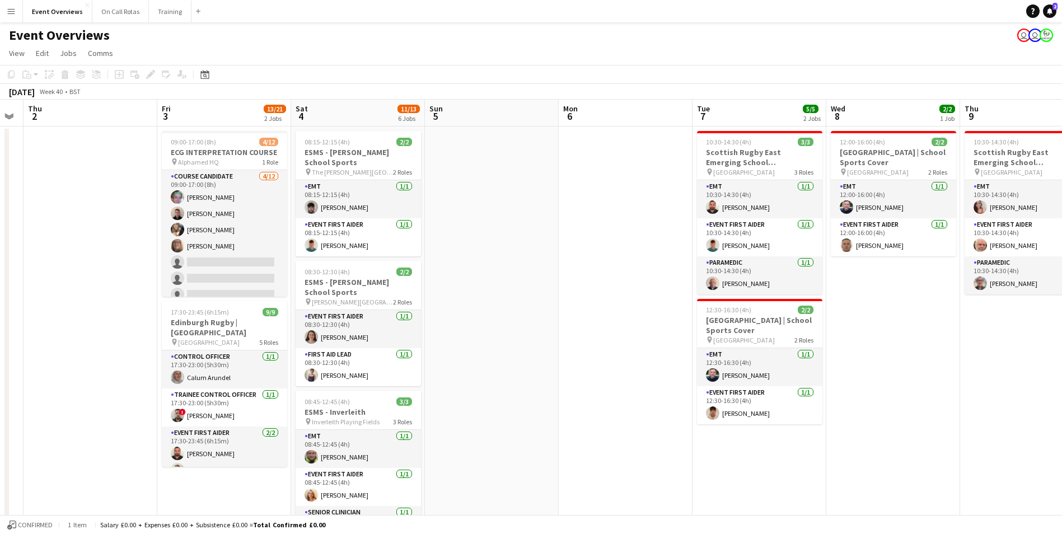
drag, startPoint x: 24, startPoint y: 171, endPoint x: 147, endPoint y: 174, distance: 122.7
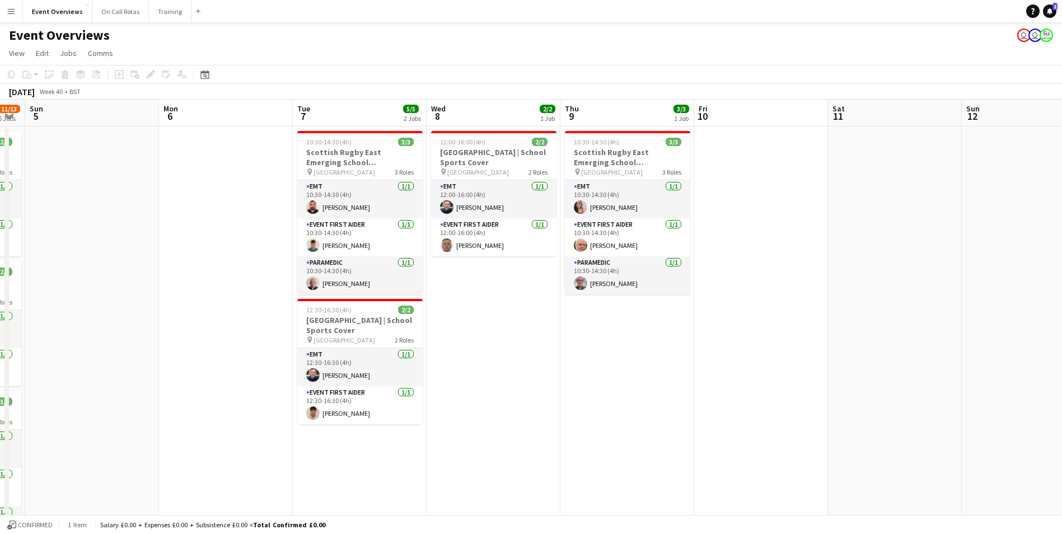
drag, startPoint x: 521, startPoint y: 179, endPoint x: 120, endPoint y: 174, distance: 400.4
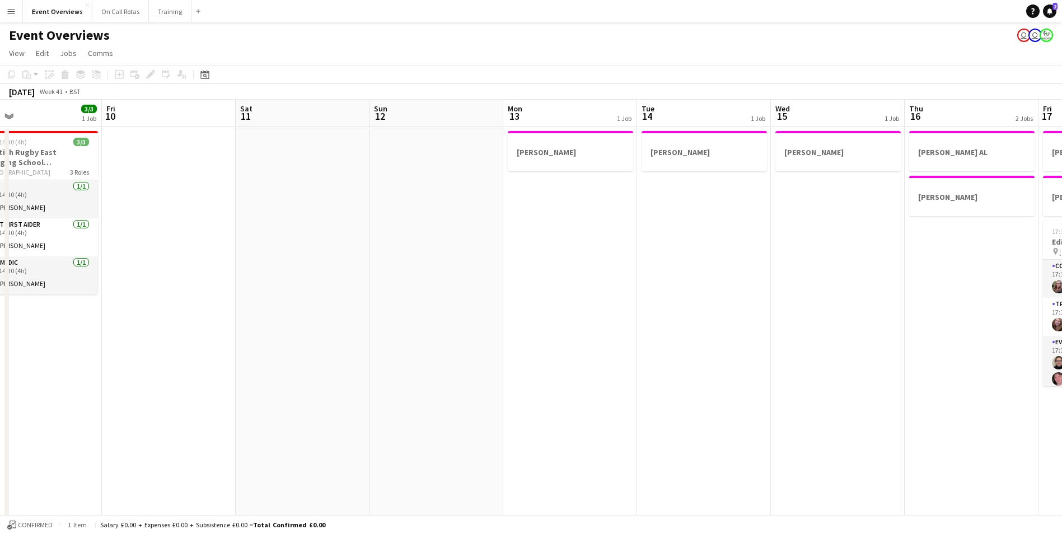
drag, startPoint x: 819, startPoint y: 162, endPoint x: 226, endPoint y: 186, distance: 592.9
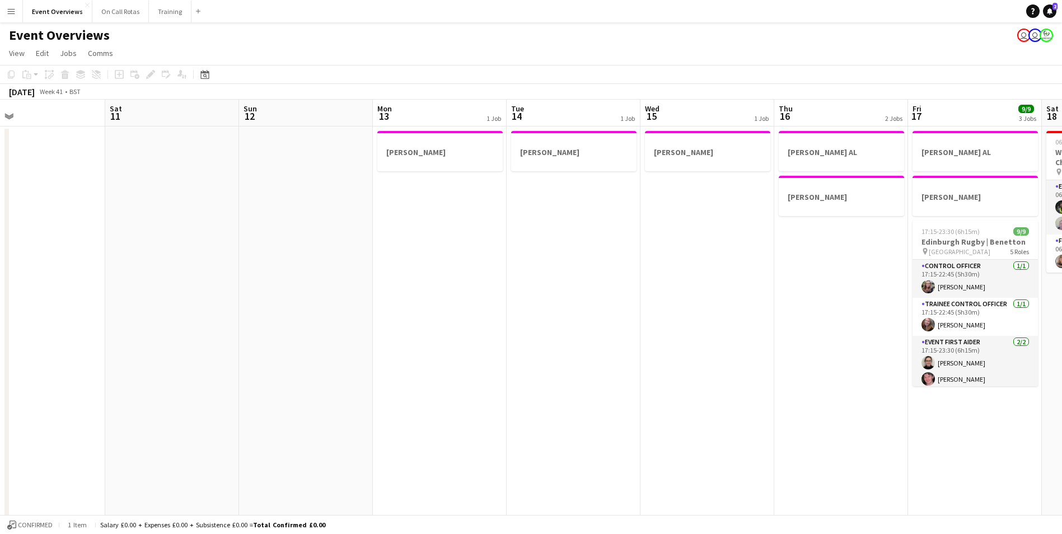
drag, startPoint x: 681, startPoint y: 210, endPoint x: 556, endPoint y: 206, distance: 124.9
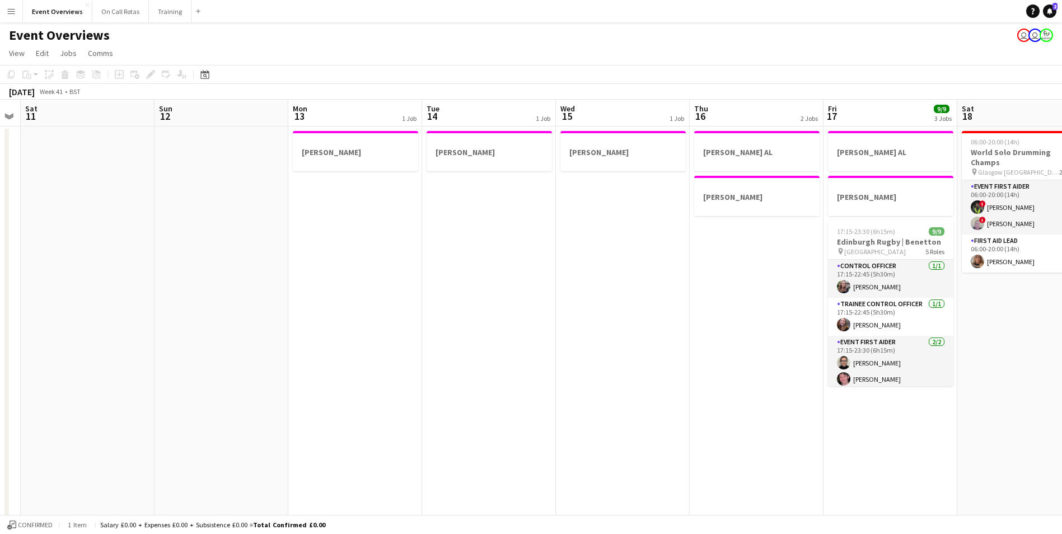
scroll to position [0, 335]
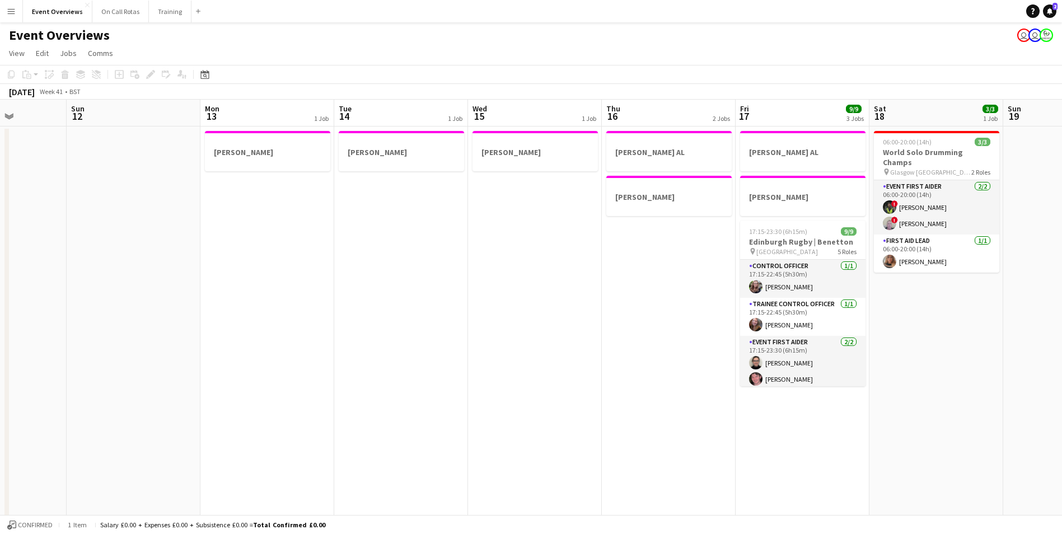
drag, startPoint x: 694, startPoint y: 220, endPoint x: 521, endPoint y: 214, distance: 172.6
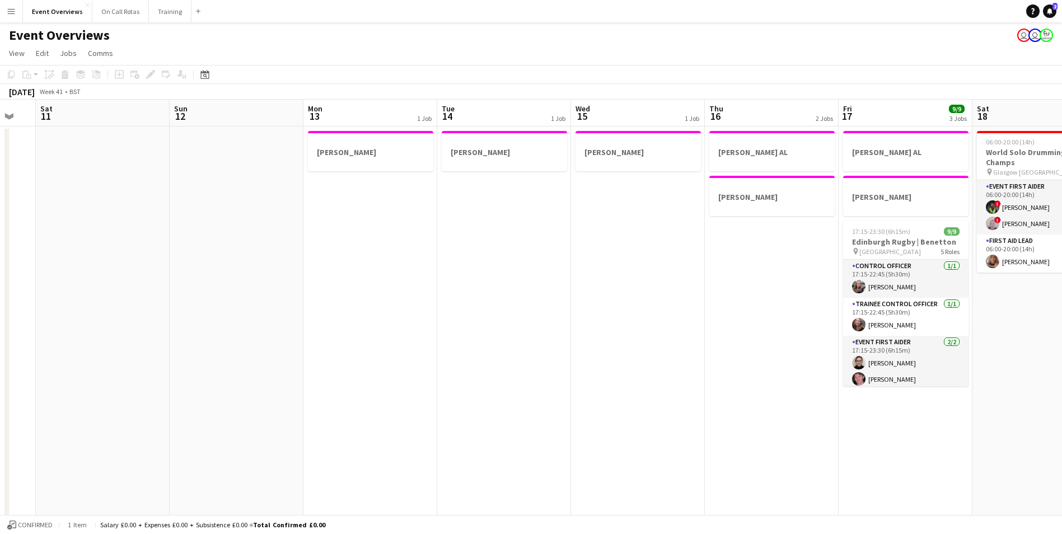
drag, startPoint x: 421, startPoint y: 208, endPoint x: 678, endPoint y: 202, distance: 257.1
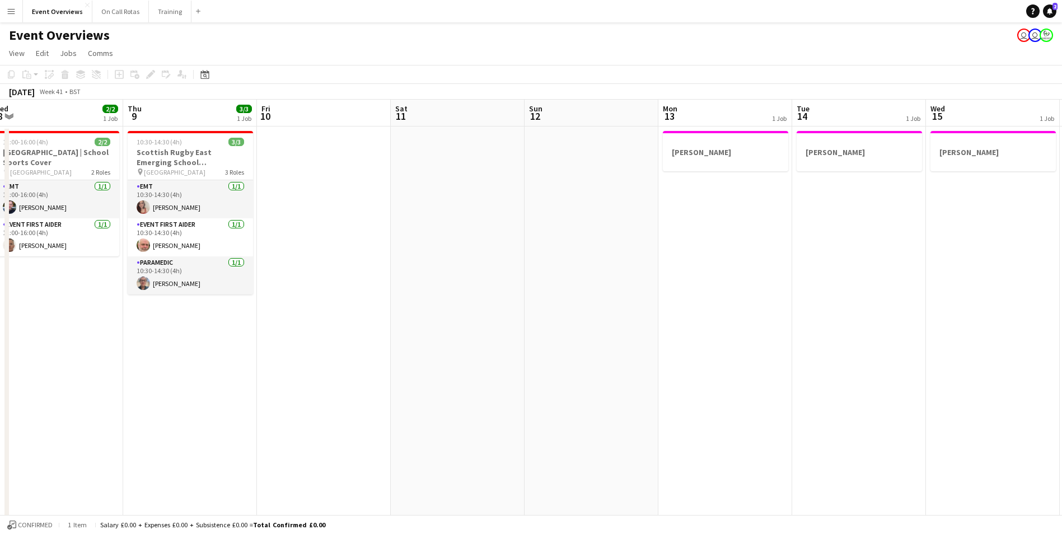
drag, startPoint x: 502, startPoint y: 205, endPoint x: 579, endPoint y: 196, distance: 77.2
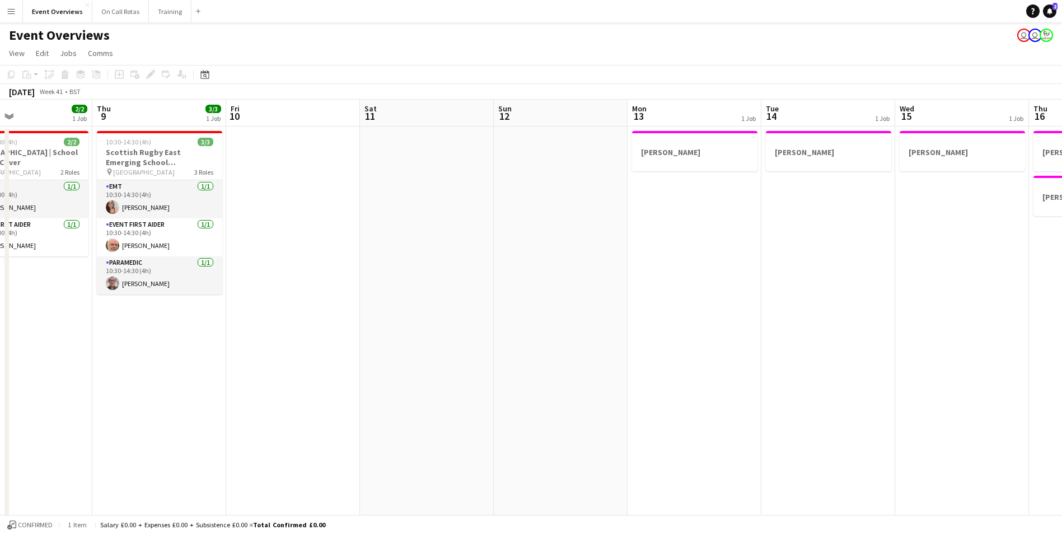
drag, startPoint x: 442, startPoint y: 205, endPoint x: 629, endPoint y: 198, distance: 186.6
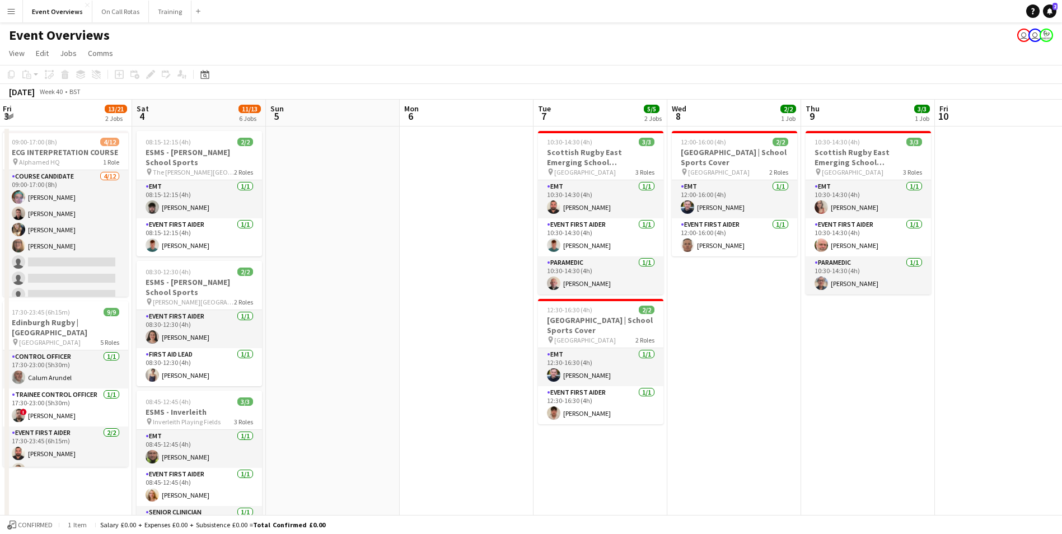
drag
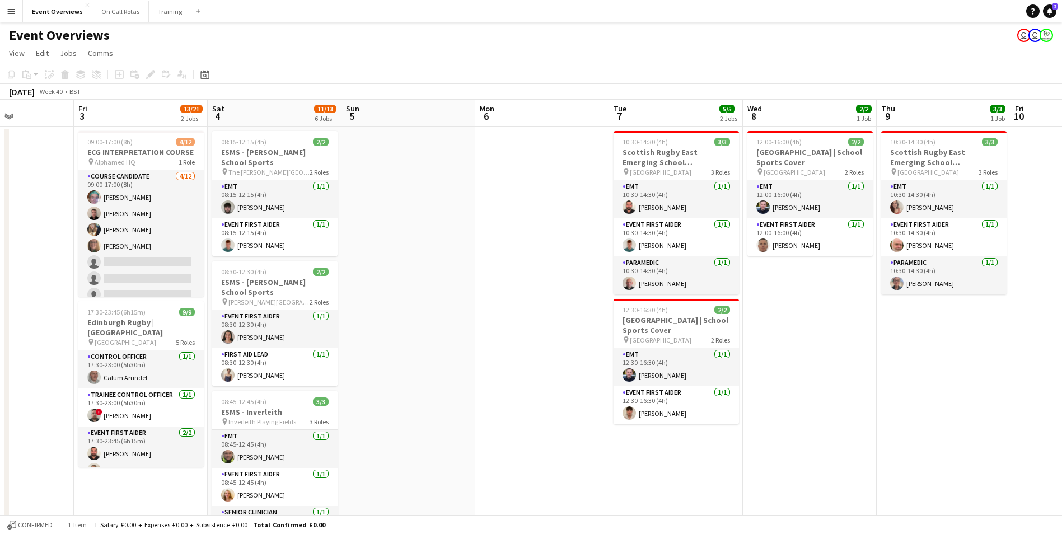
scroll to position [0, 315]
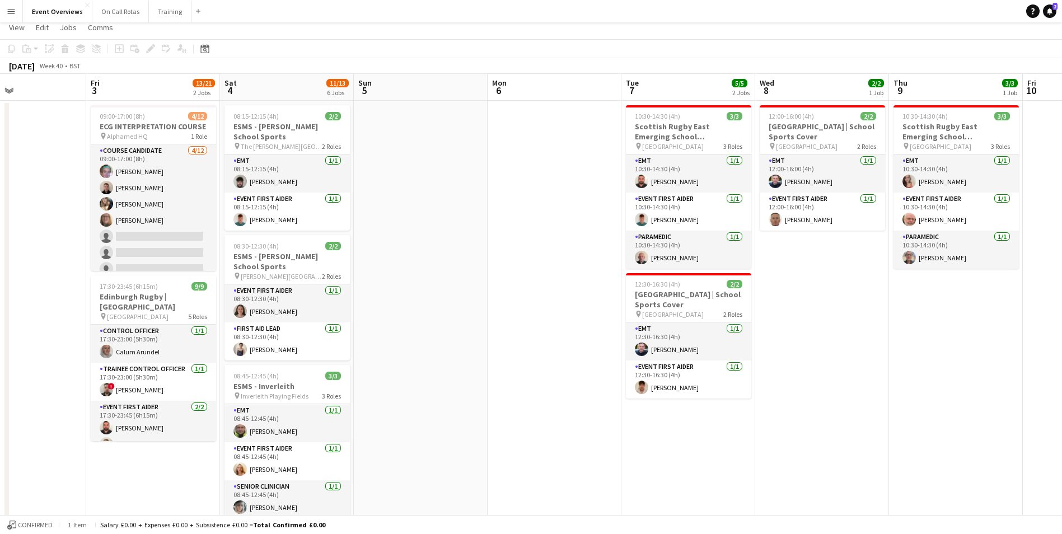
scroll to position [0, 0]
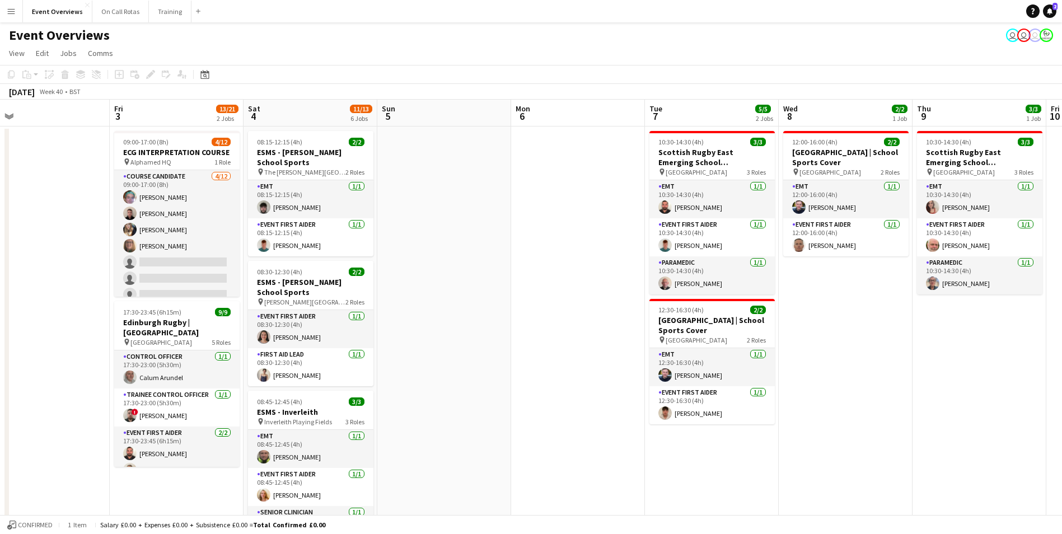
drag, startPoint x: 382, startPoint y: 283, endPoint x: 672, endPoint y: 261, distance: 291.5
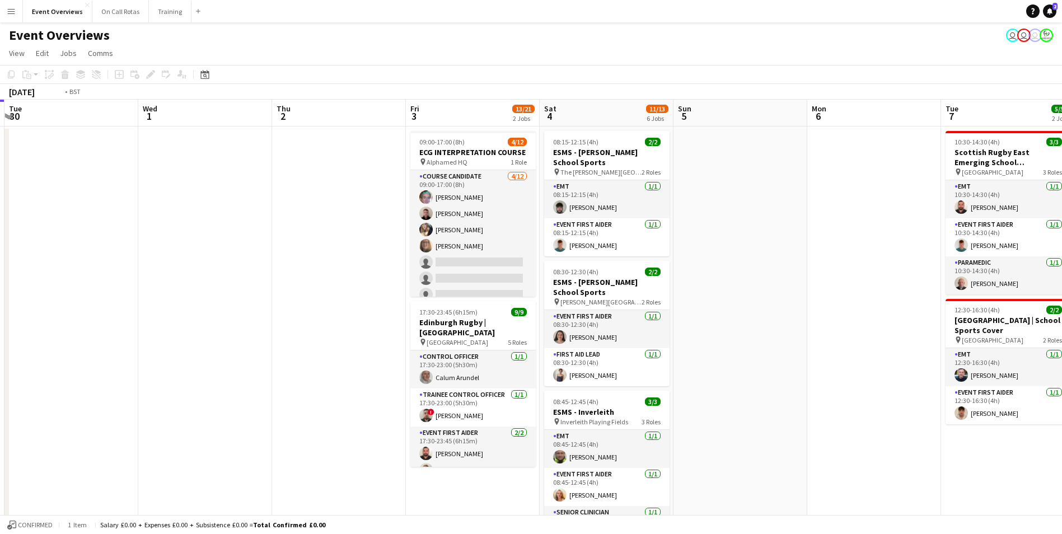
drag, startPoint x: 209, startPoint y: 294, endPoint x: 615, endPoint y: 291, distance: 405.4
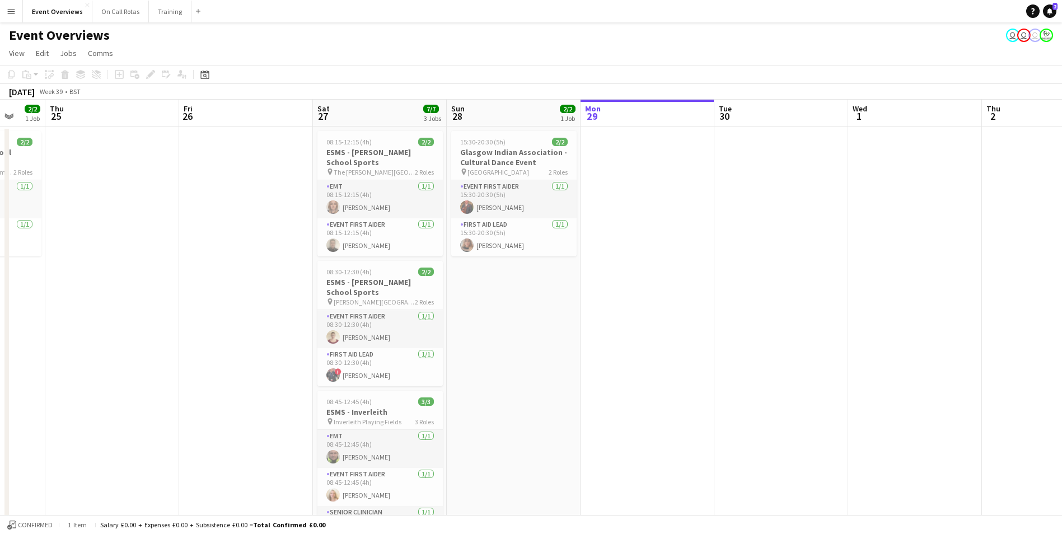
scroll to position [0, 357]
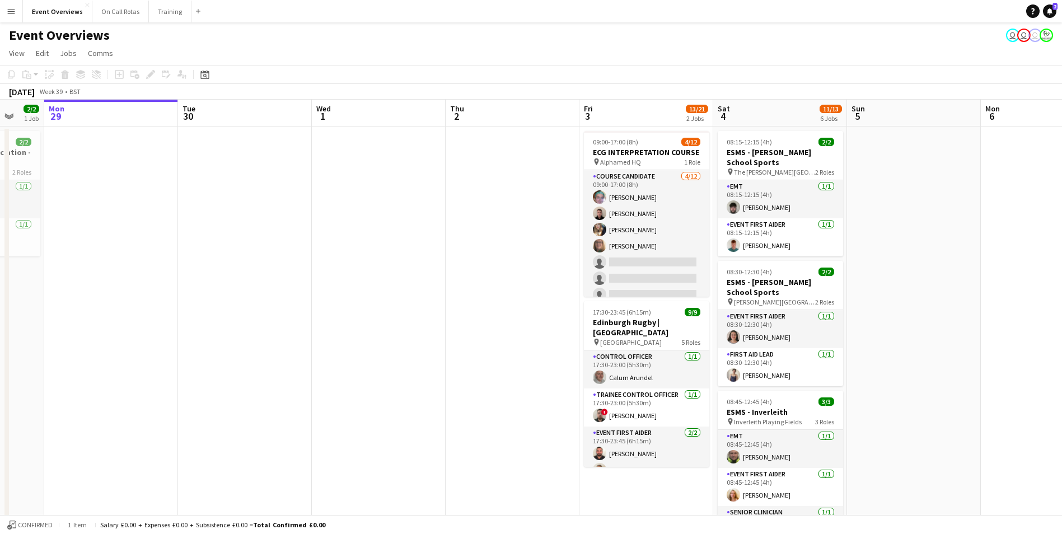
drag, startPoint x: 295, startPoint y: 329, endPoint x: -2, endPoint y: 405, distance: 306.9
click at [0, 405] on html "Menu Boards Boards Boards All jobs Status Workforce Workforce My Workforce Recr…" at bounding box center [531, 524] width 1062 height 1049
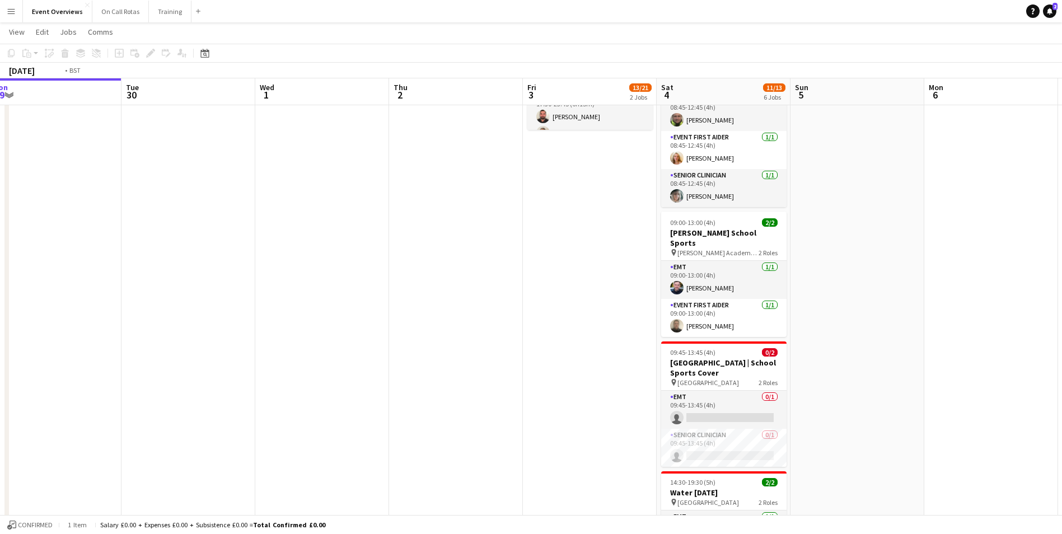
scroll to position [0, 384]
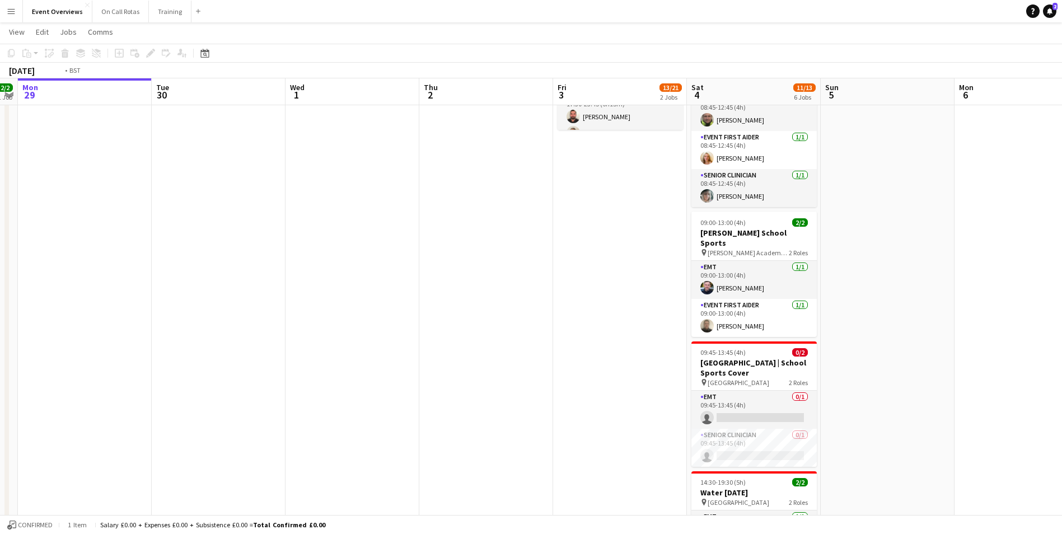
drag, startPoint x: 922, startPoint y: 432, endPoint x: 762, endPoint y: 445, distance: 160.7
click at [762, 445] on app-calendar-viewport "Fri 26 Sat 27 7/7 3 Jobs Sun 28 2/2 1 Job Mon 29 Tue 30 Wed 1 Thu 2 Fri 3 13/21…" at bounding box center [531, 200] width 1062 height 985
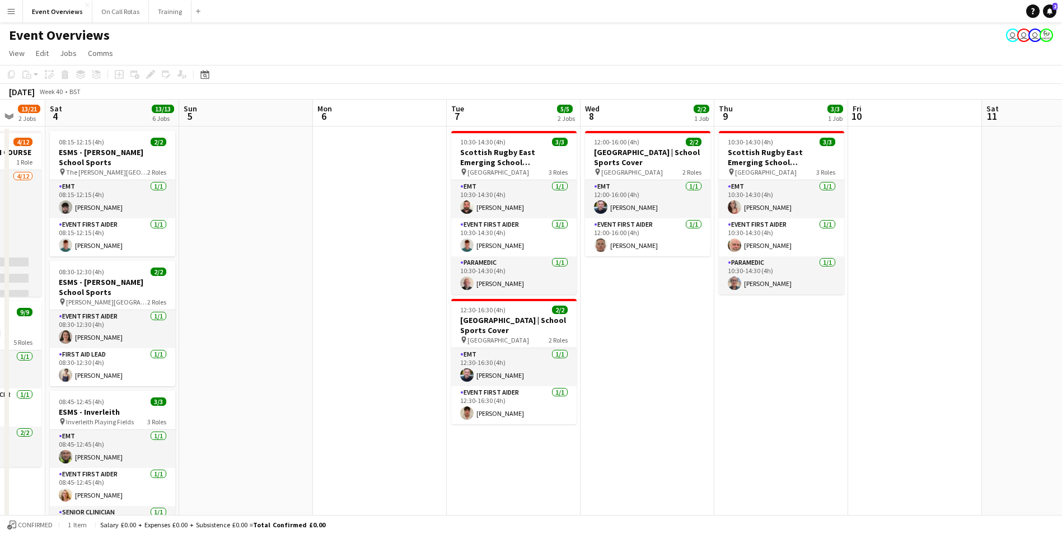
scroll to position [0, 452]
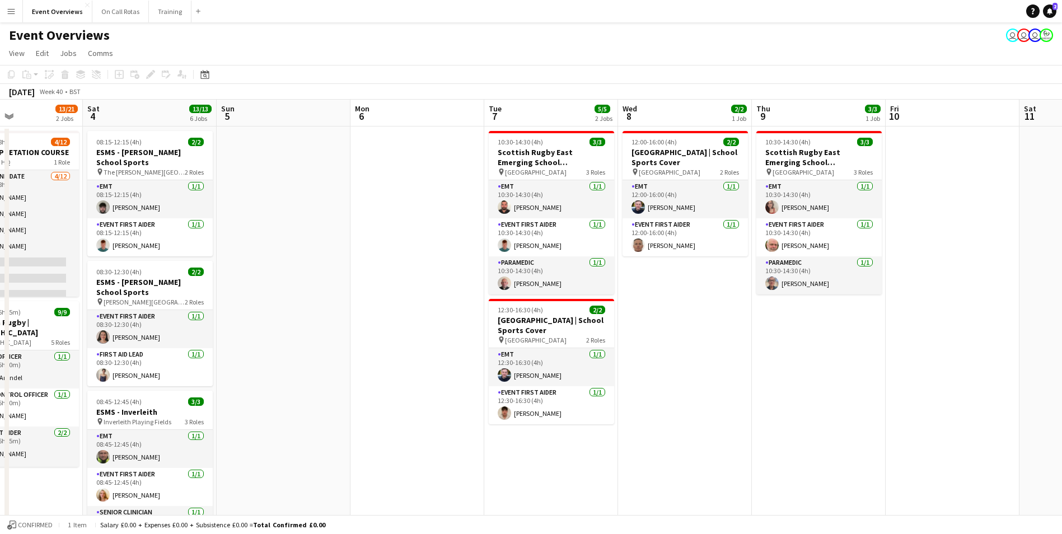
drag, startPoint x: 807, startPoint y: 303, endPoint x: 337, endPoint y: 335, distance: 471.4
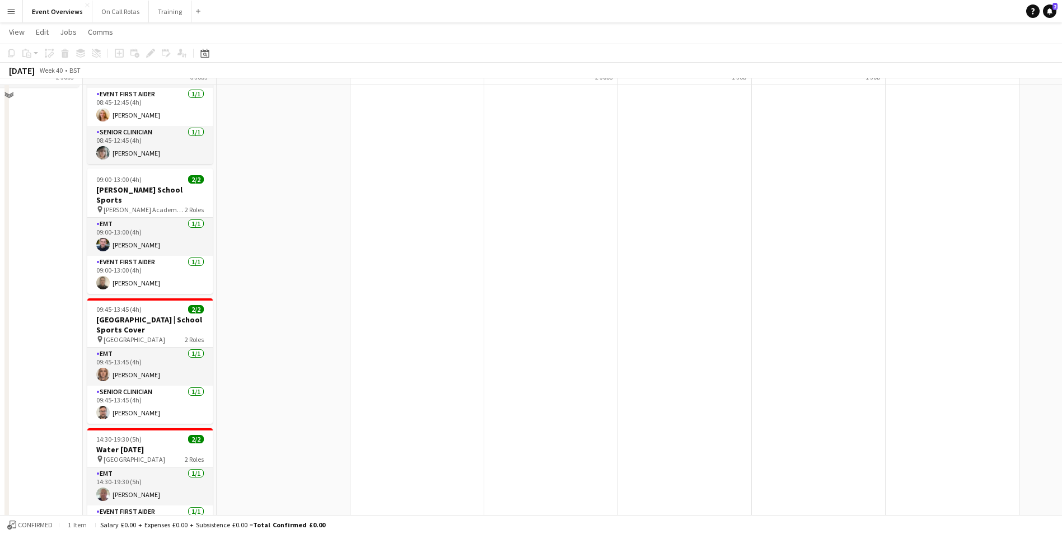
scroll to position [0, 0]
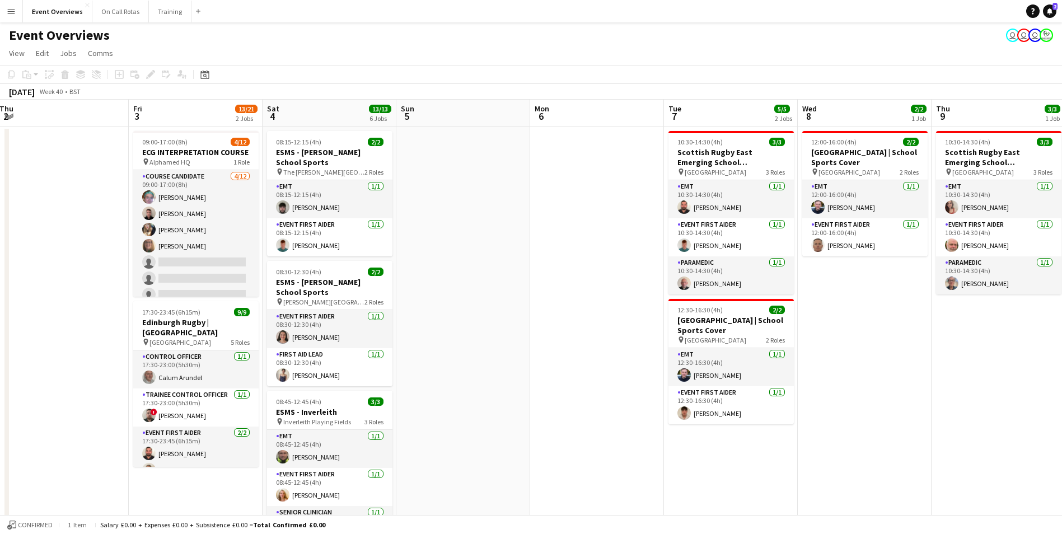
drag, startPoint x: 401, startPoint y: 260, endPoint x: 730, endPoint y: 249, distance: 328.3
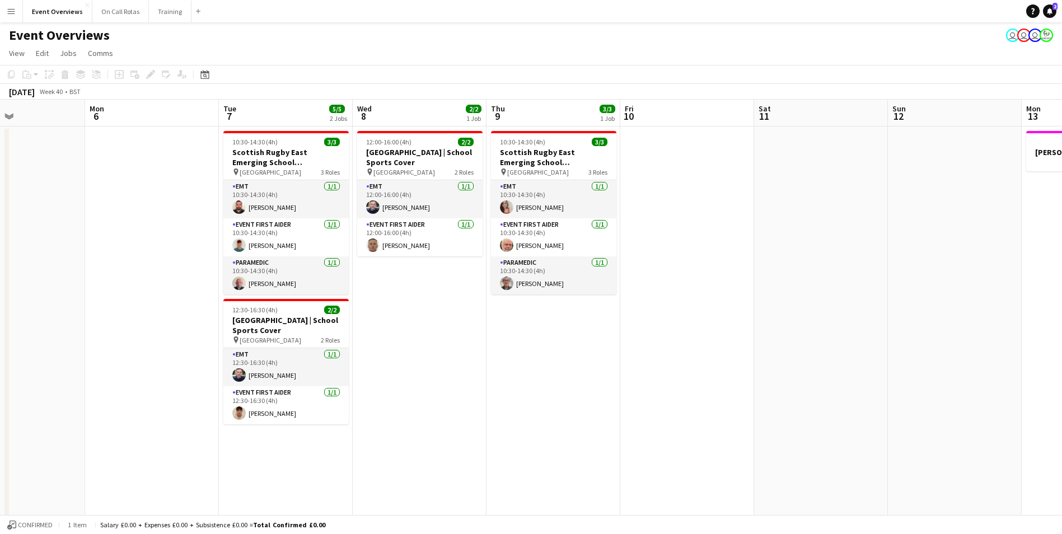
drag, startPoint x: 591, startPoint y: 356, endPoint x: 227, endPoint y: 331, distance: 364.8
click at [0, 319] on html "Menu Boards Boards Boards All jobs Status Workforce Workforce My Workforce Recr…" at bounding box center [531, 524] width 1062 height 1049
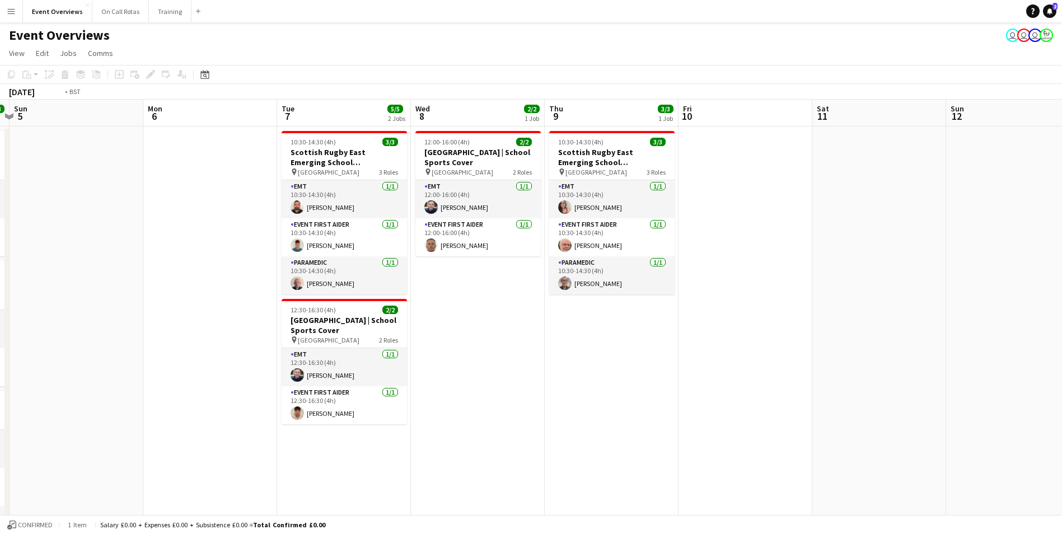
drag, startPoint x: 792, startPoint y: 369, endPoint x: 47, endPoint y: 345, distance: 745.1
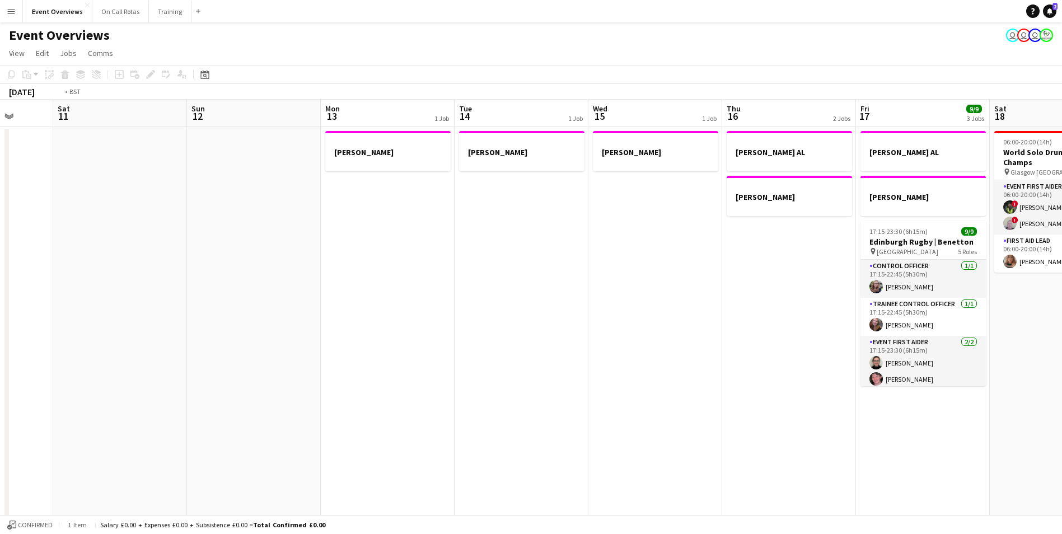
drag, startPoint x: 776, startPoint y: 344, endPoint x: 171, endPoint y: 329, distance: 605.5
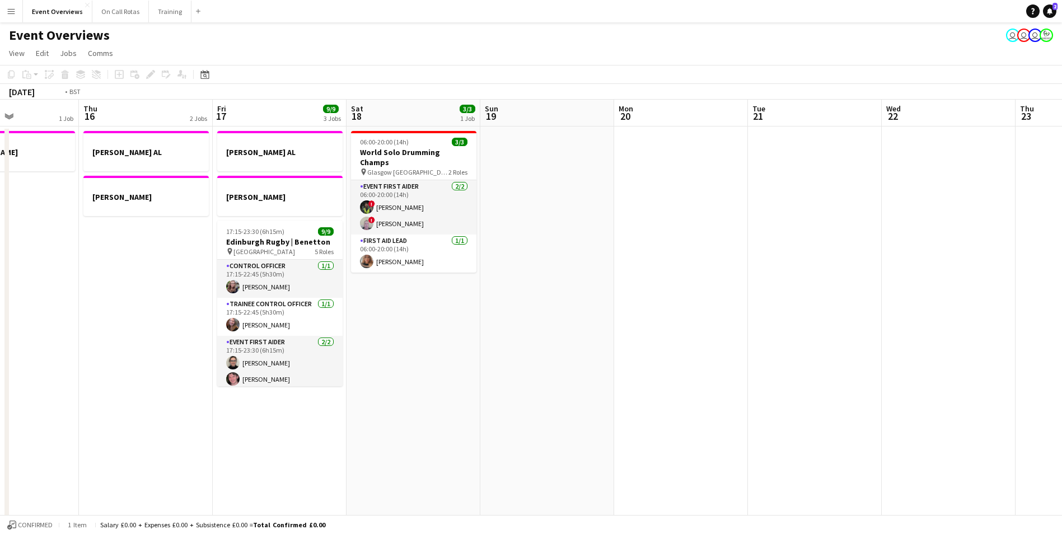
drag, startPoint x: 898, startPoint y: 330, endPoint x: 305, endPoint y: 318, distance: 593.1
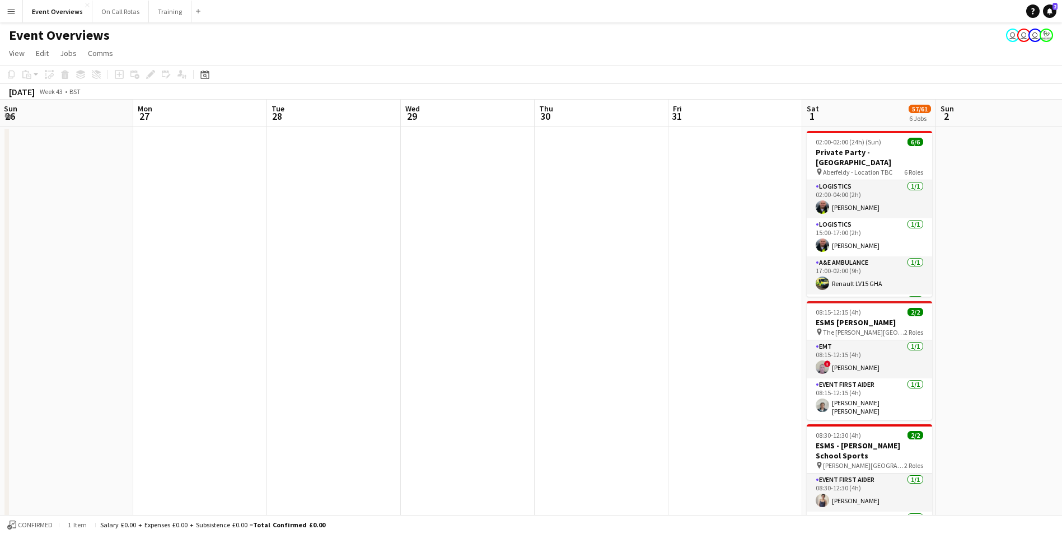
drag, startPoint x: 956, startPoint y: 339, endPoint x: 171, endPoint y: 282, distance: 787.2
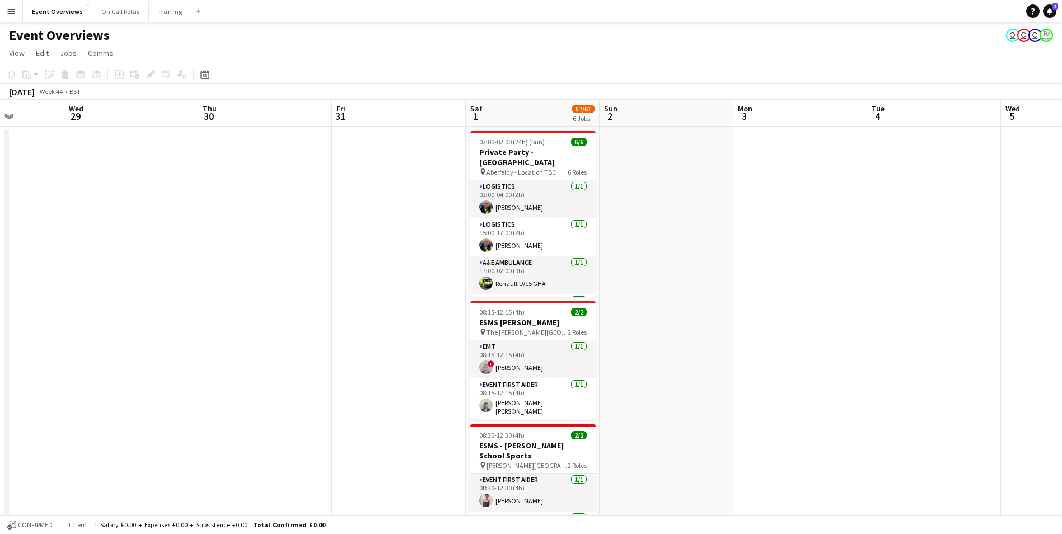
scroll to position [0, 417]
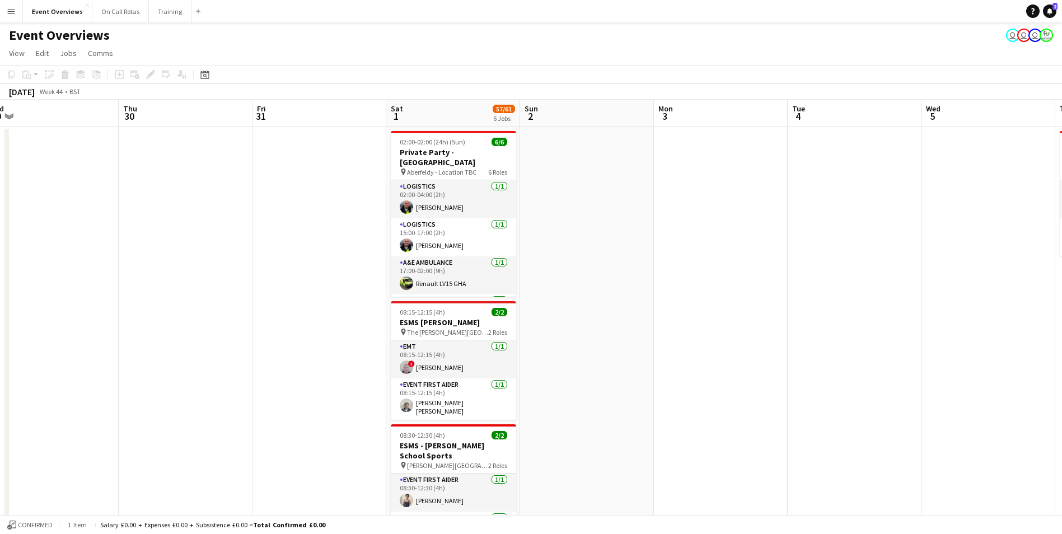
drag, startPoint x: 1024, startPoint y: 340, endPoint x: 607, endPoint y: 331, distance: 417.3
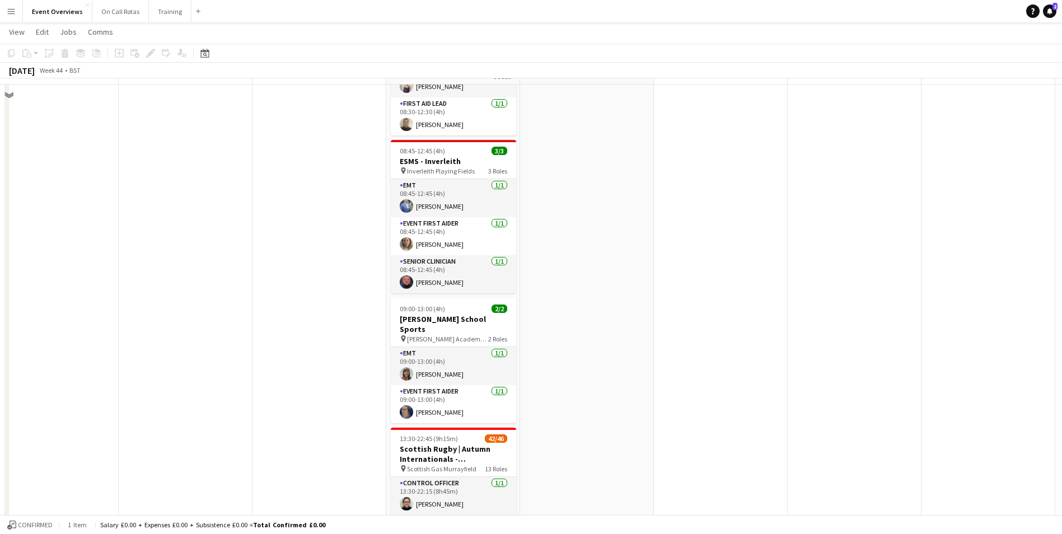
scroll to position [514, 0]
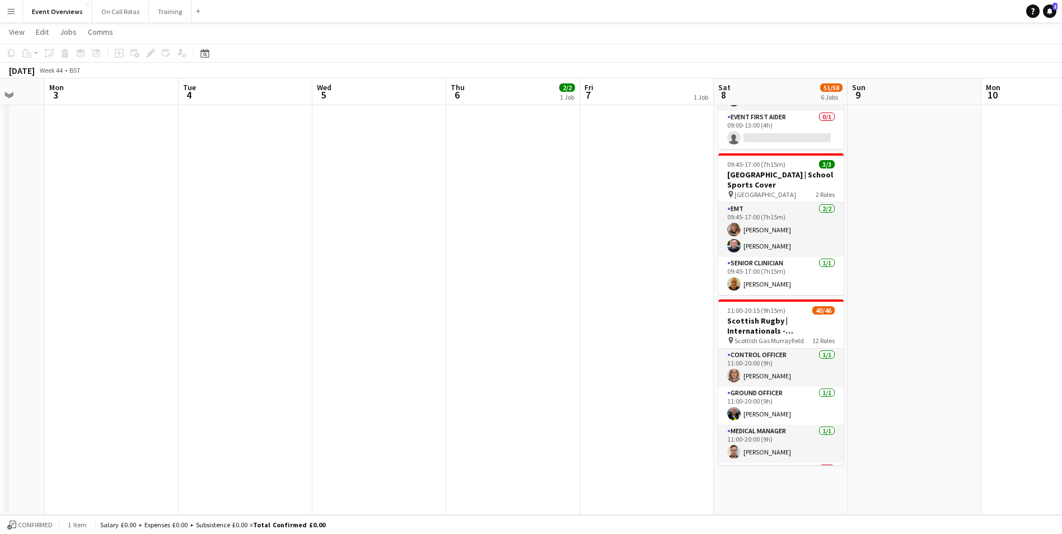
drag, startPoint x: 841, startPoint y: 324, endPoint x: 588, endPoint y: 259, distance: 260.8
click at [253, 277] on app-calendar-viewport "Fri 31 Sat 1 57/61 6 Jobs Sun 2 Mon 3 Tue 4 Wed 5 Thu 6 2/2 1 Job Fri 7 1 Job S…" at bounding box center [531, 22] width 1062 height 985
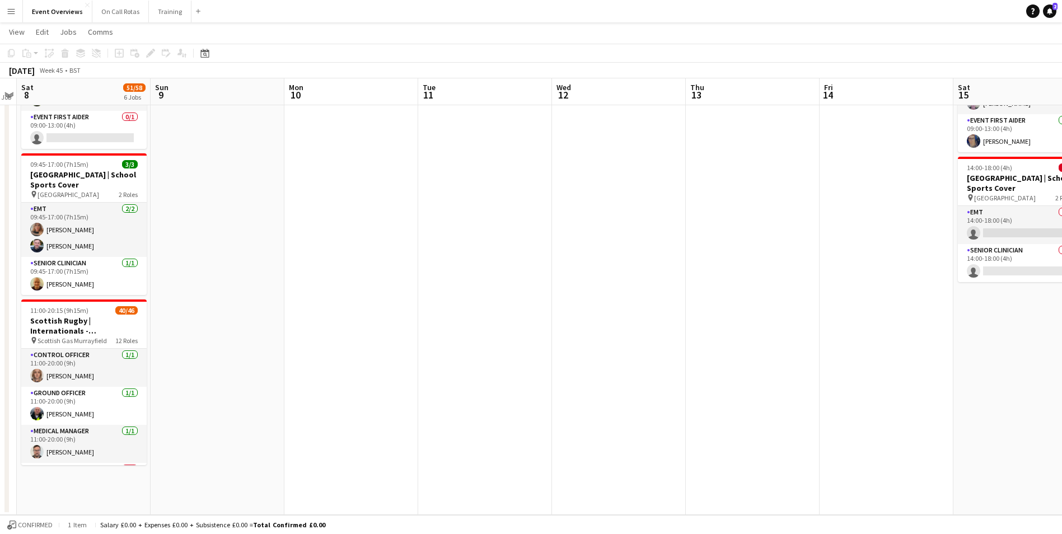
drag, startPoint x: 897, startPoint y: 296, endPoint x: 209, endPoint y: 255, distance: 688.9
click at [209, 255] on app-calendar-viewport "Tue 4 Wed 5 Thu 6 2/2 1 Job Fri 7 1 Job Sat 8 51/58 6 Jobs Sun 9 Mon 10 Tue 11 …" at bounding box center [531, 22] width 1062 height 985
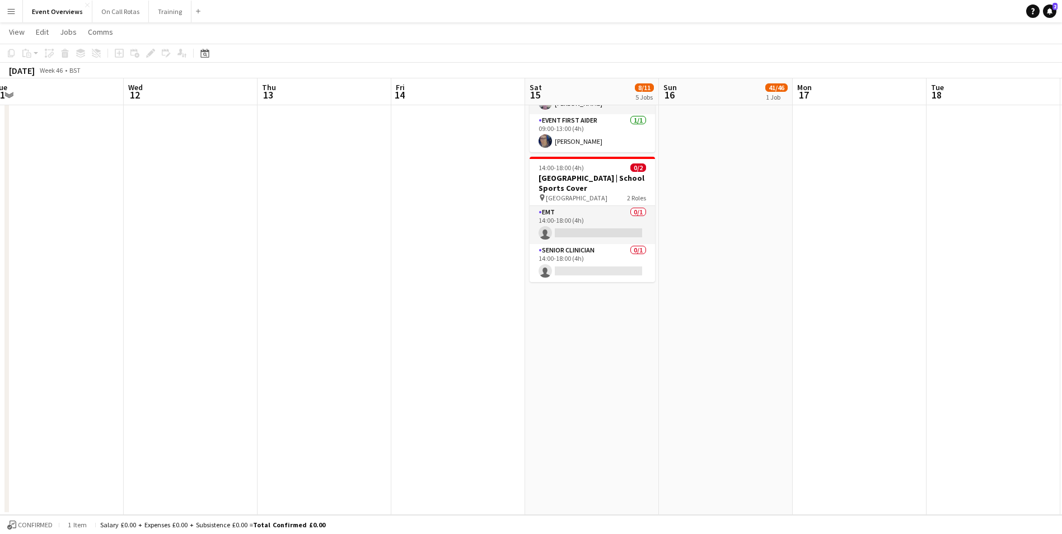
drag, startPoint x: 741, startPoint y: 253, endPoint x: 465, endPoint y: 283, distance: 277.6
click at [325, 283] on app-calendar-viewport "Sun 9 Mon 10 Tue 11 Wed 12 Thu 13 Fri 14 Sat 15 8/11 5 Jobs Sun 16 41/46 1 Job …" at bounding box center [531, 22] width 1062 height 985
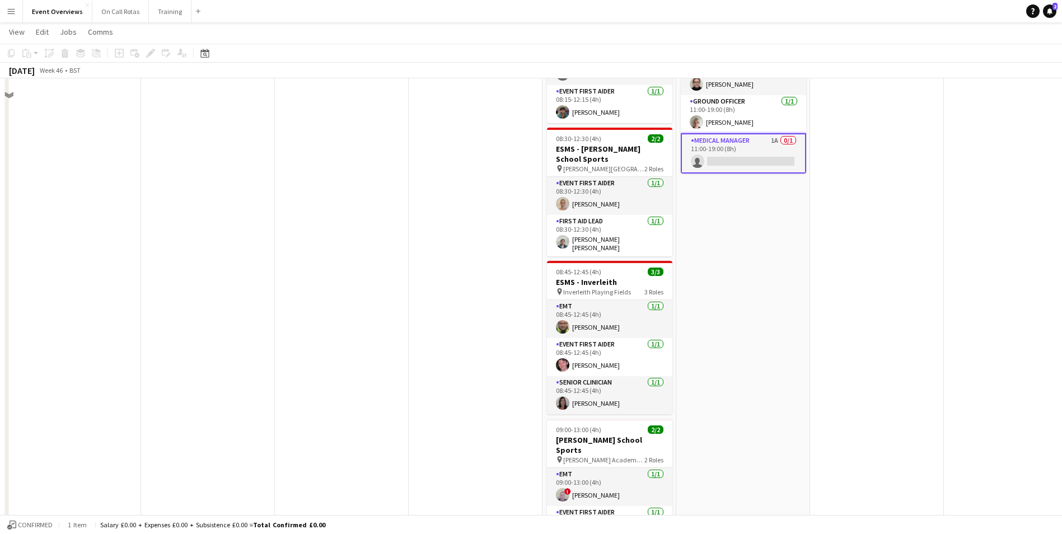
scroll to position [0, 0]
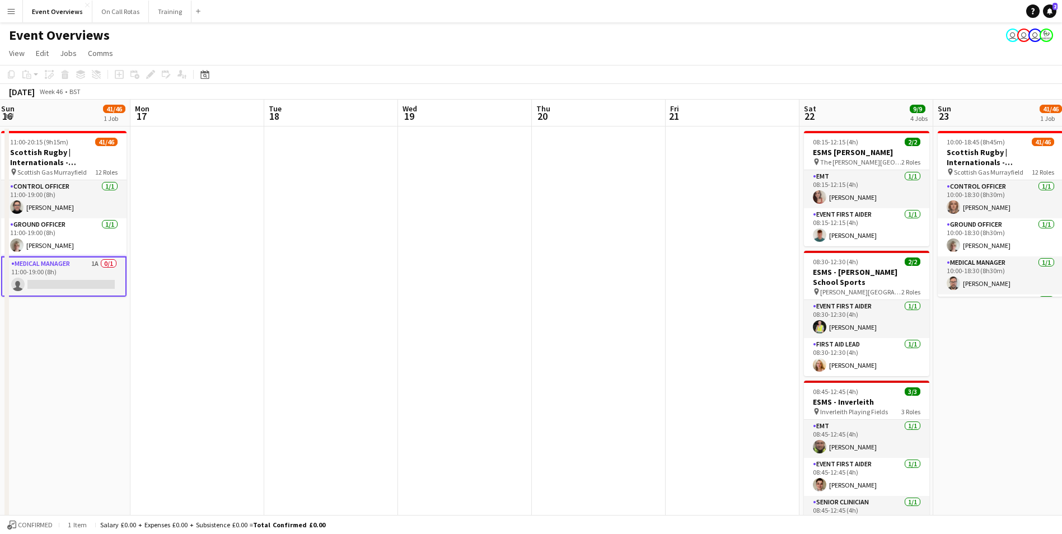
drag, startPoint x: 910, startPoint y: 222, endPoint x: 230, endPoint y: 217, distance: 679.8
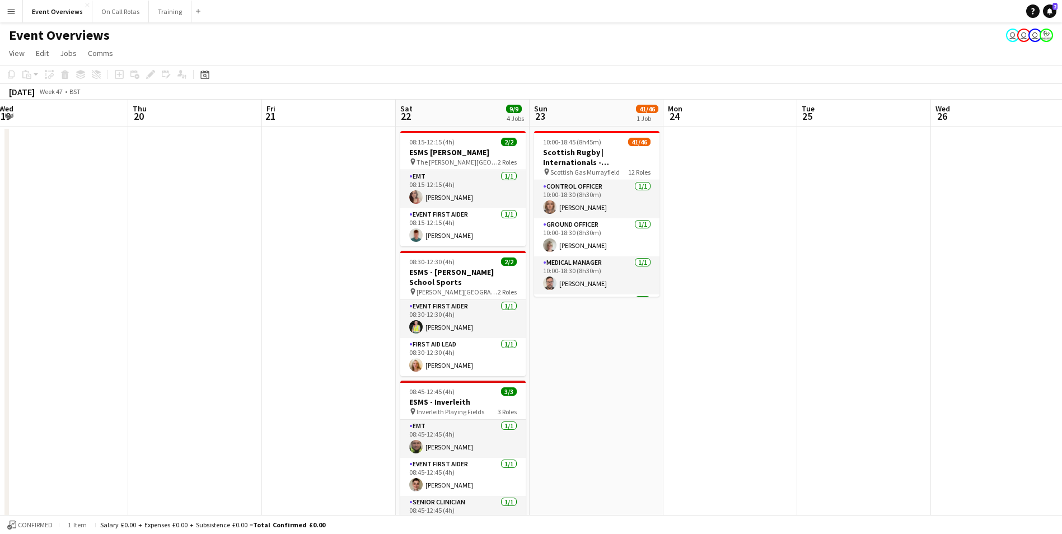
drag, startPoint x: 348, startPoint y: 291, endPoint x: -2, endPoint y: 281, distance: 350.7
click at [0, 281] on html "Menu Boards Boards Boards All jobs Status Workforce Workforce My Workforce Recr…" at bounding box center [531, 524] width 1062 height 1049
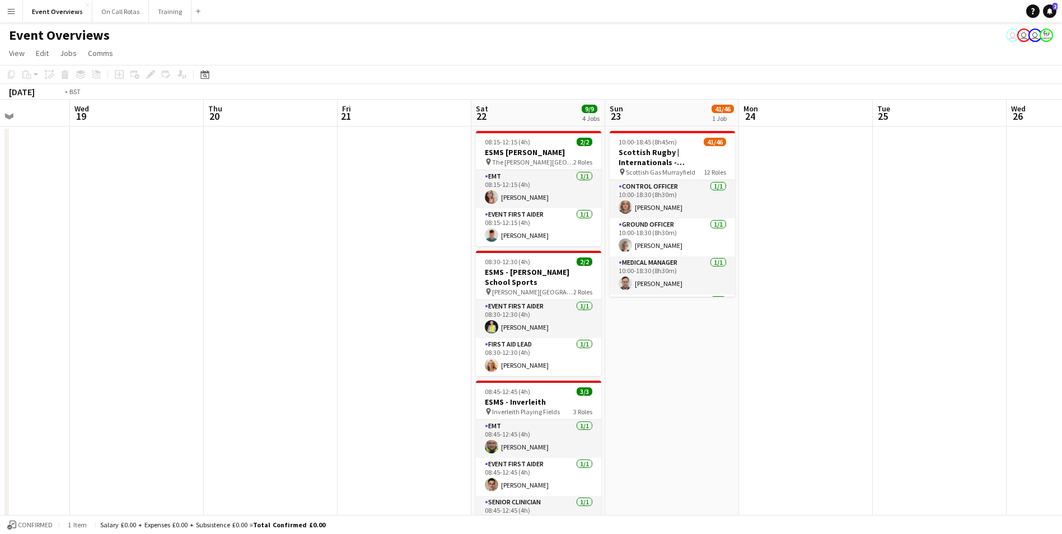
drag, startPoint x: 768, startPoint y: 381, endPoint x: 1245, endPoint y: 401, distance: 477.5
click at [1062, 401] on html "Menu Boards Boards Boards All jobs Status Workforce Workforce My Workforce Recr…" at bounding box center [531, 524] width 1062 height 1049
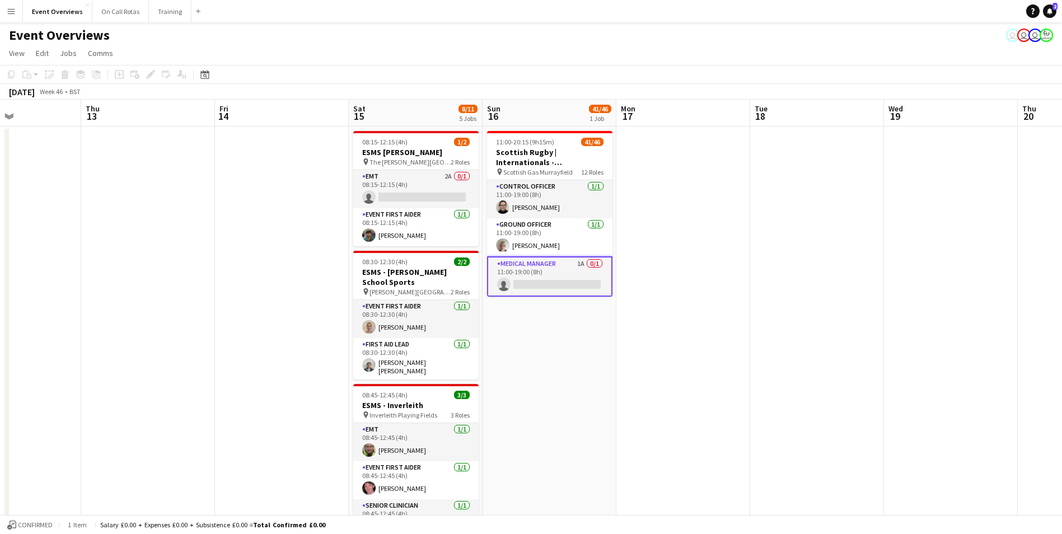
scroll to position [0, 239]
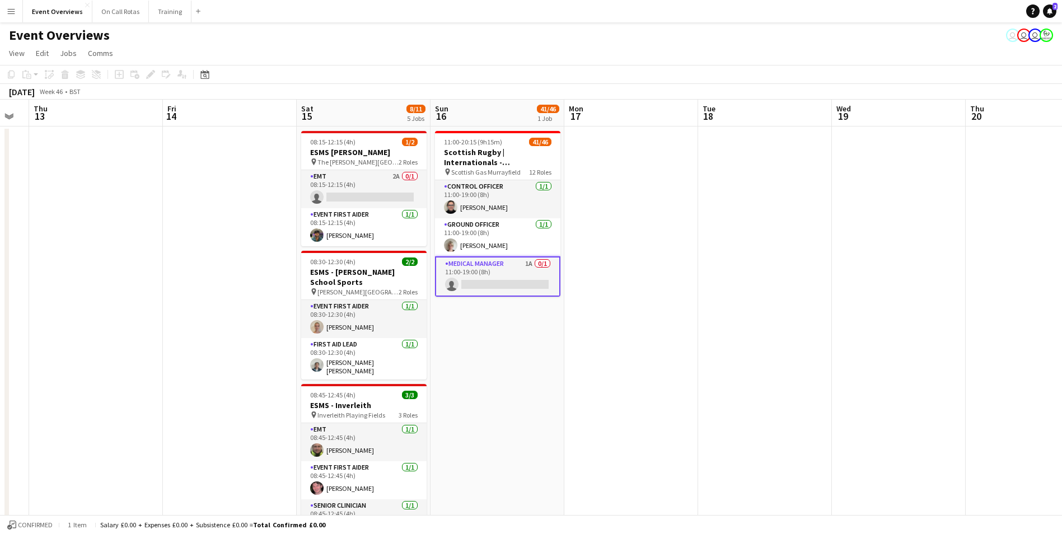
drag, startPoint x: 535, startPoint y: 369, endPoint x: 1023, endPoint y: 357, distance: 488.4
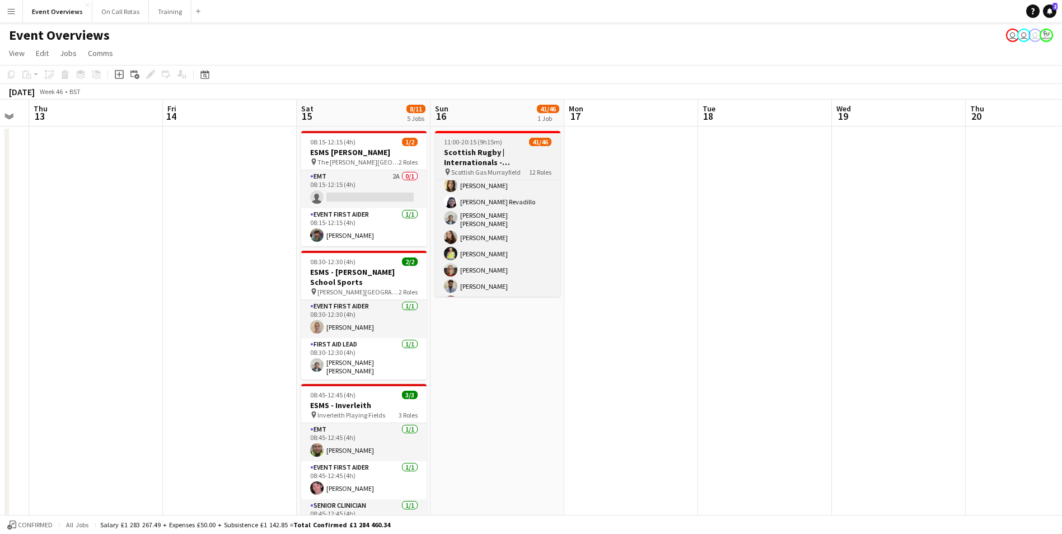
scroll to position [0, 0]
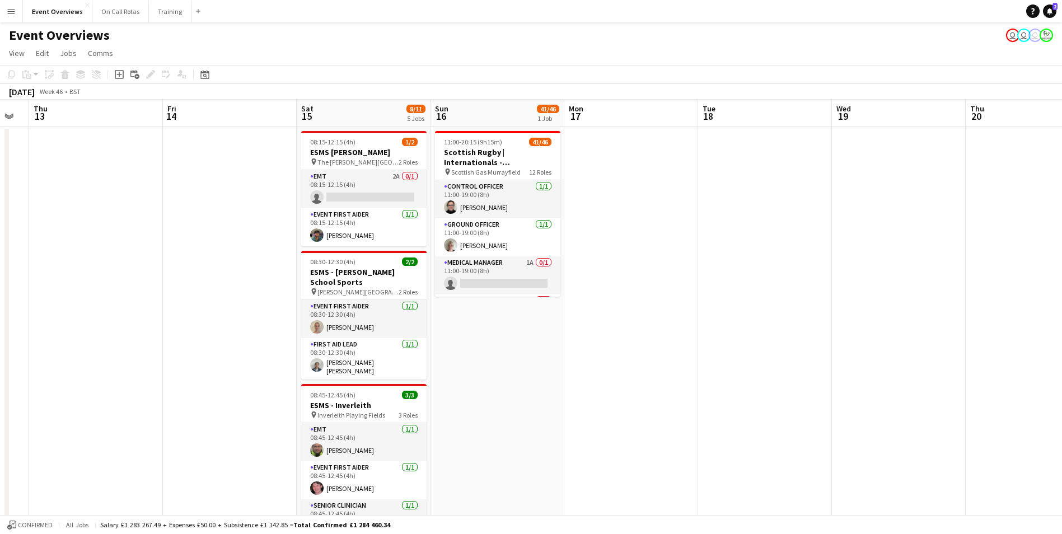
click at [549, 344] on app-date-cell "11:00-20:15 (9h15m) 41/46 Scottish Rugby | Internationals - Scotland v Argentin…" at bounding box center [498, 474] width 134 height 694
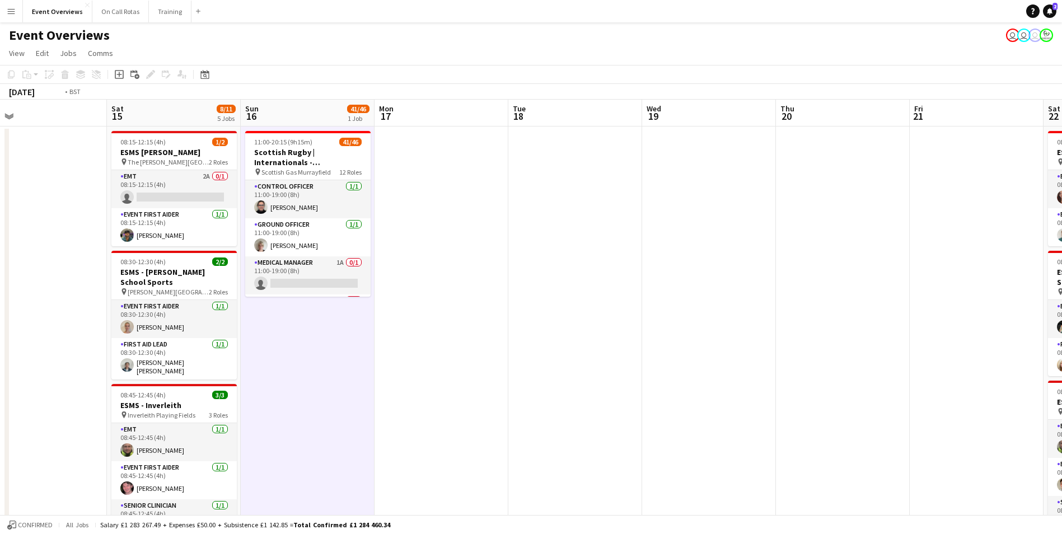
drag, startPoint x: 828, startPoint y: 330, endPoint x: 58, endPoint y: 289, distance: 771.0
click at [58, 289] on app-calendar-viewport "Tue 11 Wed 12 Thu 13 Fri 14 Sat 15 8/11 5 Jobs Sun 16 41/46 1 Job Mon 17 Tue 18…" at bounding box center [531, 460] width 1062 height 721
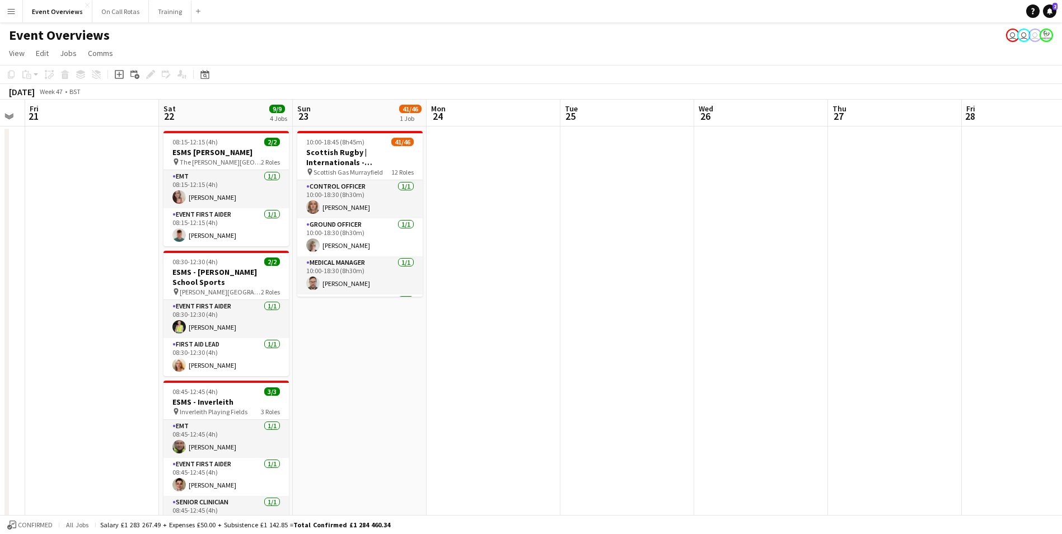
drag, startPoint x: 489, startPoint y: 333, endPoint x: 213, endPoint y: 302, distance: 277.8
click at [213, 302] on app-calendar-viewport "Tue 18 Wed 19 Thu 20 Fri 21 Sat 22 9/9 4 Jobs Sun 23 41/46 1 Job Mon 24 Tue 25 …" at bounding box center [531, 460] width 1062 height 721
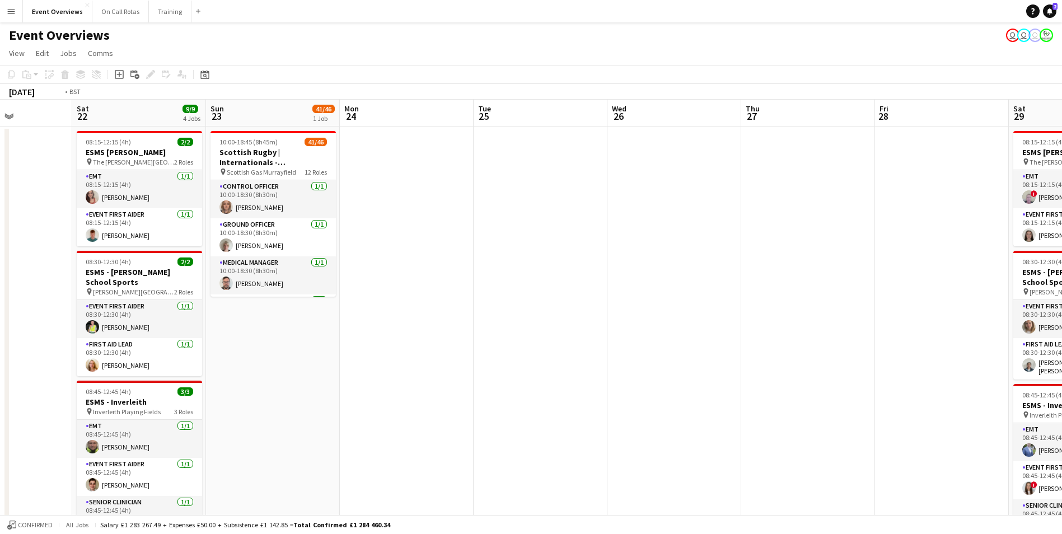
drag, startPoint x: 745, startPoint y: 315, endPoint x: 196, endPoint y: 274, distance: 550.8
click at [196, 274] on app-calendar-viewport "Tue 18 Wed 19 Thu 20 Fri 21 Sat 22 9/9 4 Jobs Sun 23 41/46 1 Job Mon 24 Tue 25 …" at bounding box center [531, 480] width 1062 height 760
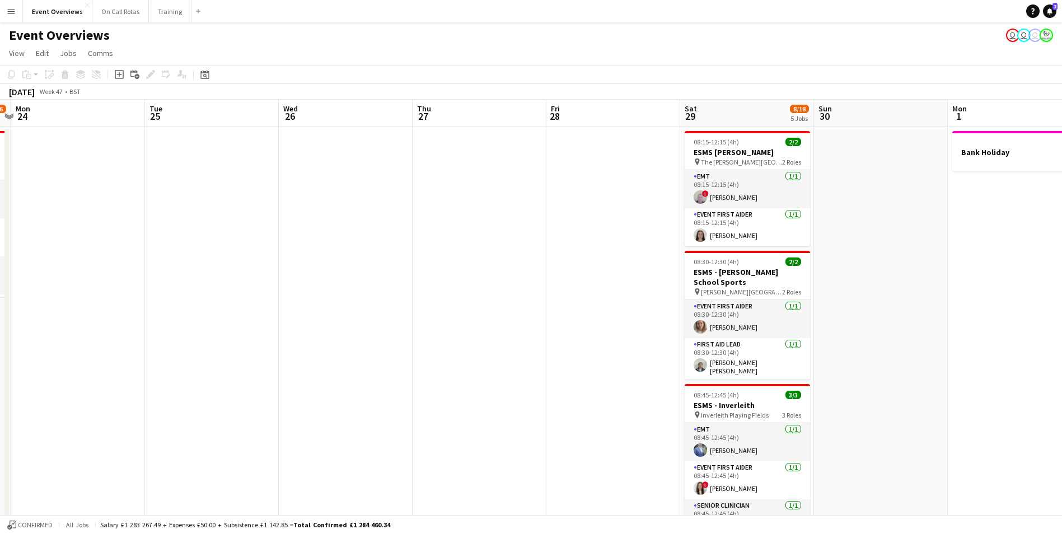
scroll to position [0, 237]
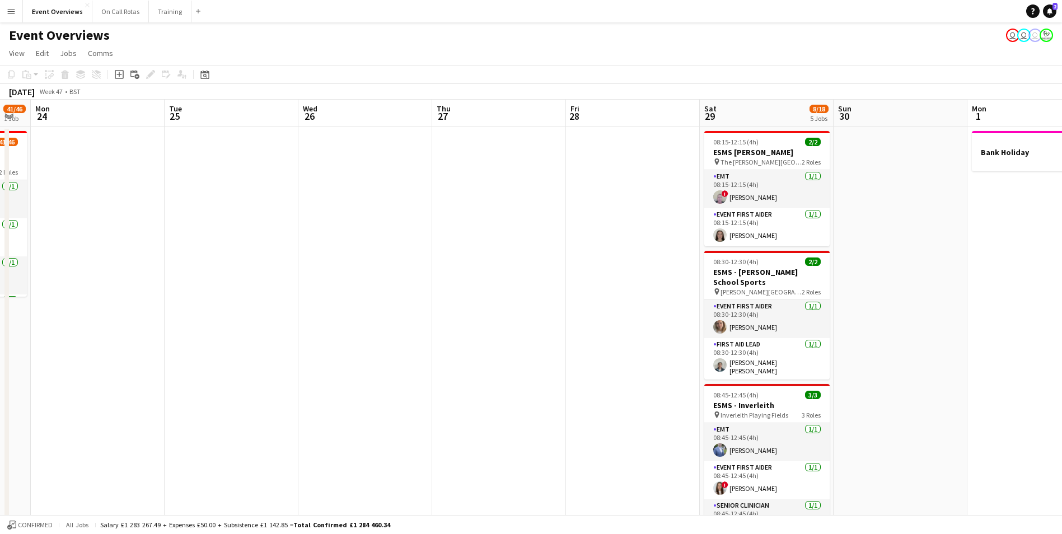
drag, startPoint x: 558, startPoint y: 284, endPoint x: 781, endPoint y: 278, distance: 222.9
click at [781, 278] on app-calendar-viewport "Sat 22 9/9 4 Jobs Sun 23 41/46 1 Job Mon 24 Tue 25 Wed 26 Thu 27 Fri 28 Sat 29 …" at bounding box center [531, 480] width 1062 height 760
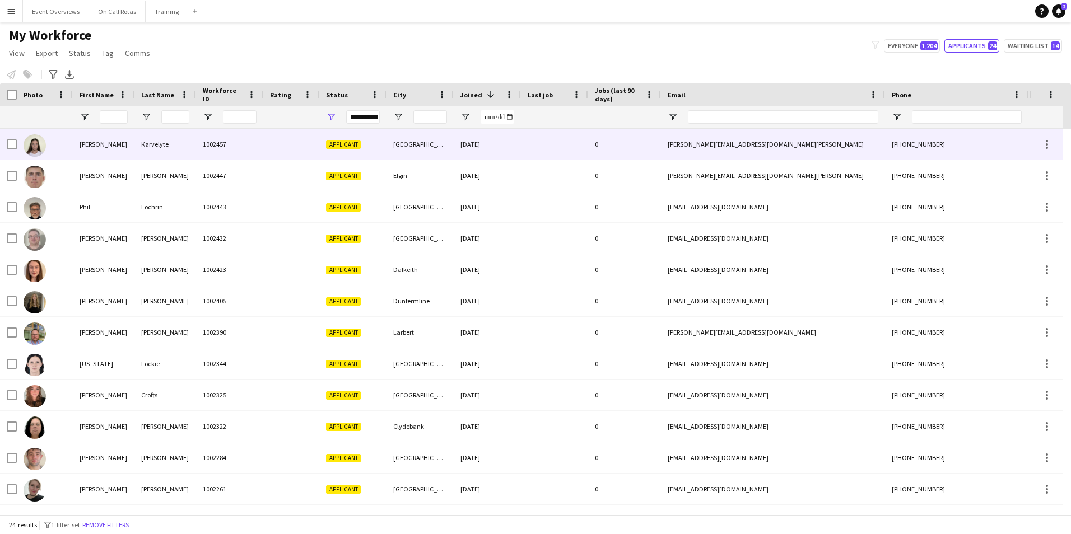
click at [215, 138] on div "1002457" at bounding box center [229, 144] width 67 height 31
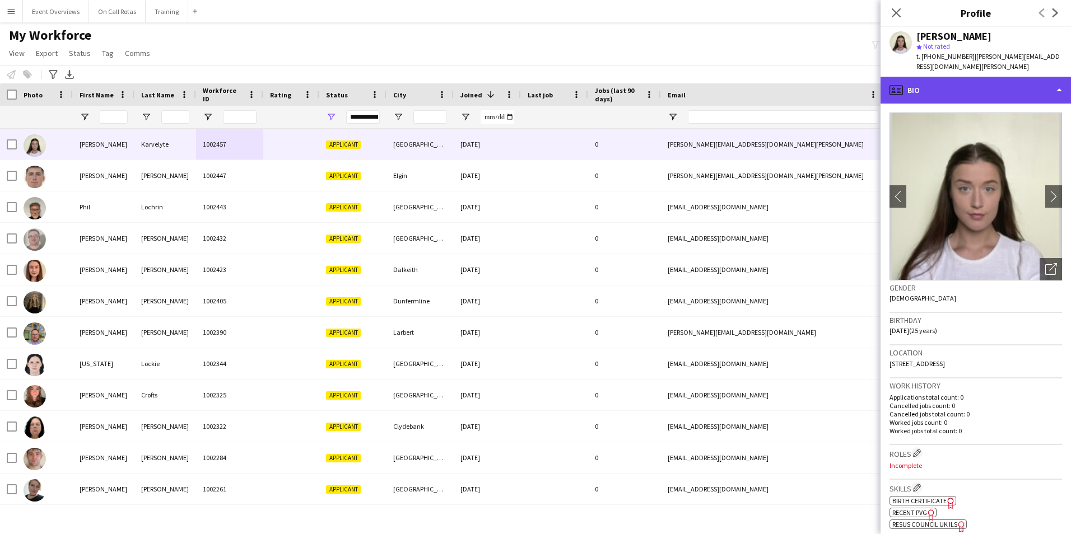
click at [935, 89] on div "profile Bio" at bounding box center [975, 90] width 190 height 27
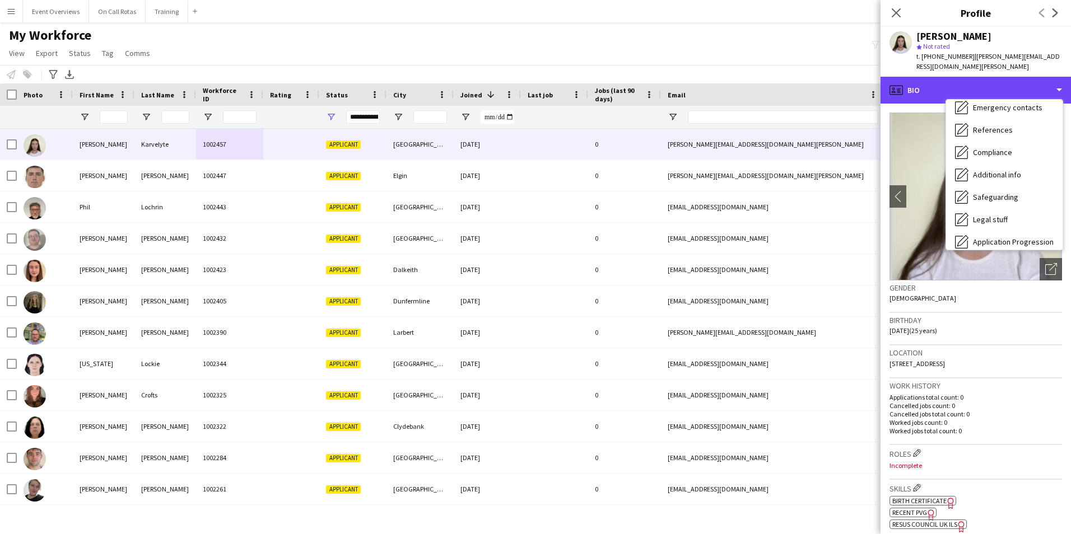
scroll to position [195, 0]
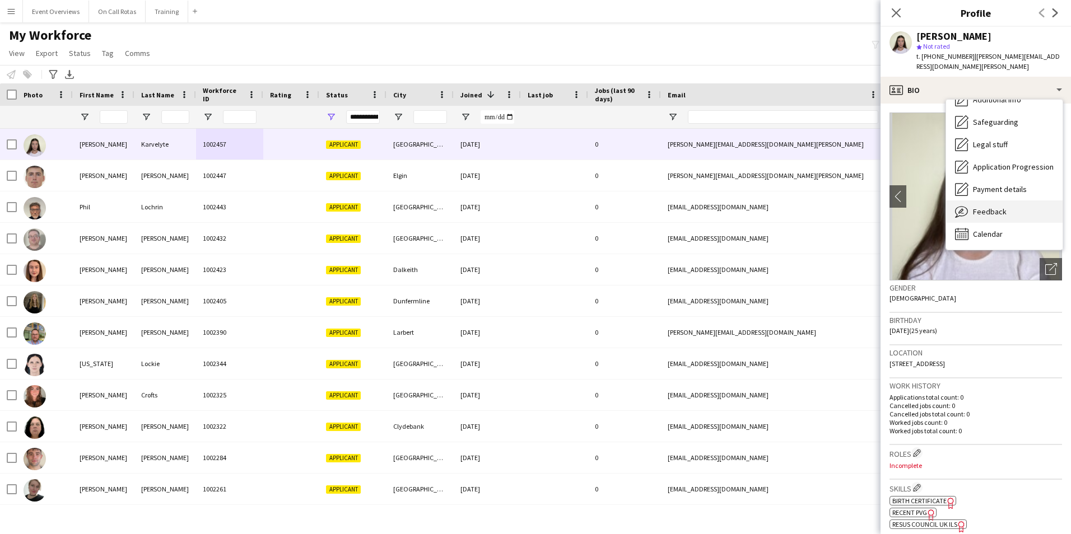
click at [972, 202] on div "Feedback Feedback" at bounding box center [1004, 211] width 116 height 22
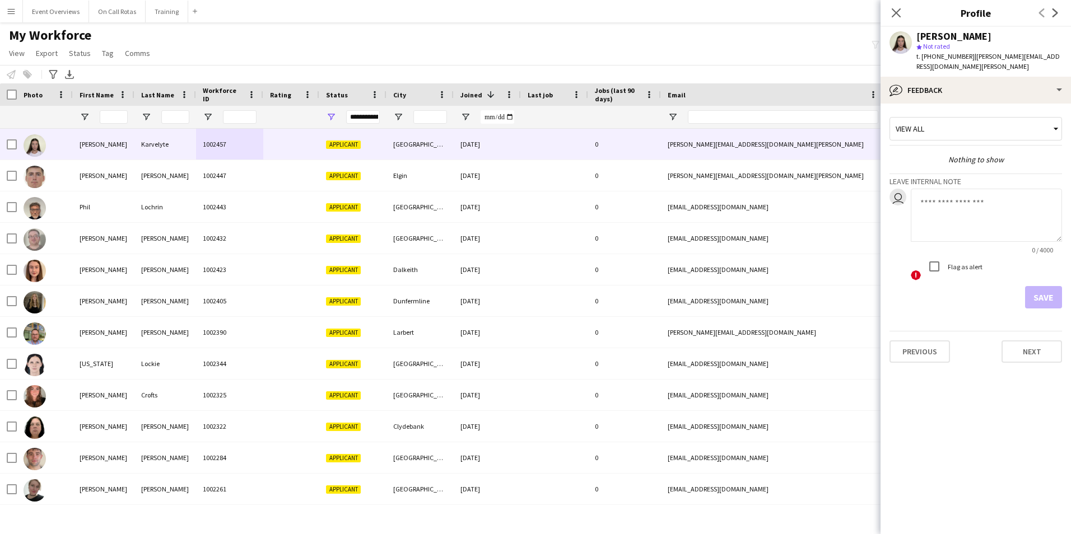
click at [956, 113] on div "View all Nothing to show Leave internal note user 0 / 4000 ! Flag as alert Save" at bounding box center [975, 211] width 172 height 196
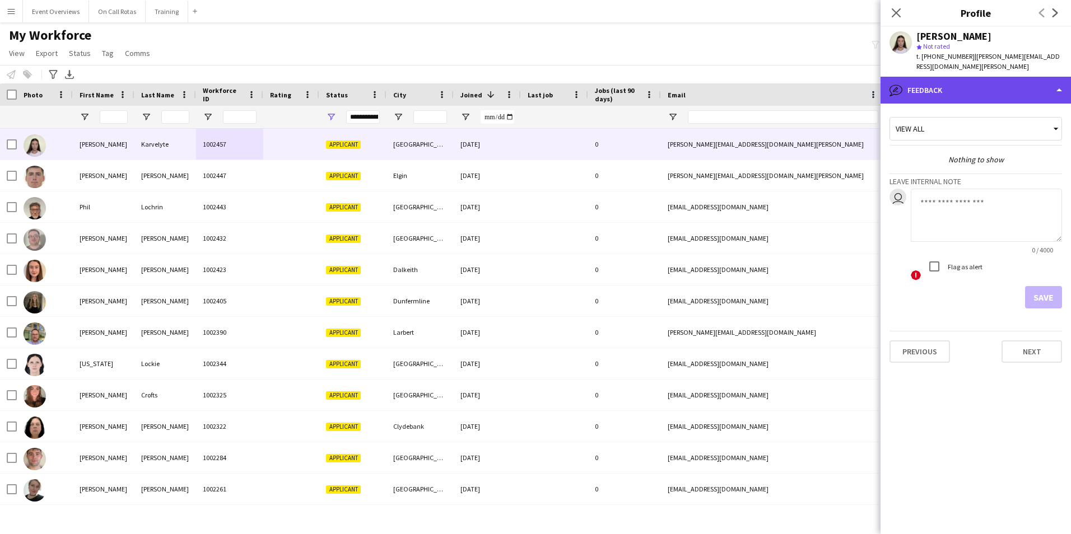
click at [955, 92] on div "bubble-pencil Feedback" at bounding box center [975, 90] width 190 height 27
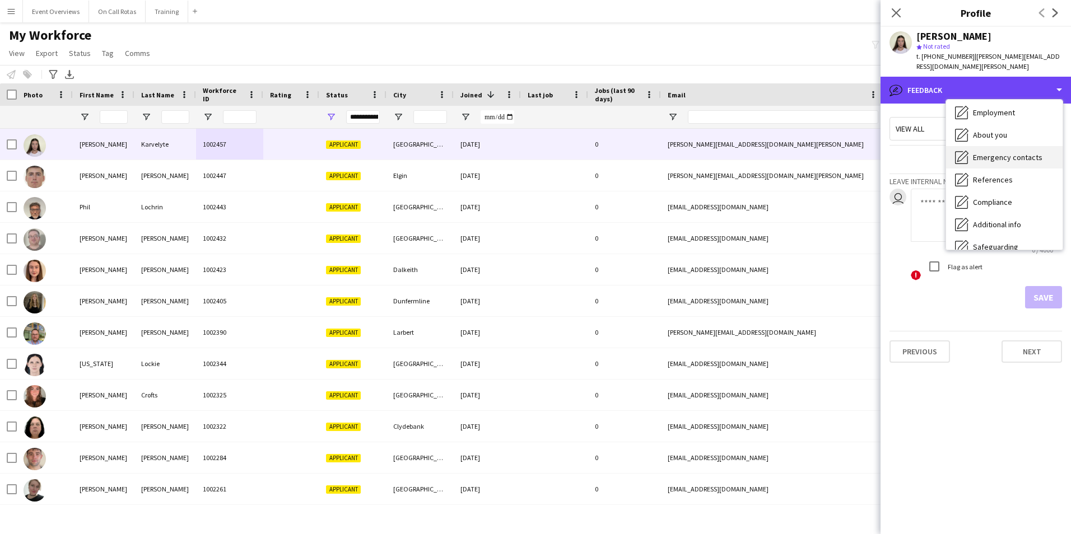
scroll to position [0, 0]
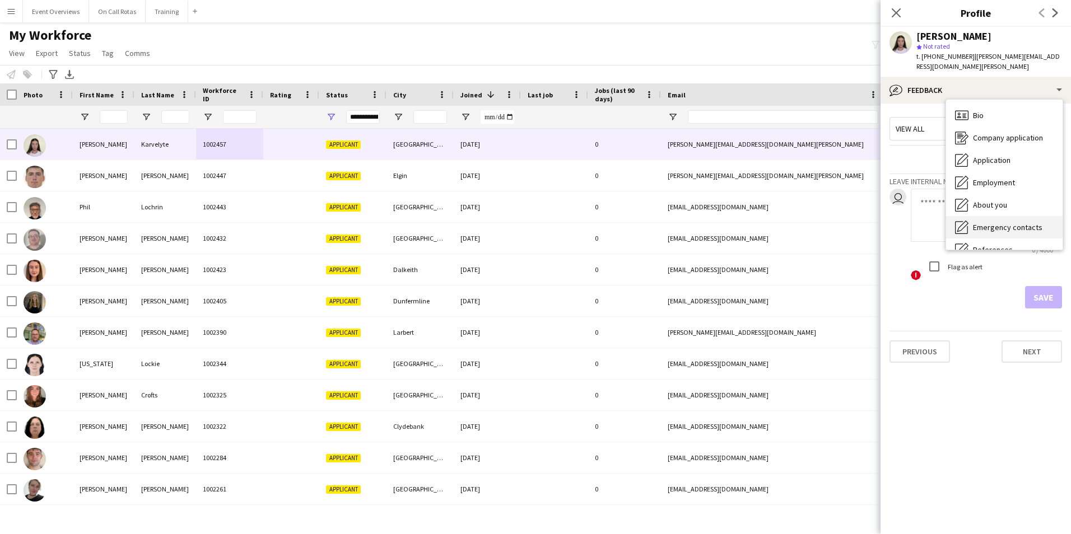
click at [966, 109] on icon "Bio" at bounding box center [961, 115] width 13 height 13
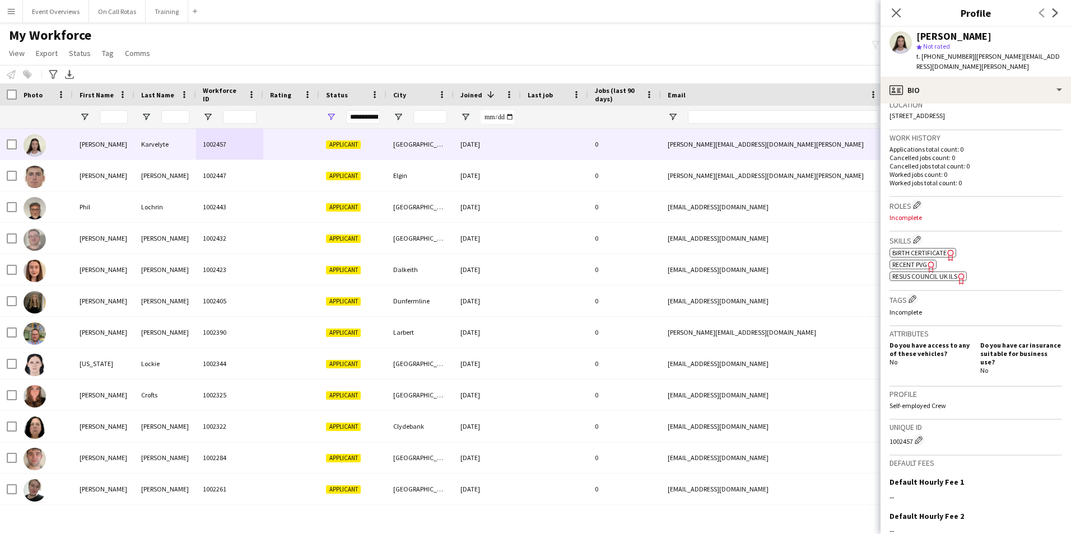
scroll to position [348, 0]
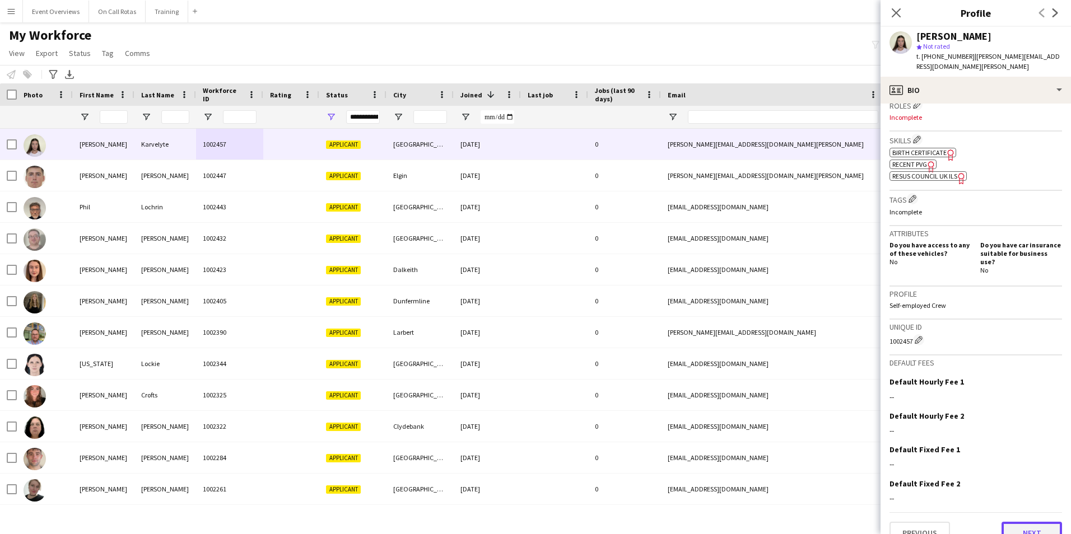
click at [1026, 522] on button "Next" at bounding box center [1031, 533] width 60 height 22
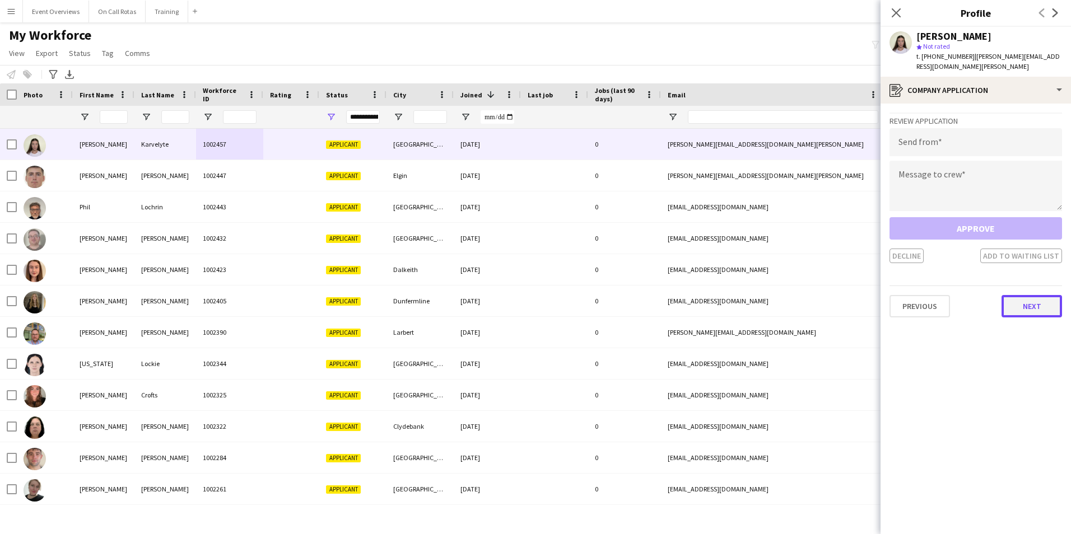
click at [1019, 296] on button "Next" at bounding box center [1031, 306] width 60 height 22
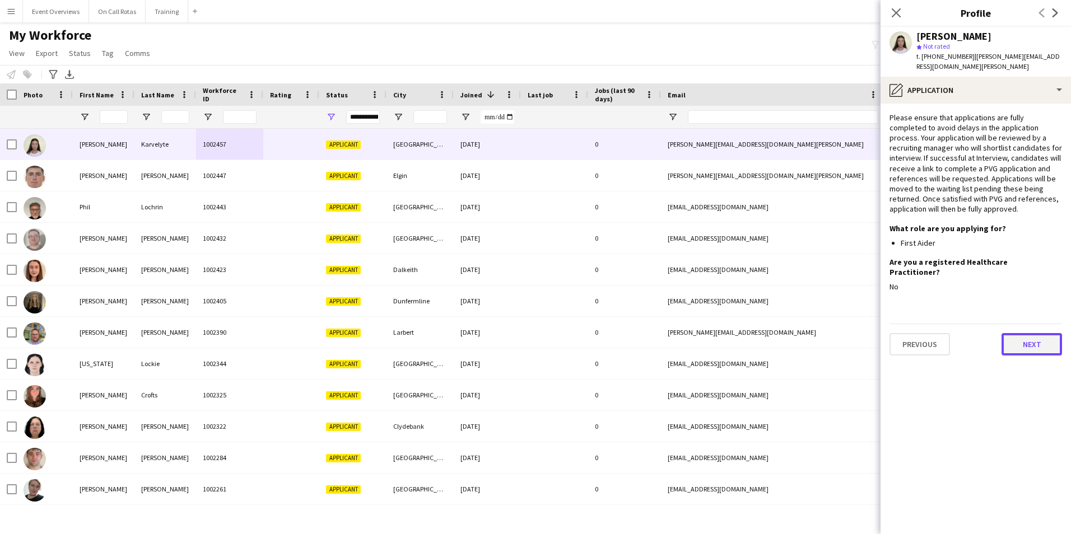
click at [1032, 333] on button "Next" at bounding box center [1031, 344] width 60 height 22
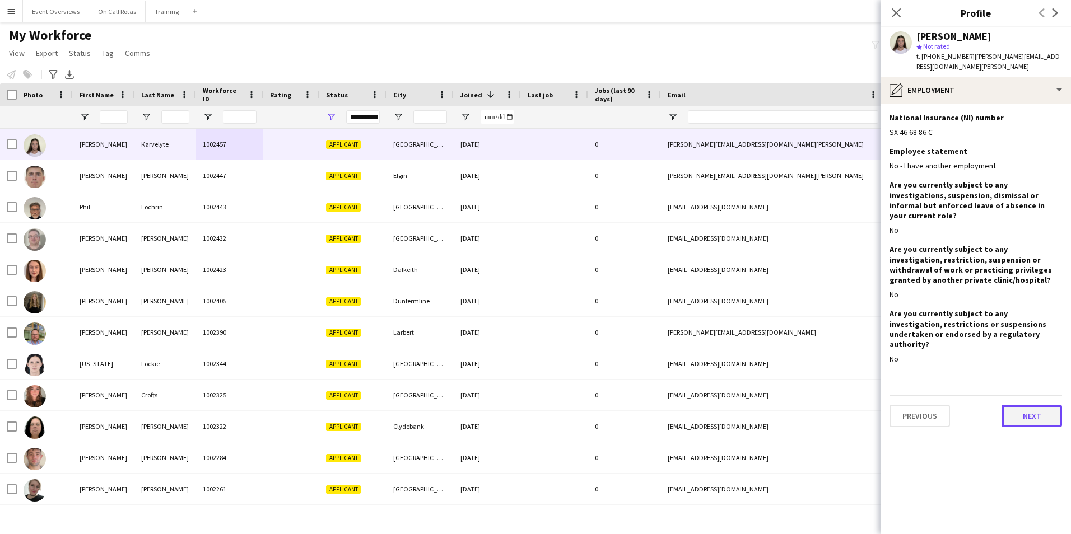
click at [1034, 405] on button "Next" at bounding box center [1031, 416] width 60 height 22
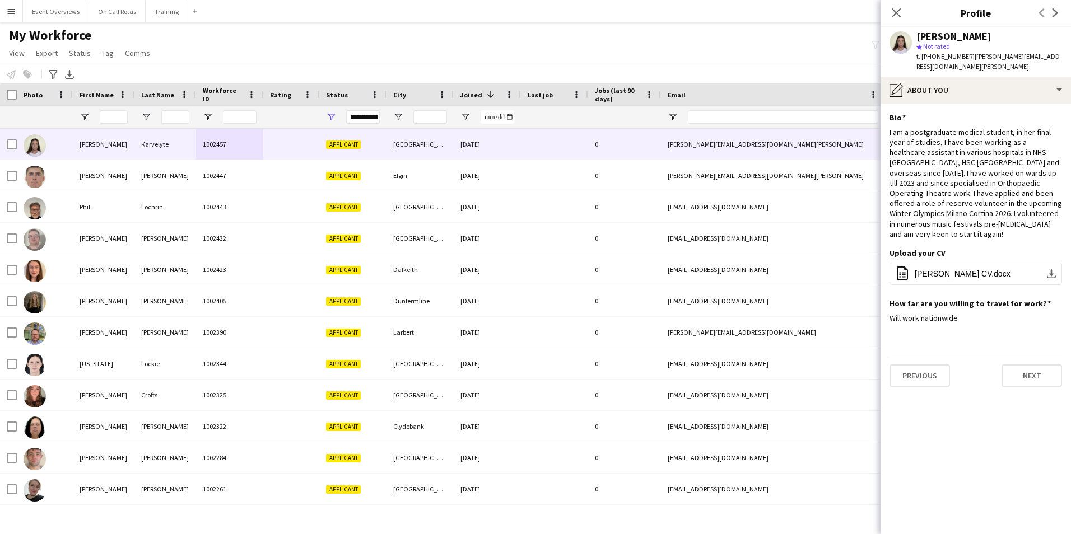
click at [1015, 355] on div "Previous Next" at bounding box center [975, 371] width 172 height 32
click at [1030, 365] on button "Next" at bounding box center [1031, 376] width 60 height 22
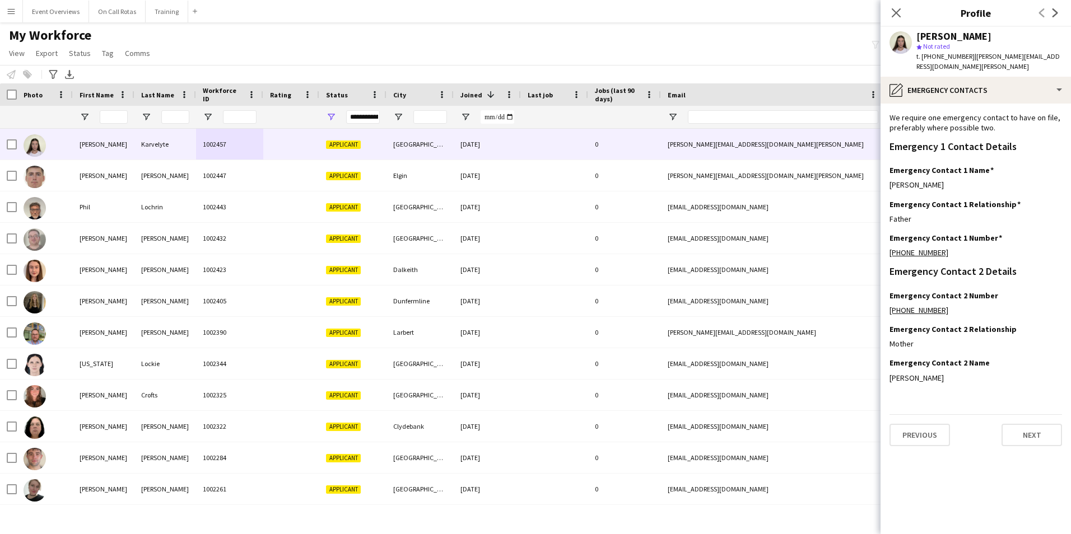
click at [1037, 440] on app-section-data-types "We require one emergency contact to have on file, preferably where possible two…" at bounding box center [975, 319] width 190 height 431
click at [1031, 426] on button "Next" at bounding box center [1031, 435] width 60 height 22
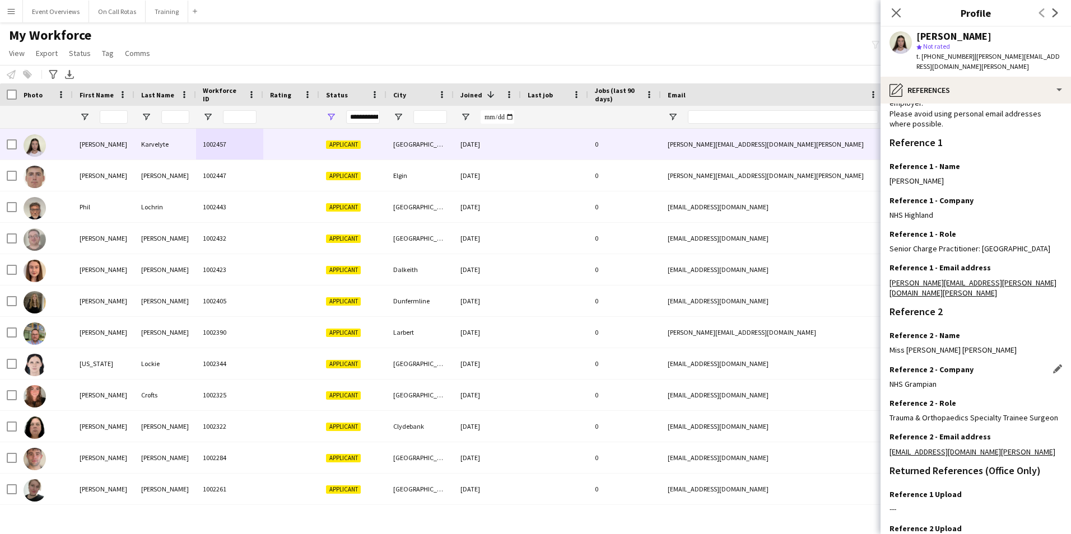
scroll to position [134, 0]
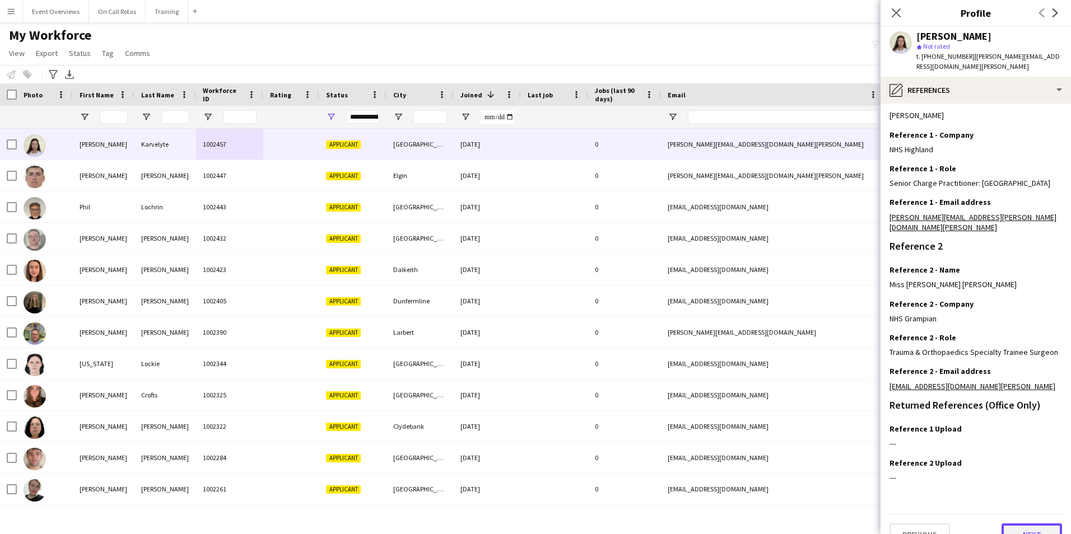
click at [1024, 524] on button "Next" at bounding box center [1031, 535] width 60 height 22
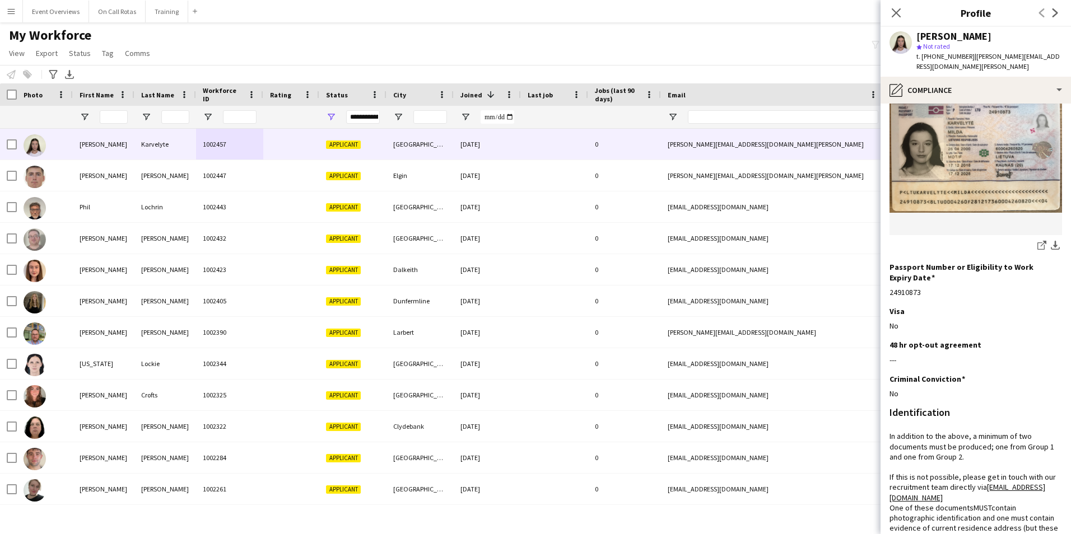
scroll to position [0, 0]
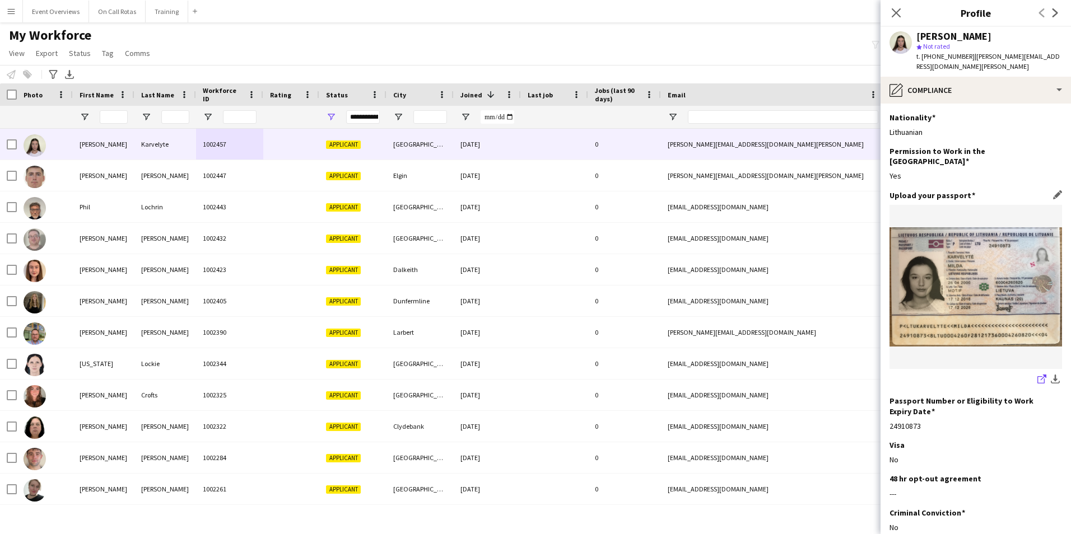
click at [1037, 376] on icon at bounding box center [1040, 379] width 7 height 7
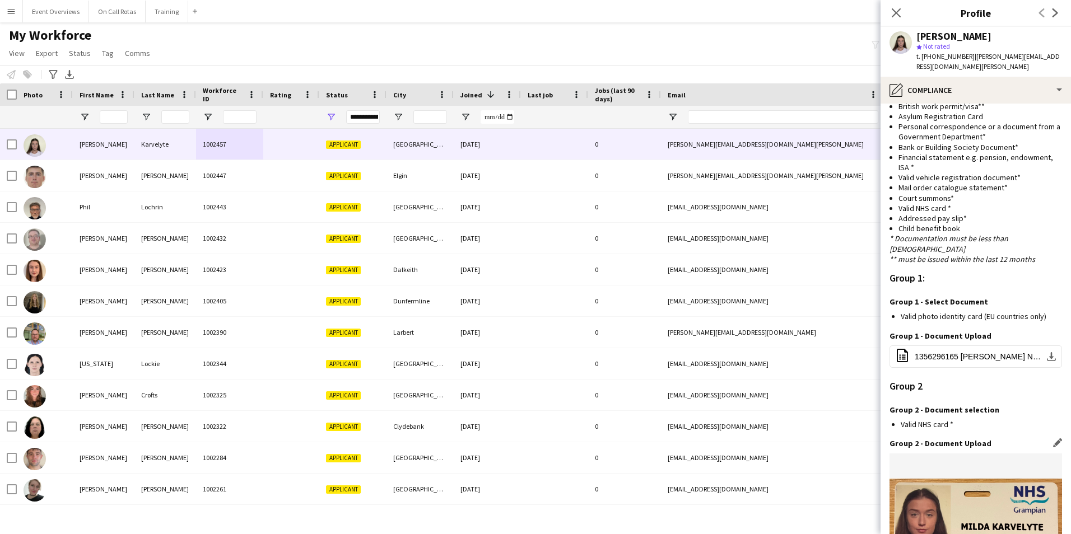
scroll to position [993, 0]
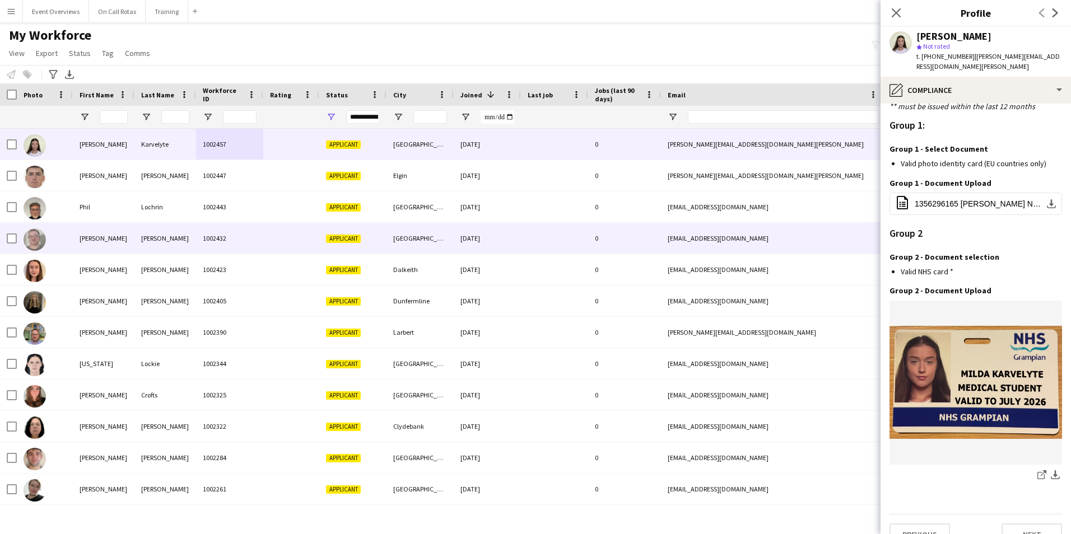
click at [225, 239] on div "1002432" at bounding box center [229, 238] width 67 height 31
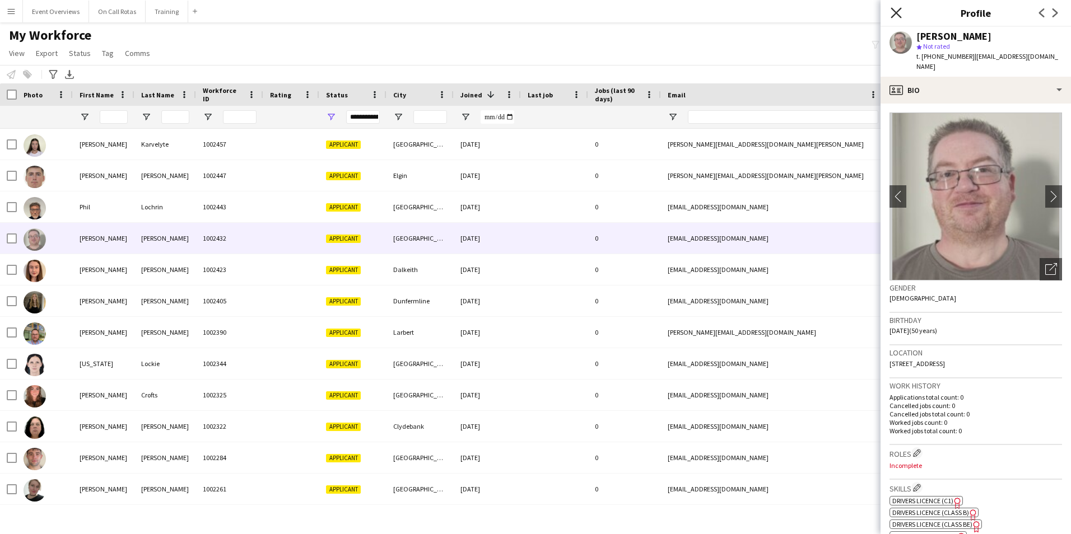
click at [898, 15] on icon at bounding box center [895, 12] width 11 height 11
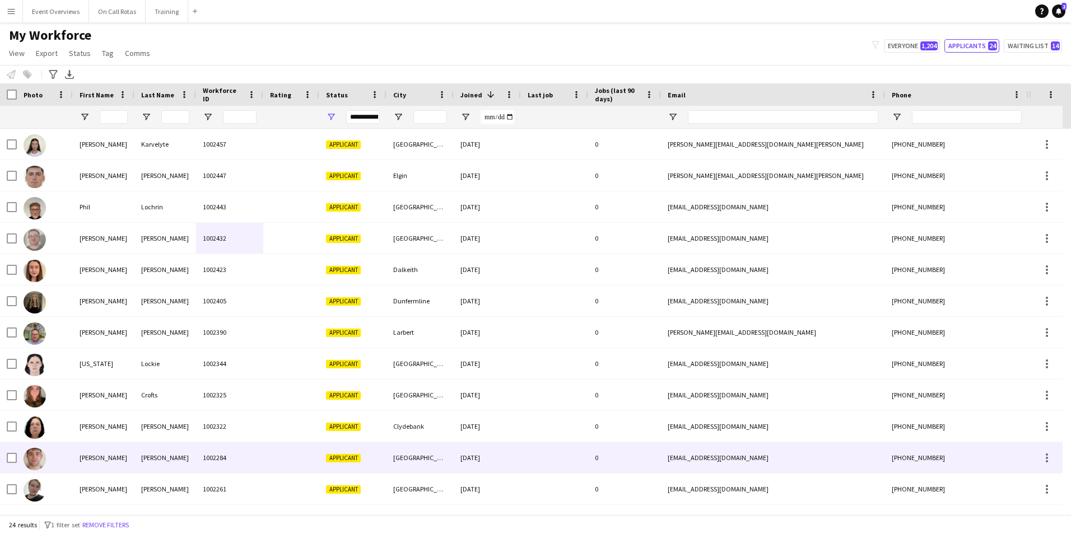
scroll to position [0, 0]
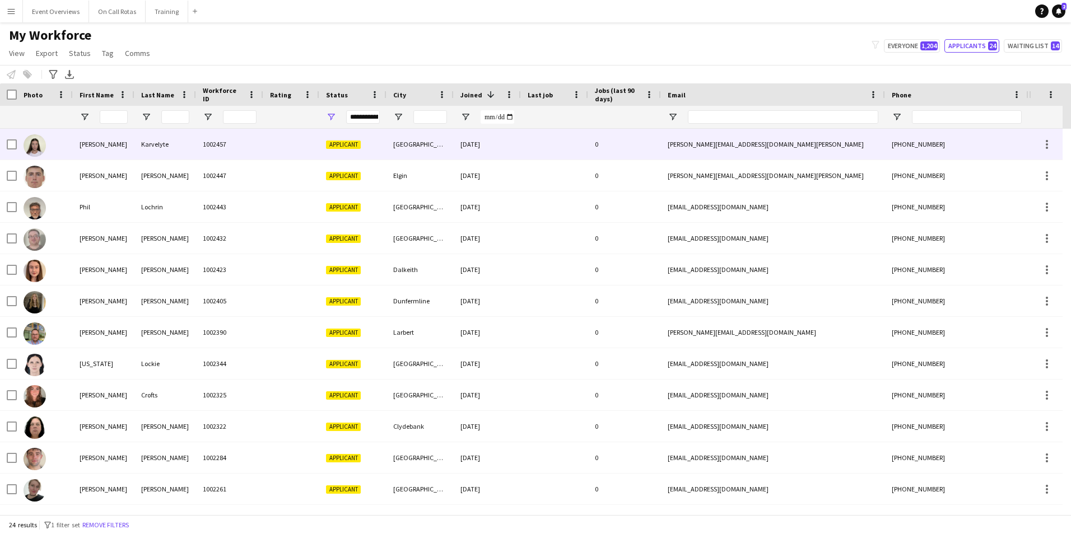
click at [202, 137] on div "1002457" at bounding box center [229, 144] width 67 height 31
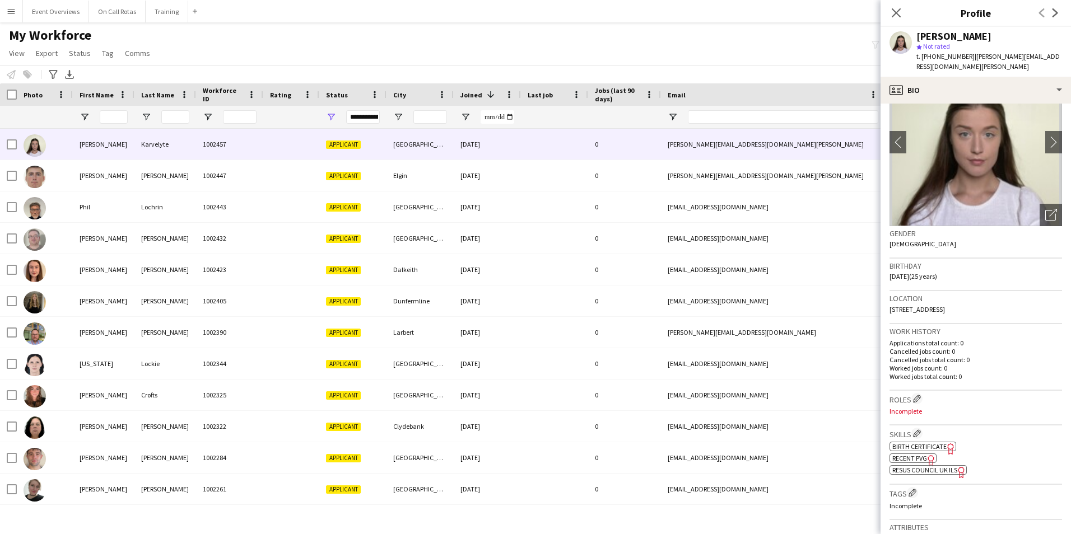
scroll to position [112, 0]
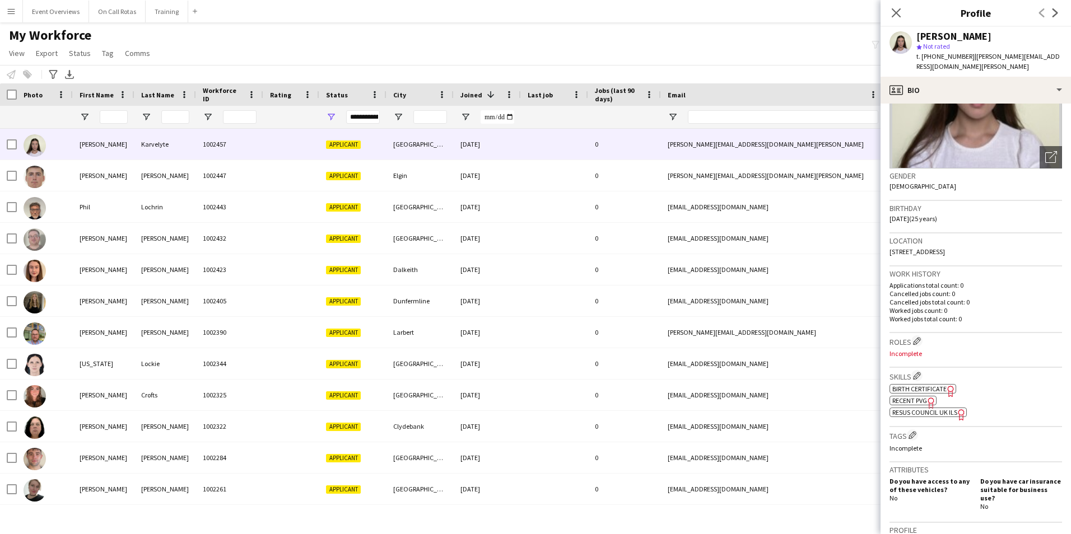
click at [921, 408] on span "Resus Council UK ILS" at bounding box center [924, 412] width 65 height 8
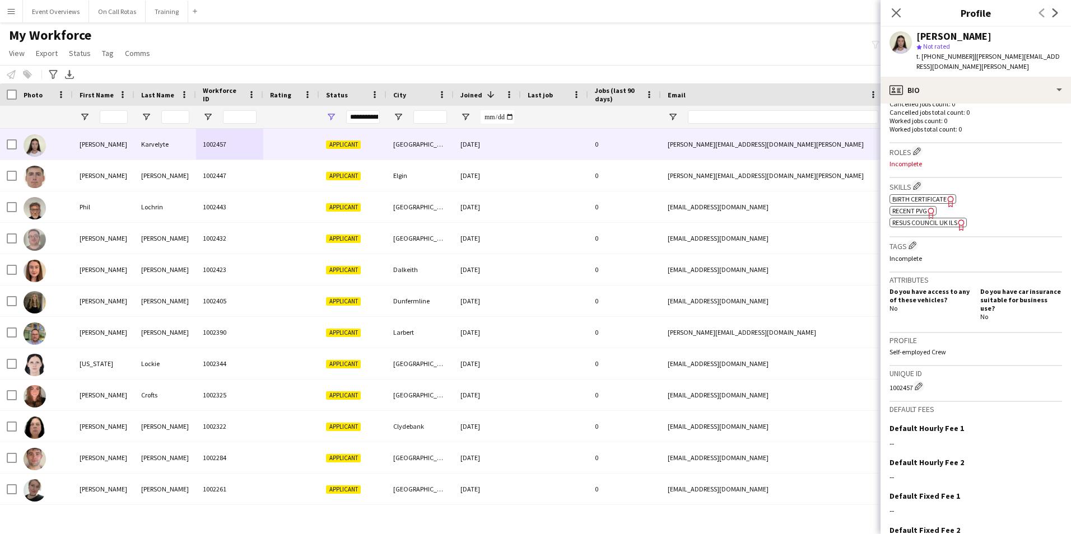
scroll to position [348, 0]
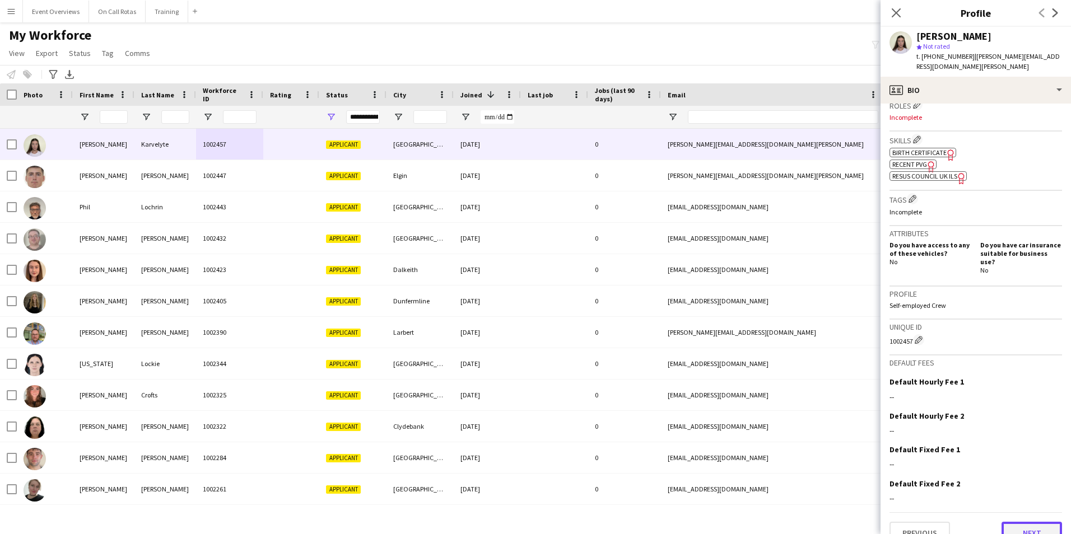
click at [1019, 522] on button "Next" at bounding box center [1031, 533] width 60 height 22
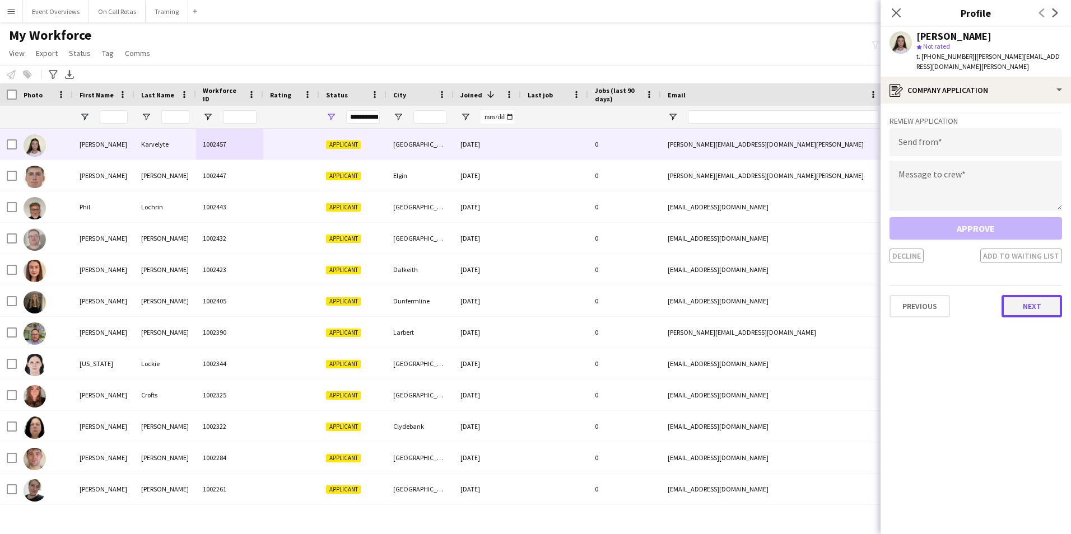
click at [1043, 298] on button "Next" at bounding box center [1031, 306] width 60 height 22
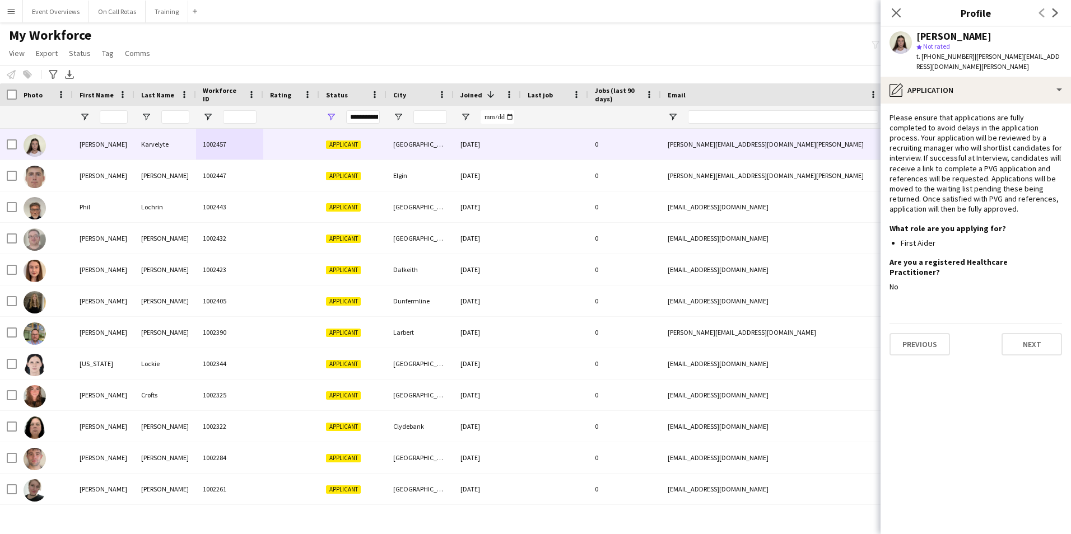
drag, startPoint x: 989, startPoint y: 36, endPoint x: 945, endPoint y: 38, distance: 44.9
click at [945, 38] on div "Milda Karvelyte" at bounding box center [989, 36] width 146 height 10
copy div "Karvelyte"
click at [1016, 333] on button "Next" at bounding box center [1031, 344] width 60 height 22
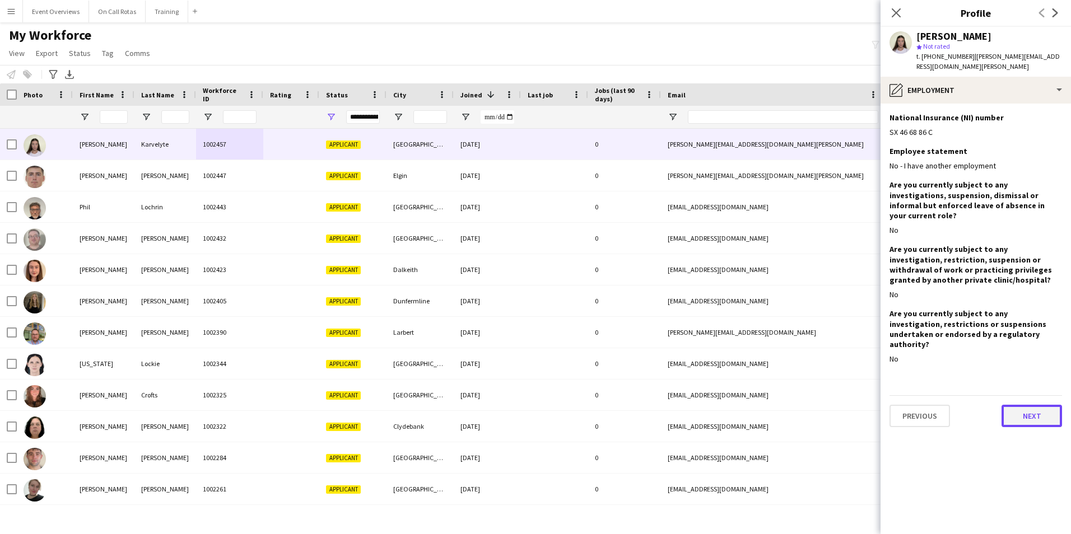
click at [1024, 405] on button "Next" at bounding box center [1031, 416] width 60 height 22
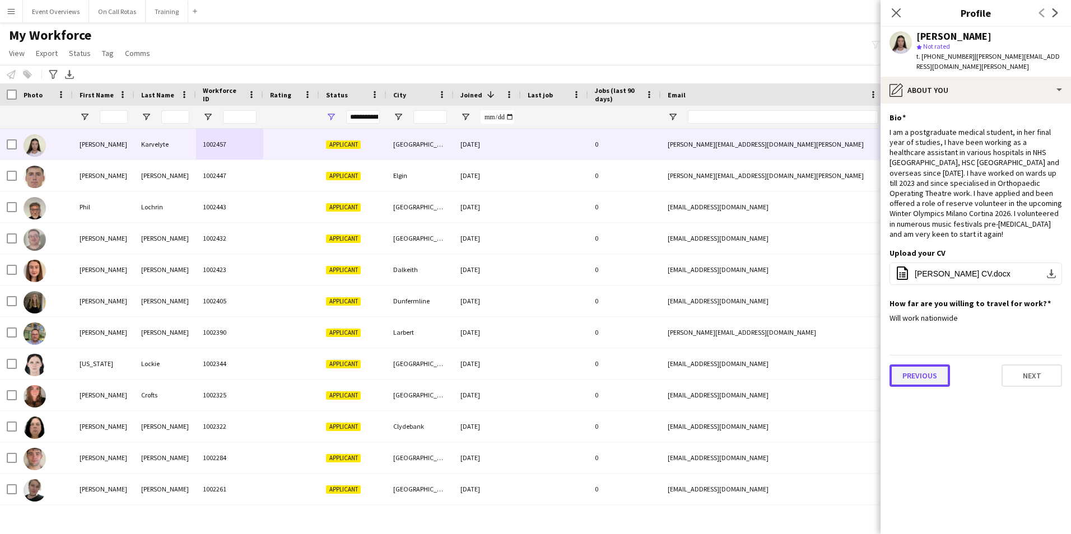
click at [937, 365] on button "Previous" at bounding box center [919, 376] width 60 height 22
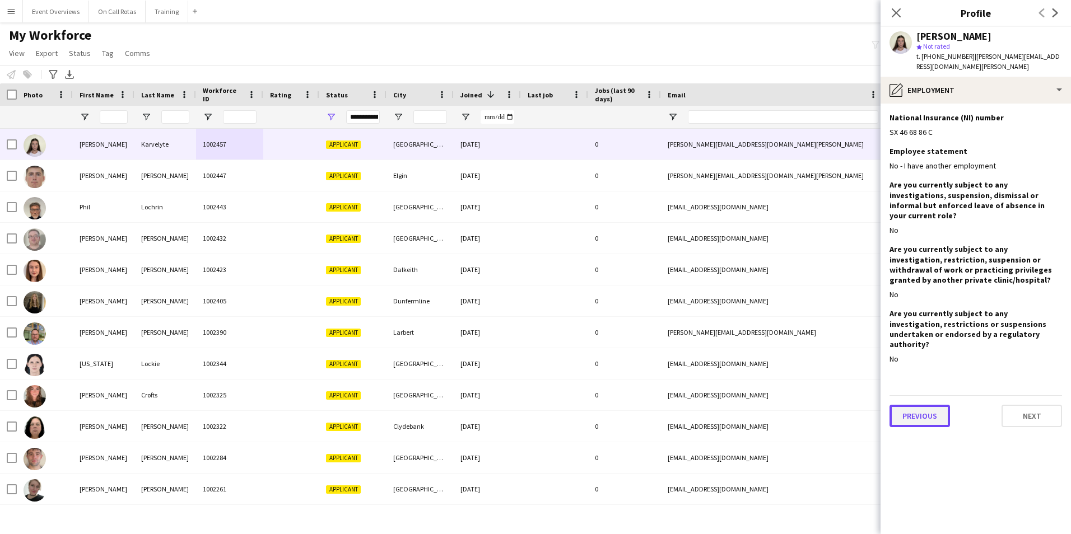
click at [933, 405] on button "Previous" at bounding box center [919, 416] width 60 height 22
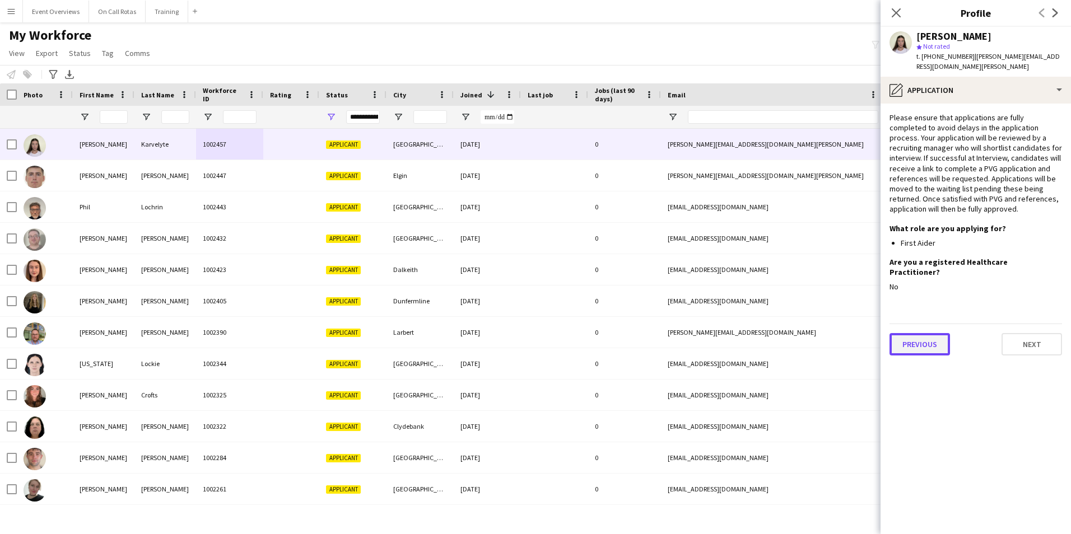
click at [927, 333] on button "Previous" at bounding box center [919, 344] width 60 height 22
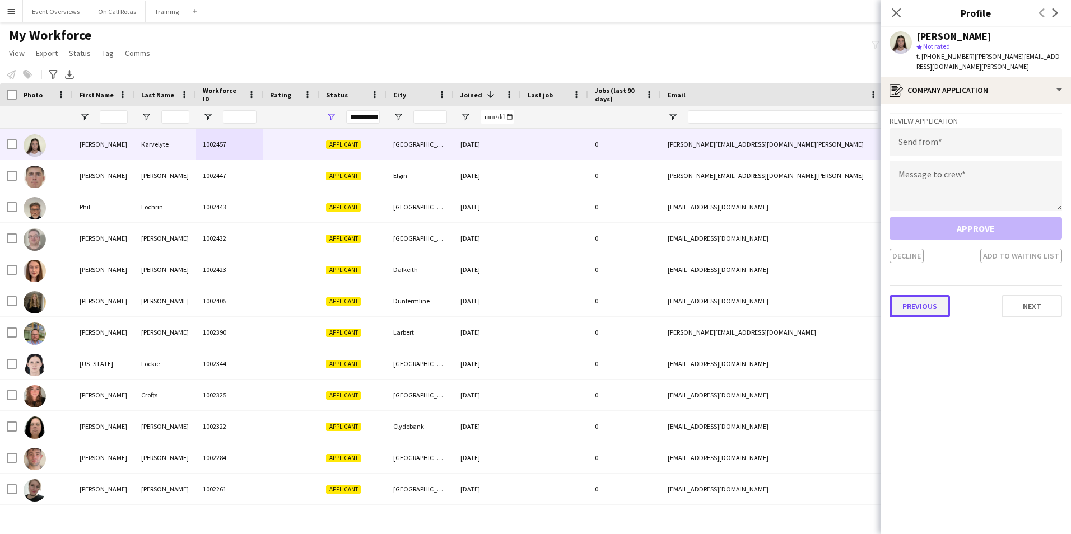
click at [913, 296] on button "Previous" at bounding box center [919, 306] width 60 height 22
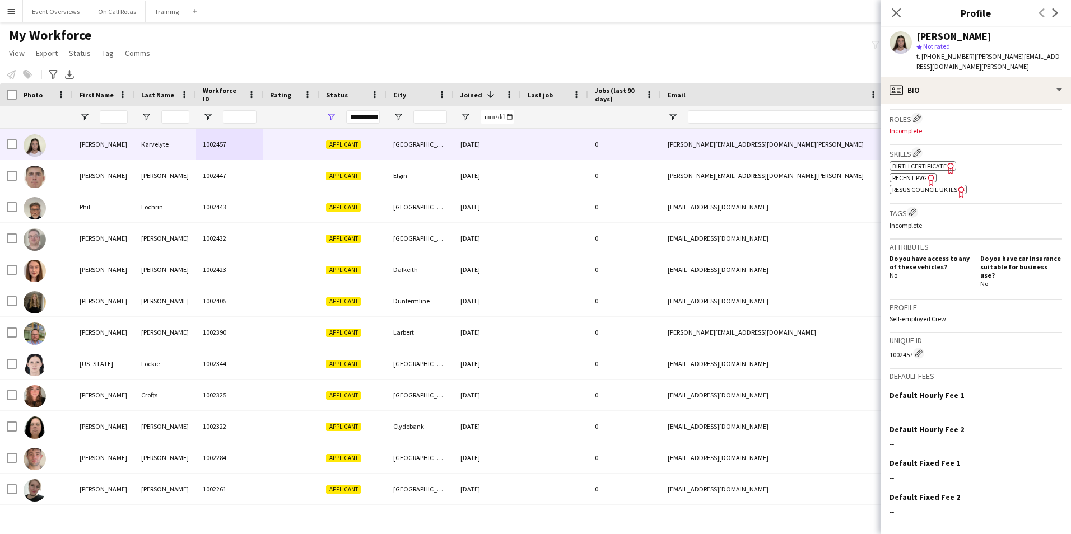
scroll to position [336, 0]
click at [860, 204] on body "Menu Boards Boards Boards All jobs Status Workforce Workforce My Workforce Recr…" at bounding box center [535, 267] width 1071 height 534
drag, startPoint x: 859, startPoint y: 204, endPoint x: 919, endPoint y: 185, distance: 63.0
click at [919, 185] on div "Skills Edit crew company skills ok-circled2 background Layer 1 cross-circle-red…" at bounding box center [975, 173] width 172 height 59
click at [920, 184] on span "Resus Council UK ILS" at bounding box center [924, 188] width 65 height 8
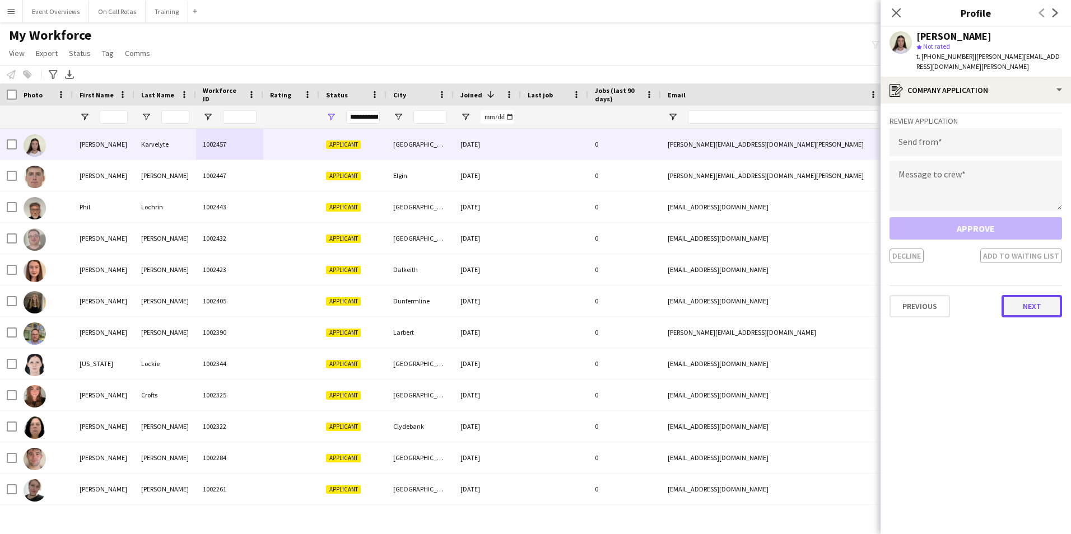
click at [1025, 295] on button "Next" at bounding box center [1031, 306] width 60 height 22
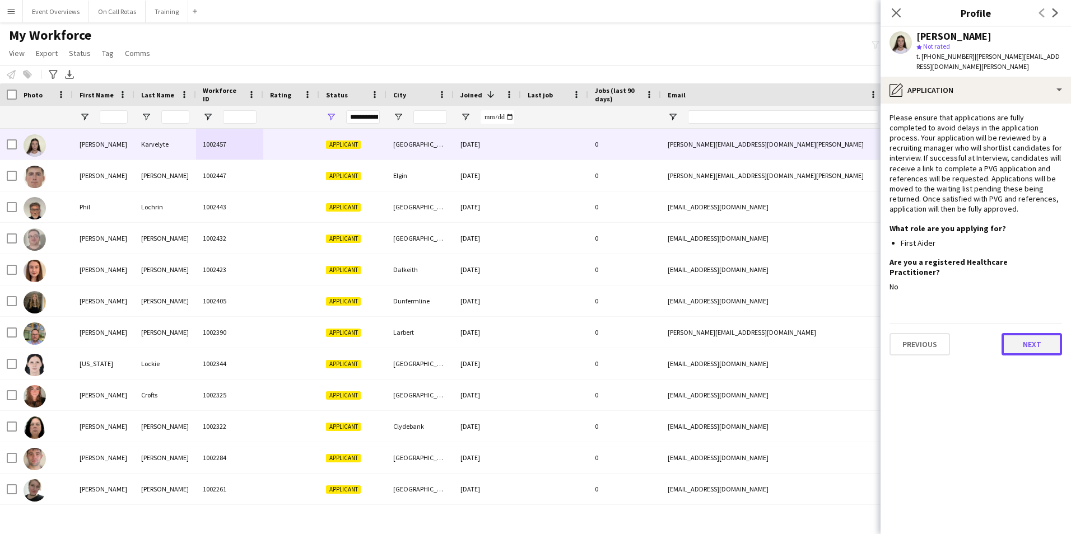
click at [1029, 334] on button "Next" at bounding box center [1031, 344] width 60 height 22
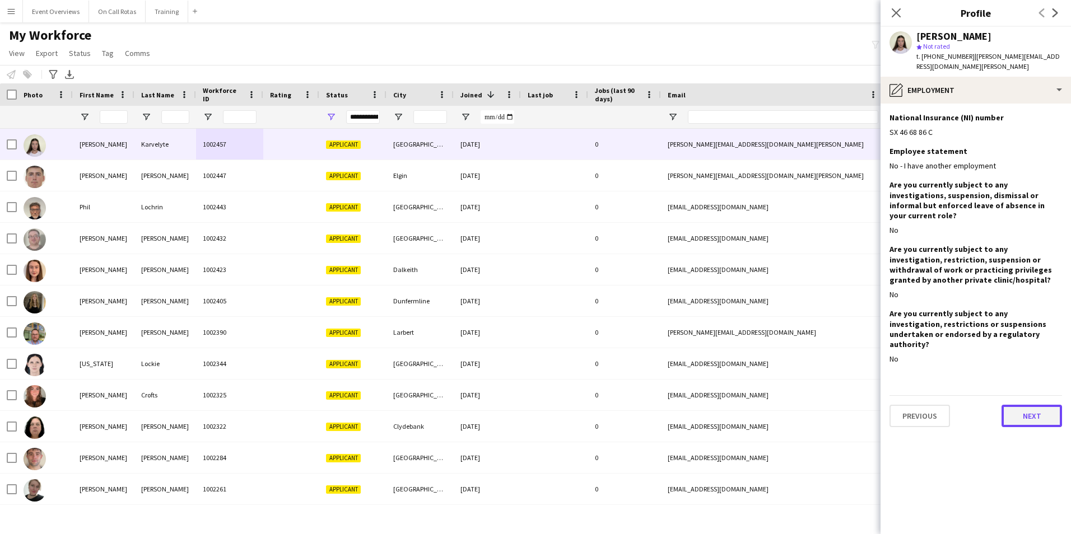
click at [1028, 405] on button "Next" at bounding box center [1031, 416] width 60 height 22
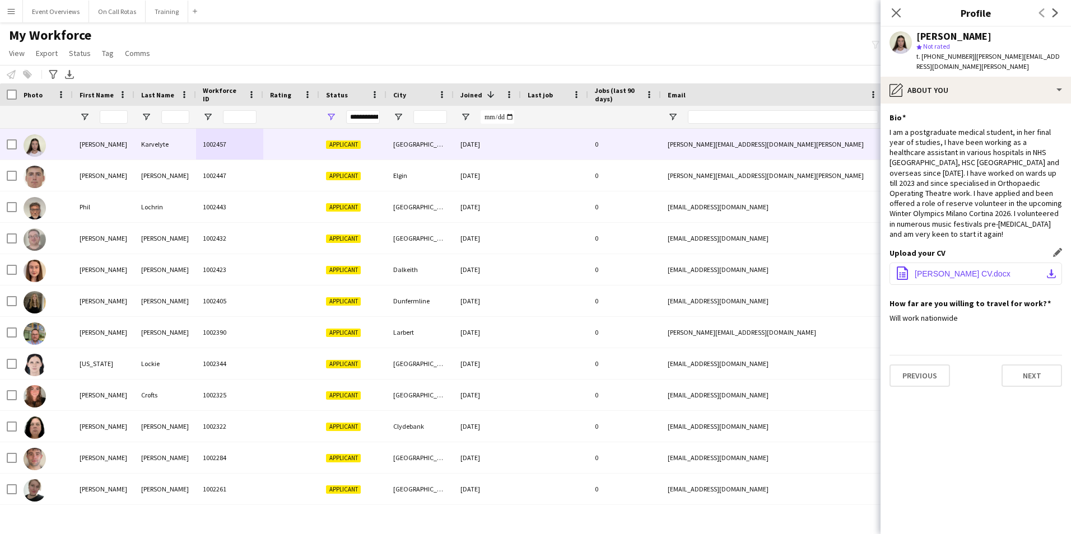
click at [957, 269] on span "Milda Karvelyte CV.docx" at bounding box center [962, 273] width 96 height 9
click at [938, 269] on span "Milda Karvelyte CV.docx" at bounding box center [962, 273] width 96 height 9
